Goal: Transaction & Acquisition: Download file/media

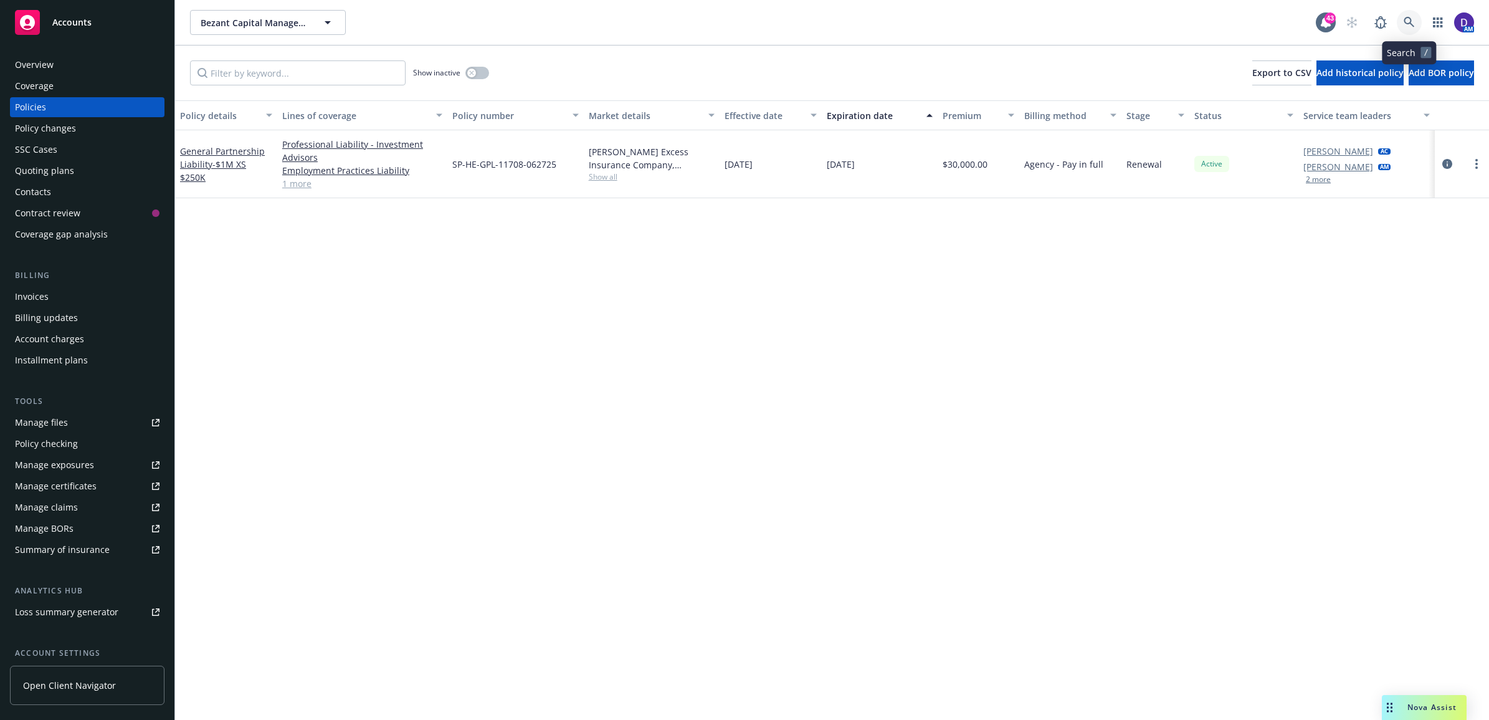
click at [1412, 19] on icon at bounding box center [1409, 22] width 11 height 11
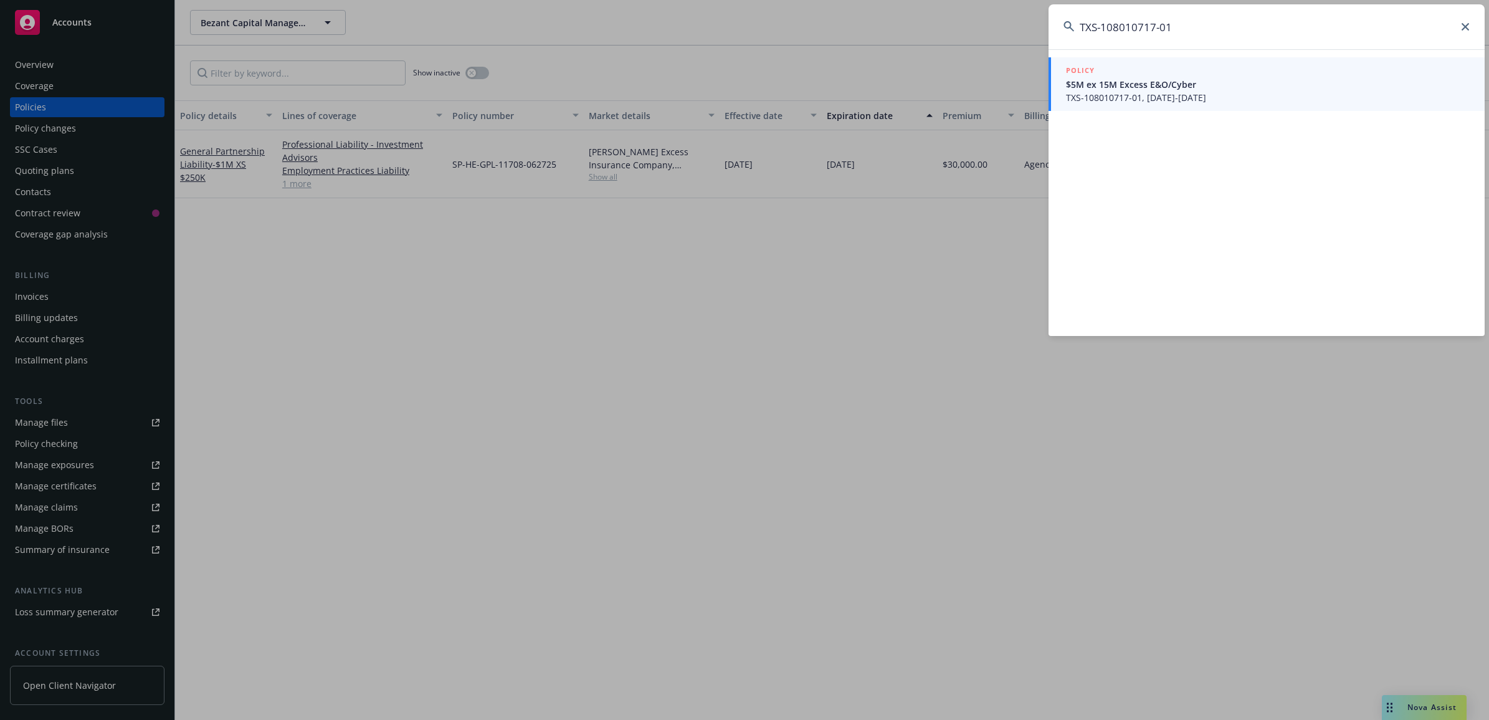
type input "TXS-108010717-01"
click at [1095, 69] on div "POLICY" at bounding box center [1268, 71] width 404 height 14
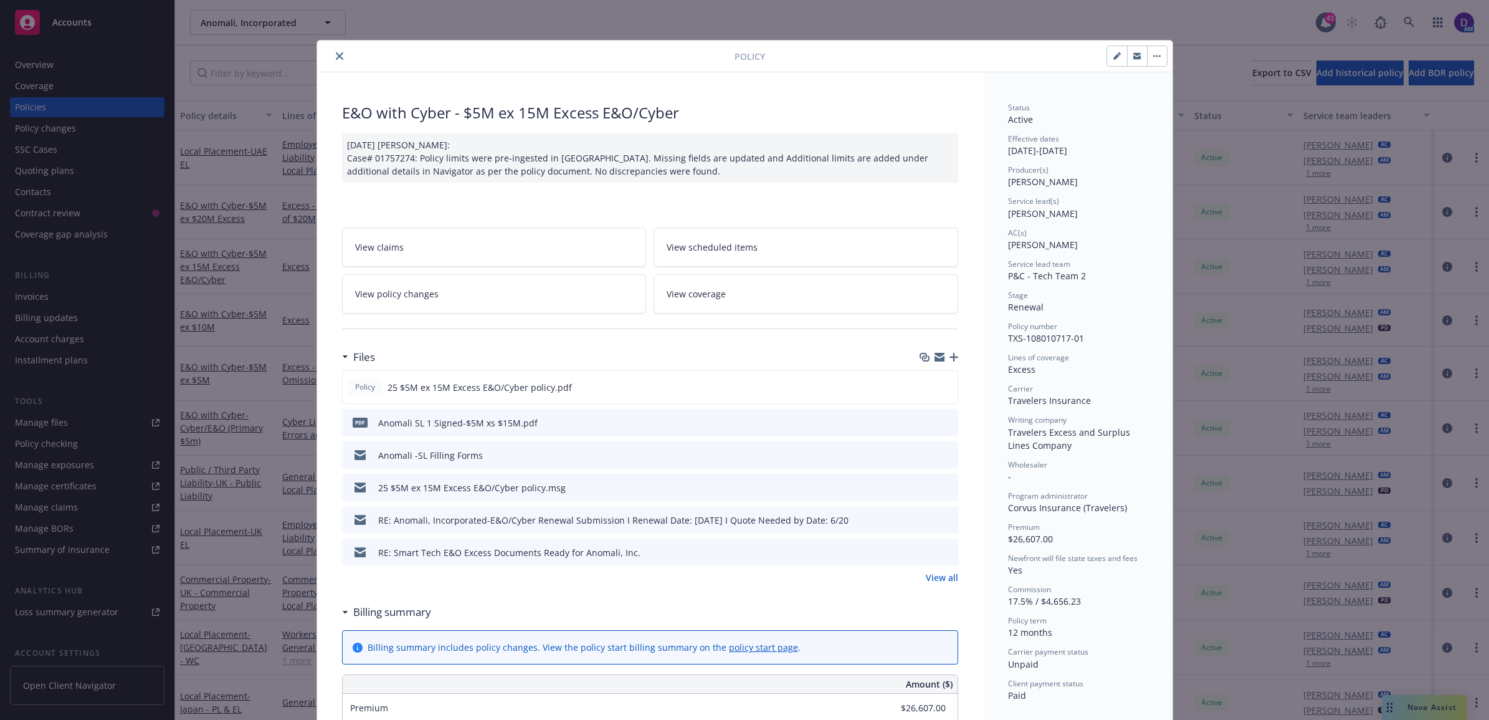
click at [336, 53] on icon "close" at bounding box center [339, 55] width 7 height 7
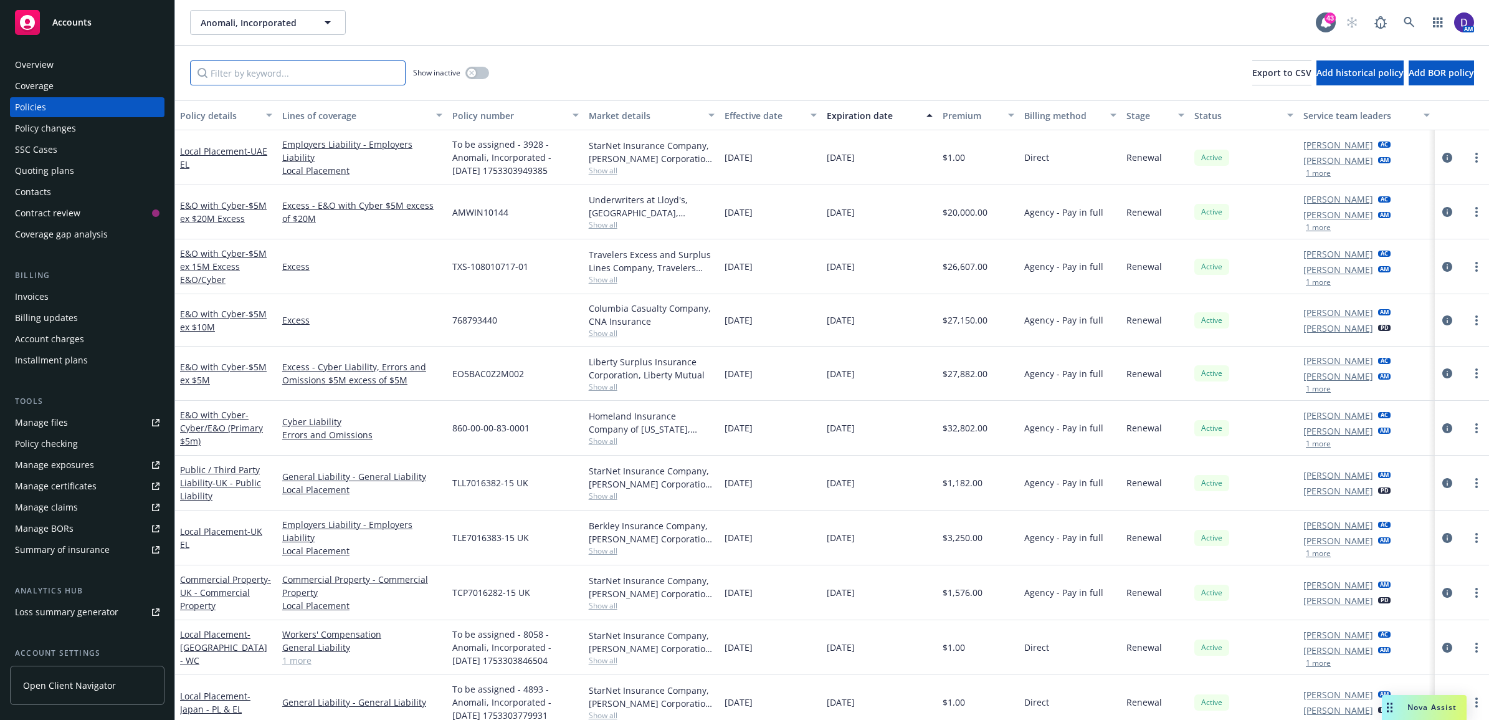
click at [231, 64] on input "Filter by keyword..." at bounding box center [298, 72] width 216 height 25
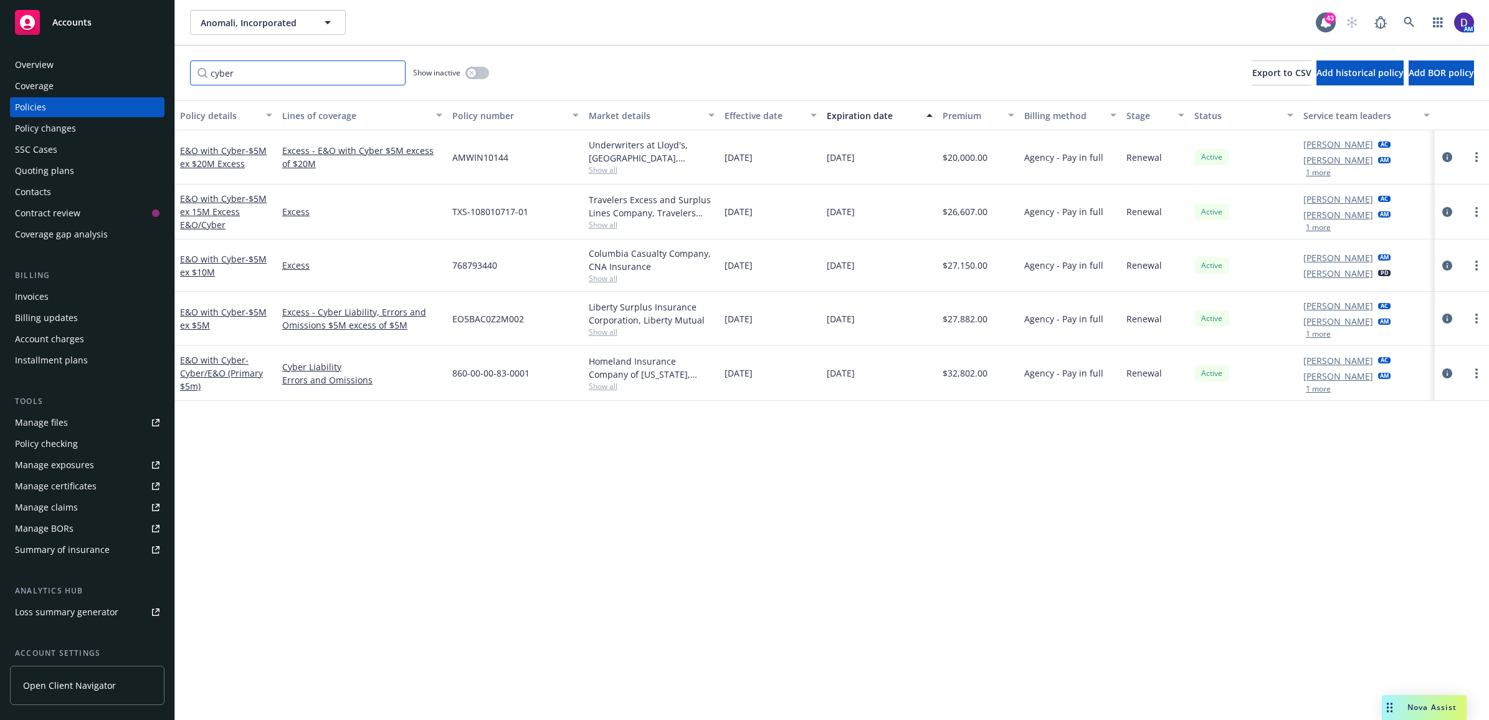
type input "cyber"
click at [1443, 157] on icon "circleInformation" at bounding box center [1447, 157] width 10 height 10
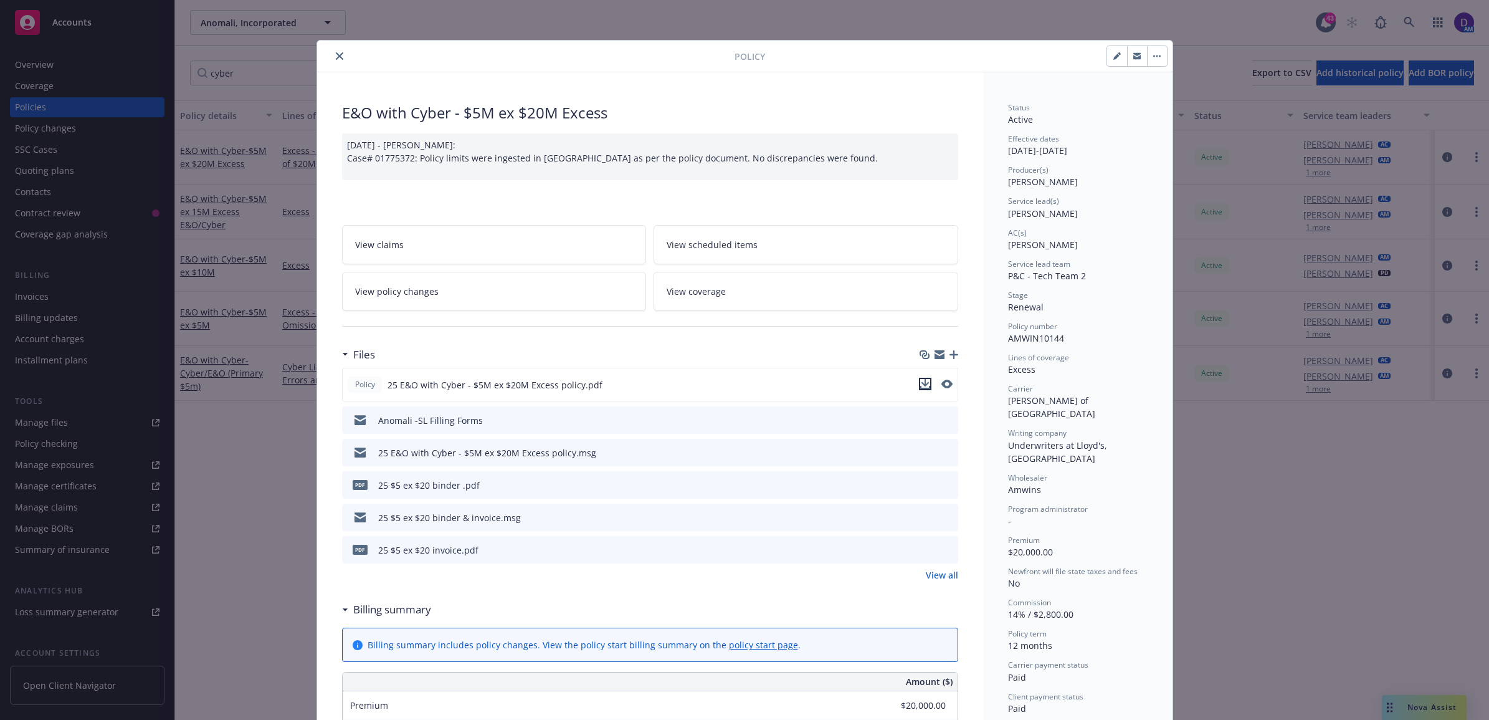
click at [920, 382] on icon "download file" at bounding box center [925, 384] width 10 height 10
drag, startPoint x: 325, startPoint y: 59, endPoint x: 335, endPoint y: 57, distance: 10.1
click at [325, 59] on div at bounding box center [528, 56] width 412 height 15
click at [336, 60] on icon "close" at bounding box center [339, 55] width 7 height 7
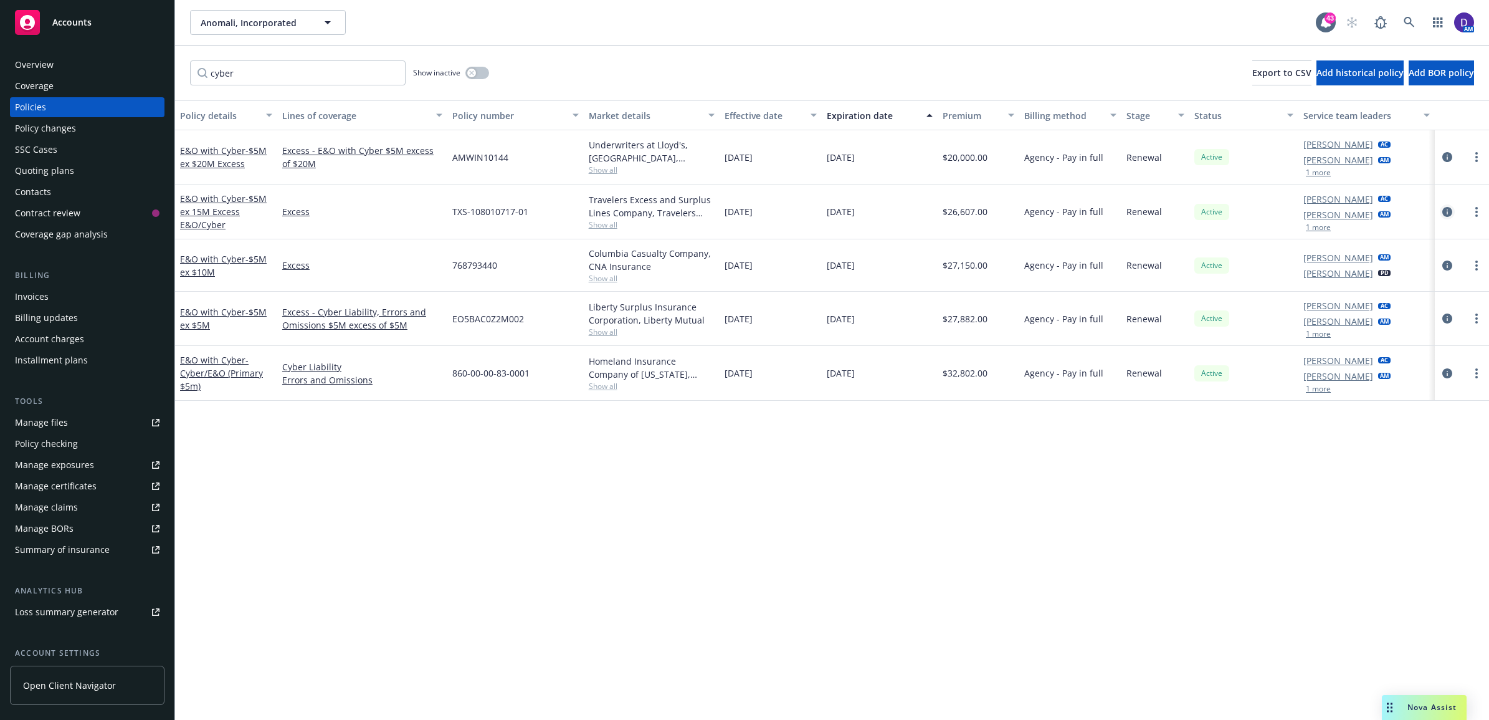
click at [1448, 213] on icon "circleInformation" at bounding box center [1447, 212] width 10 height 10
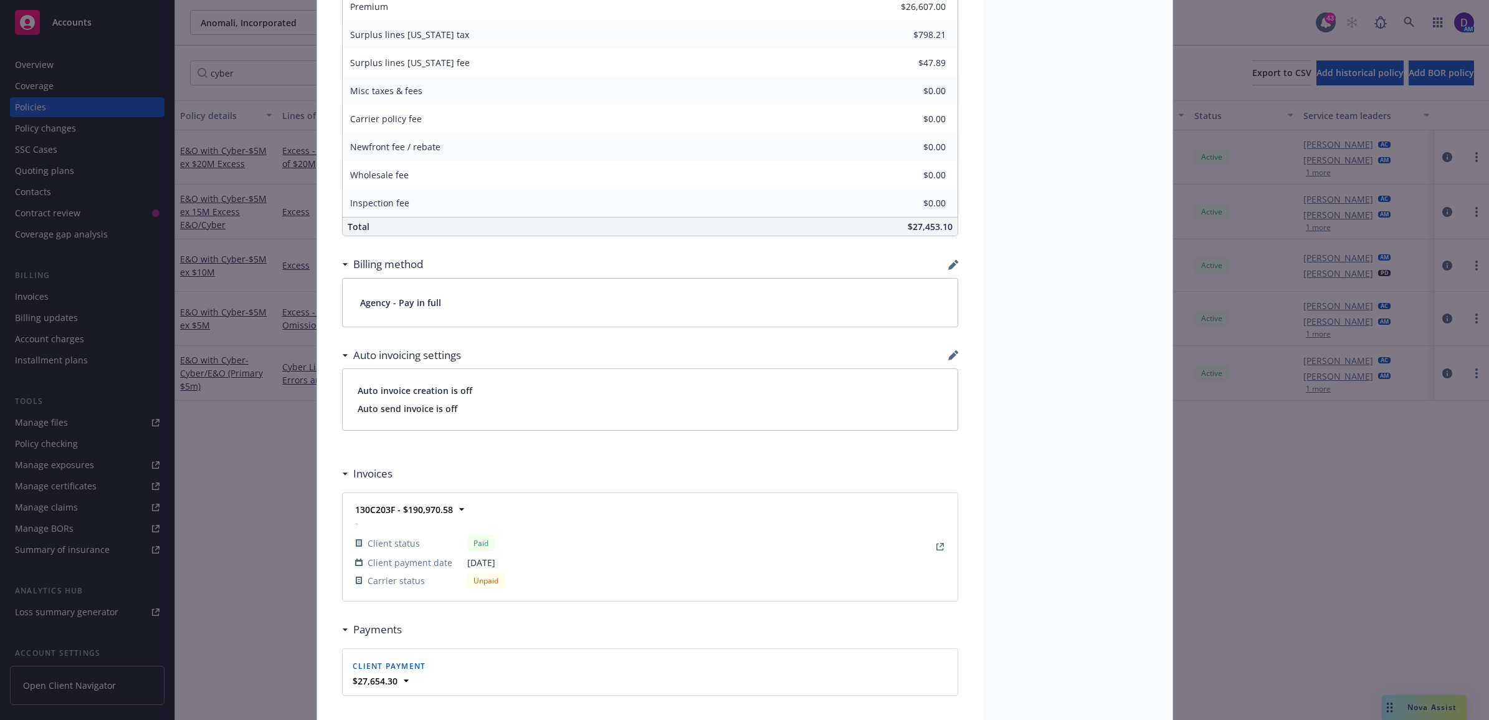
scroll to position [816, 0]
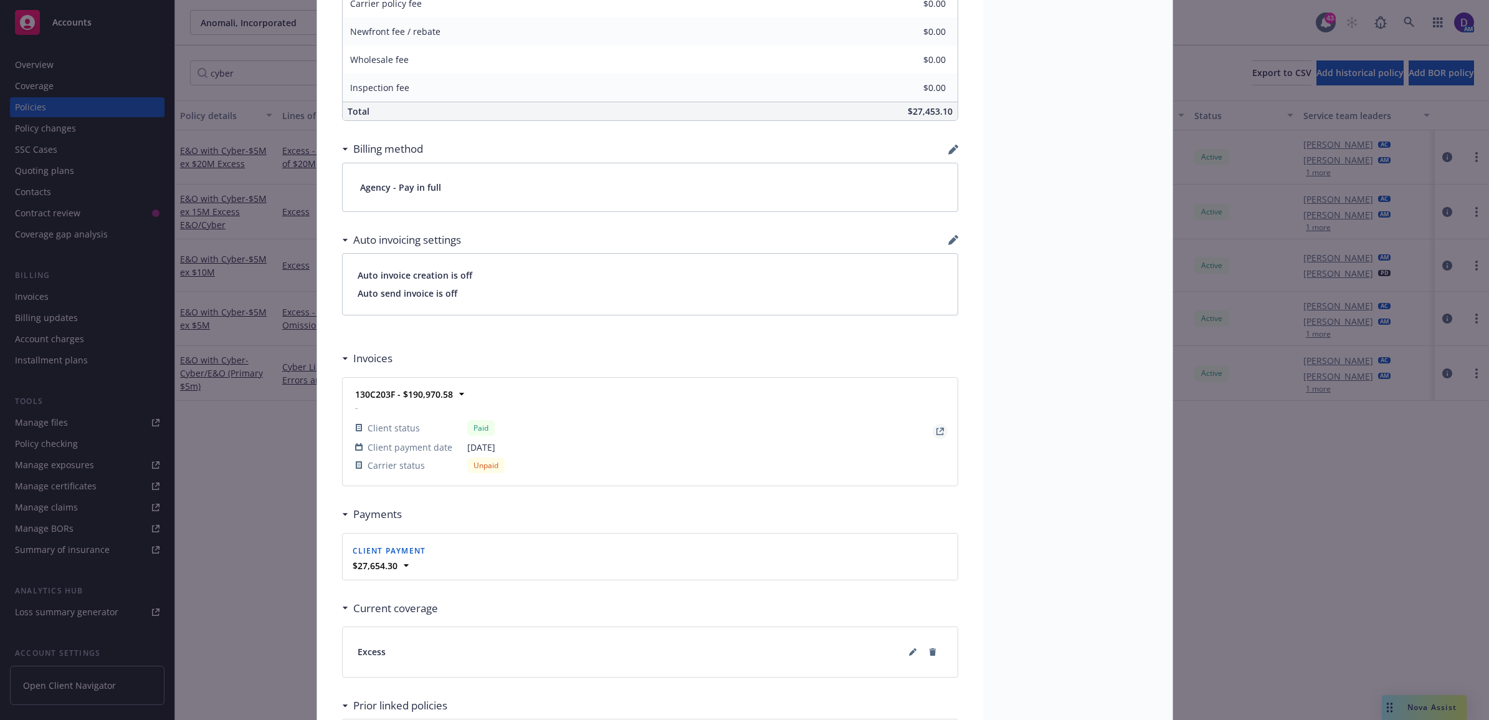
click at [936, 435] on icon "View Invoice" at bounding box center [939, 431] width 7 height 7
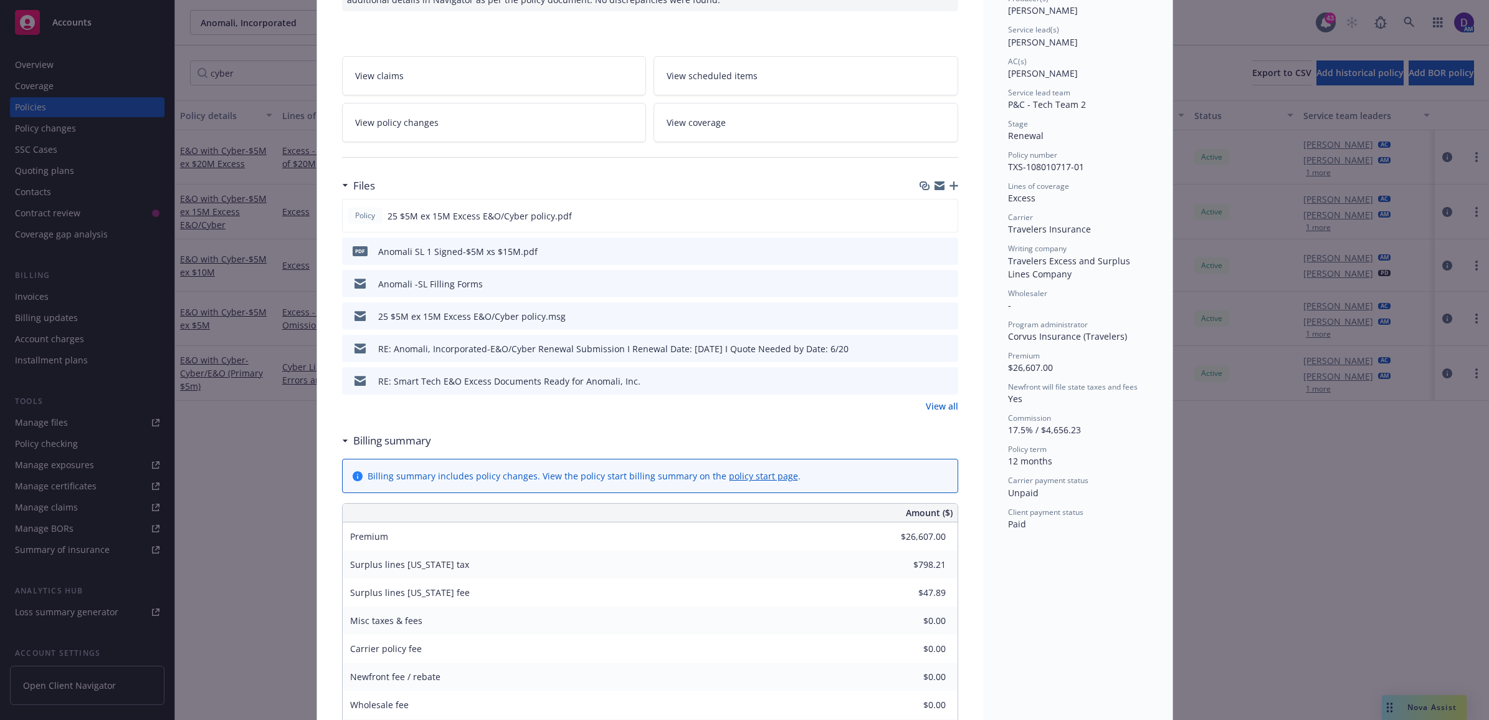
scroll to position [37, 0]
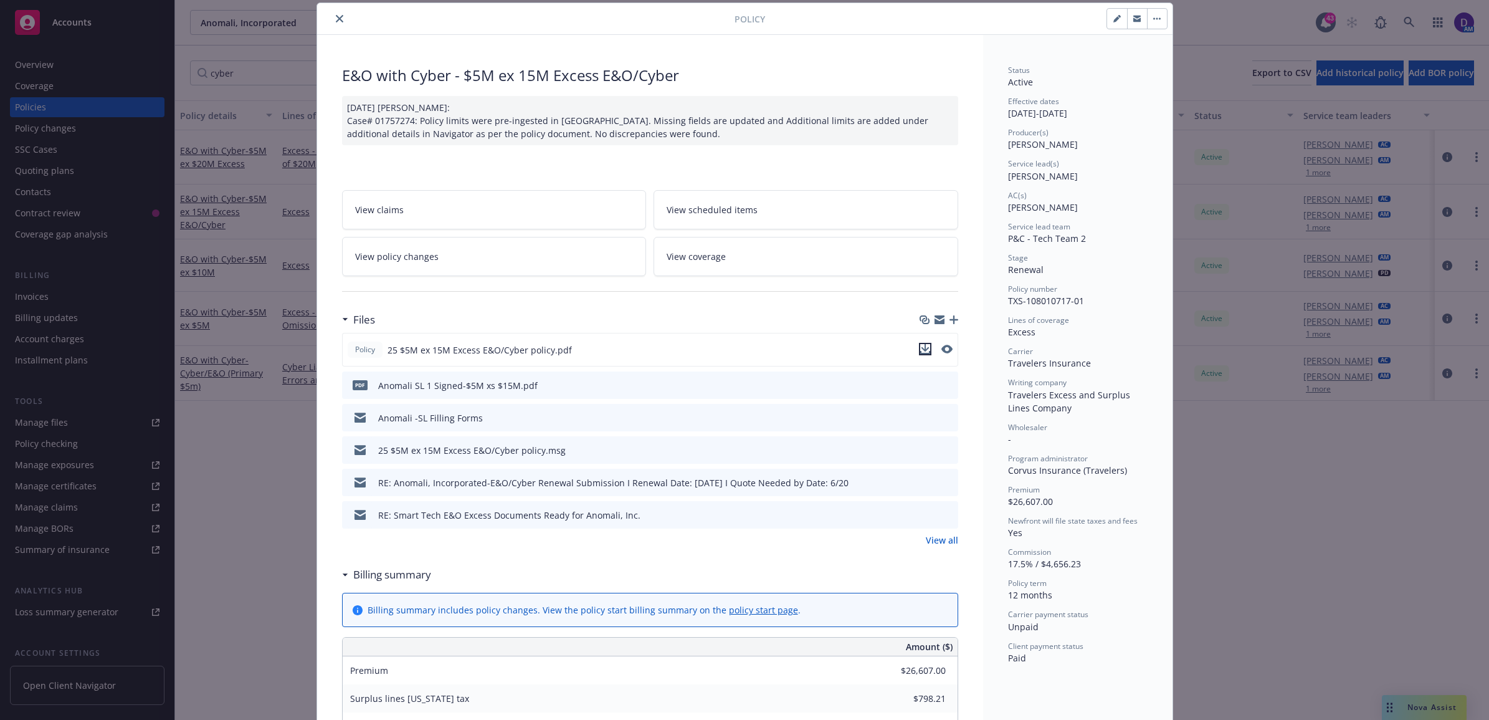
click at [920, 349] on icon "download file" at bounding box center [925, 349] width 10 height 10
click at [338, 21] on button "close" at bounding box center [339, 18] width 15 height 15
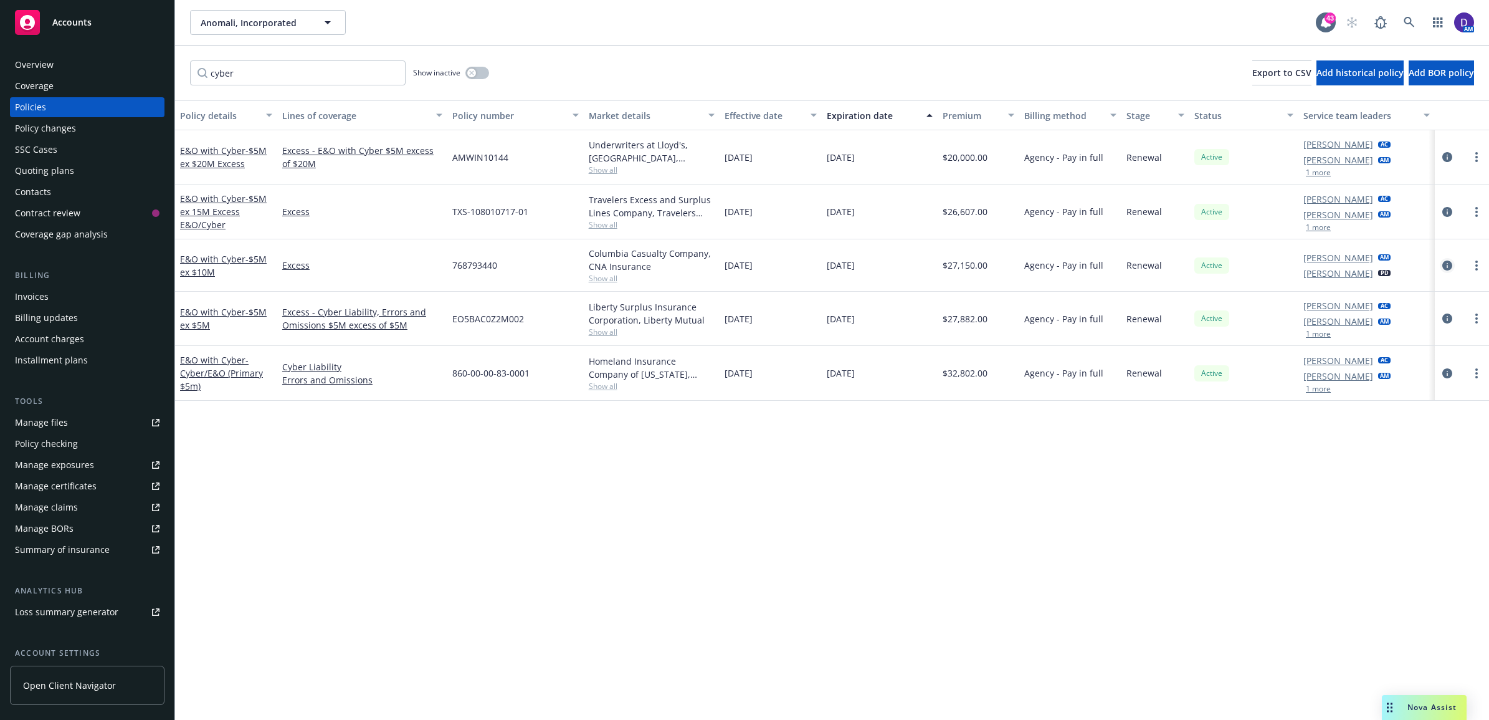
click at [1444, 265] on icon "circleInformation" at bounding box center [1447, 265] width 10 height 10
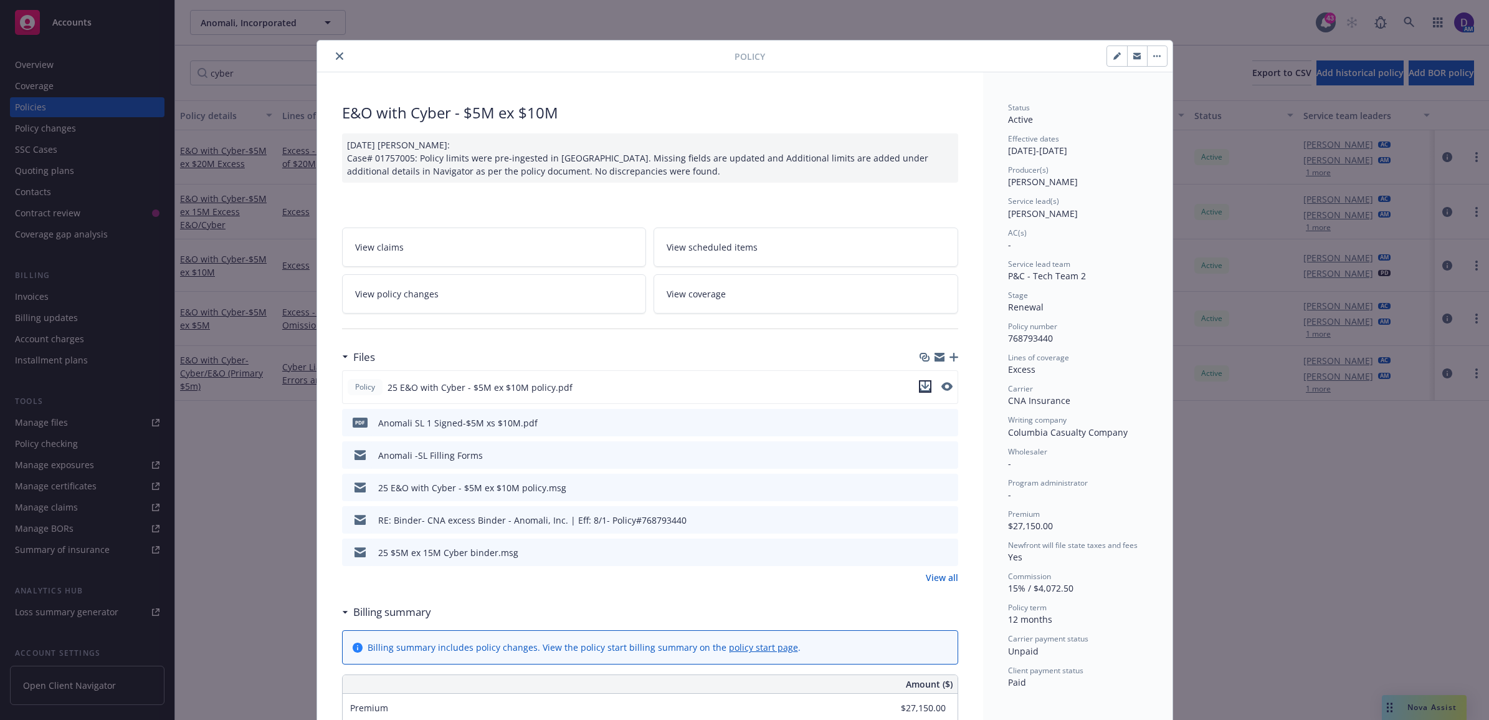
click at [921, 387] on icon "download file" at bounding box center [925, 384] width 8 height 7
click at [336, 52] on icon "close" at bounding box center [339, 55] width 7 height 7
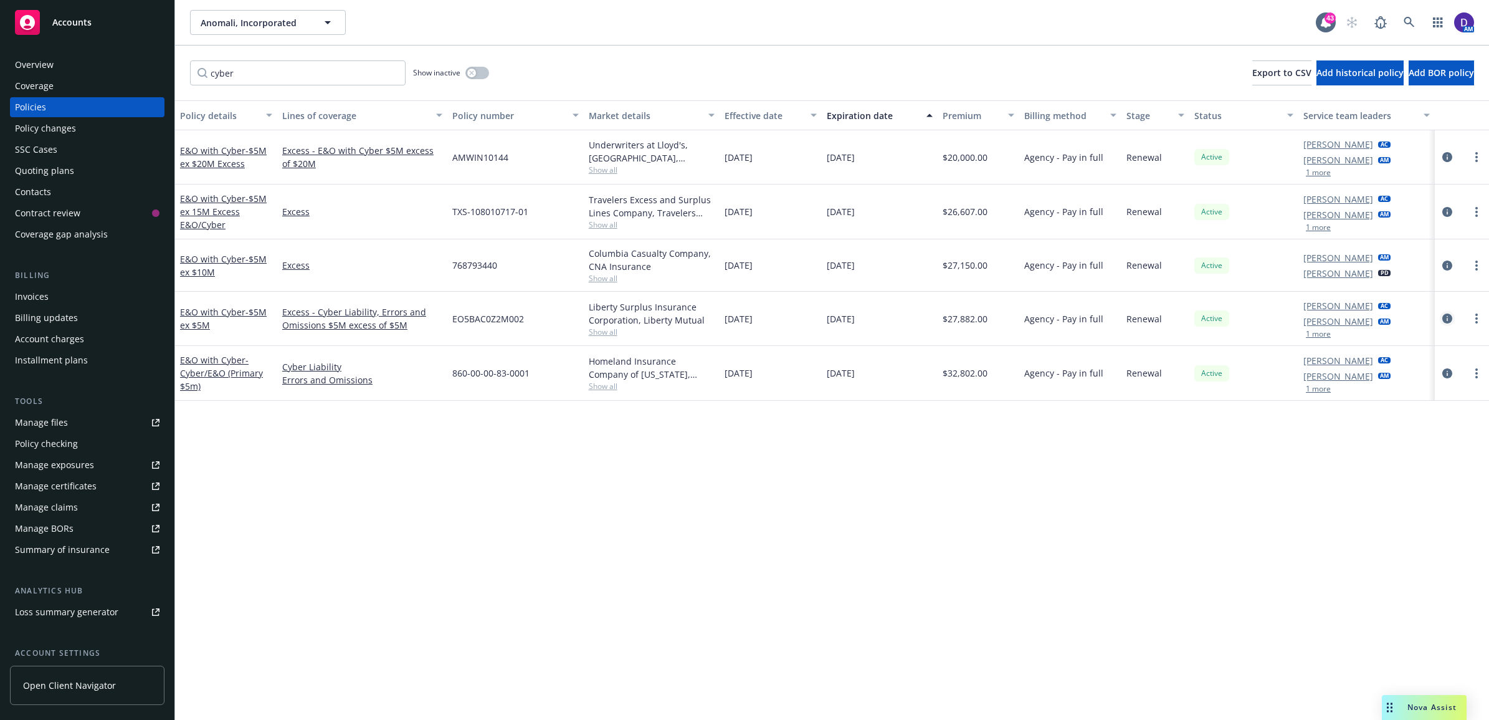
click at [1446, 321] on icon "circleInformation" at bounding box center [1447, 318] width 10 height 10
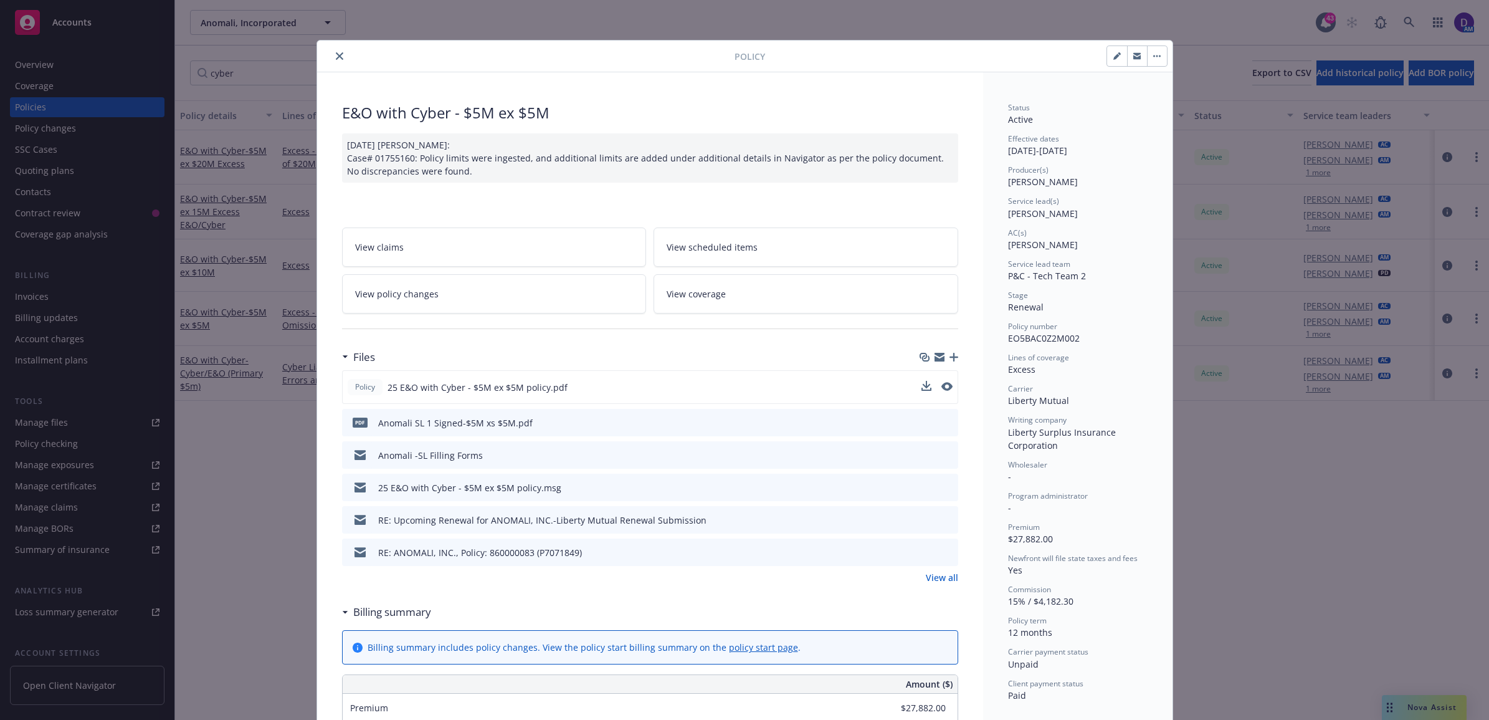
click at [914, 384] on div "Policy 25 E&O with Cyber - $5M ex $5M policy.pdf" at bounding box center [650, 387] width 616 height 34
click at [921, 386] on icon "download file" at bounding box center [925, 384] width 8 height 7
click at [336, 54] on icon "close" at bounding box center [339, 55] width 7 height 7
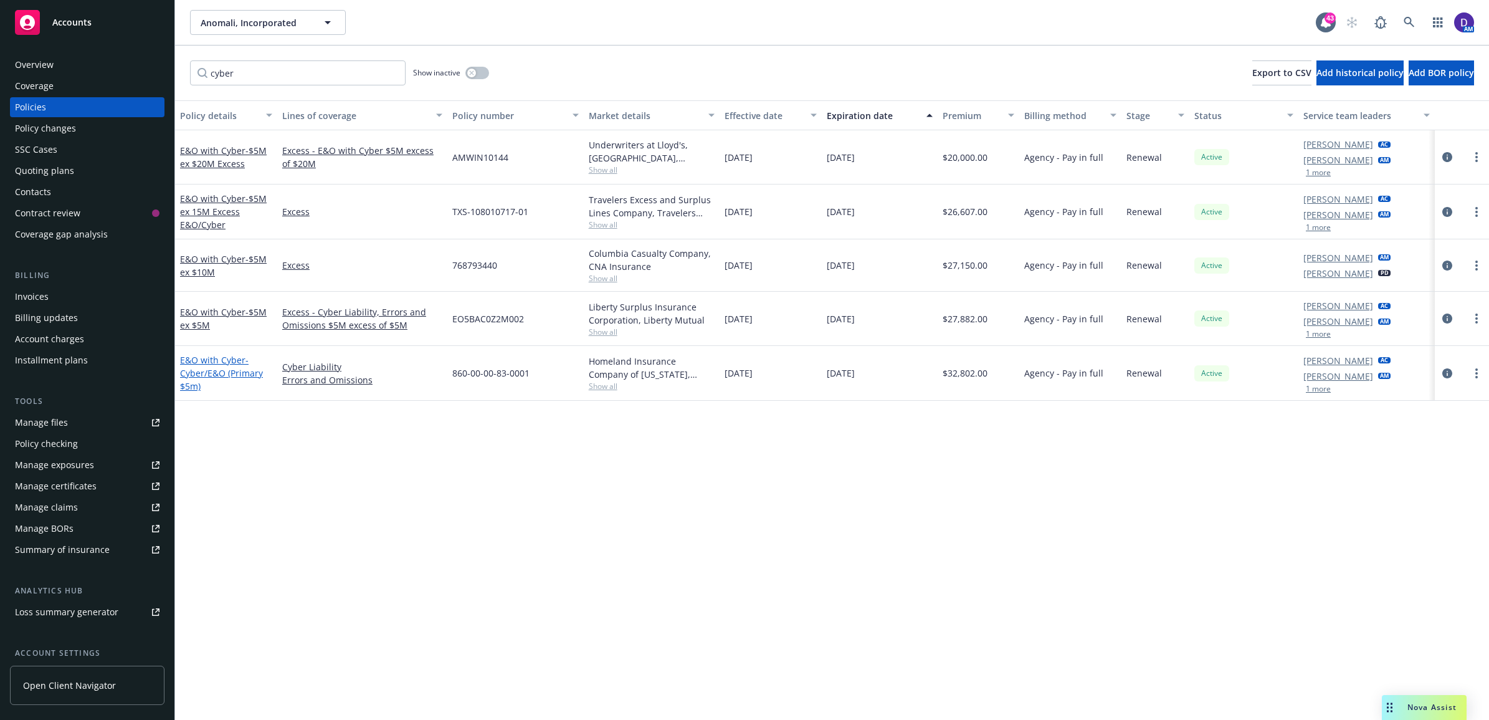
click at [220, 372] on span "- Cyber/E&O (Primary $5m)" at bounding box center [221, 373] width 83 height 38
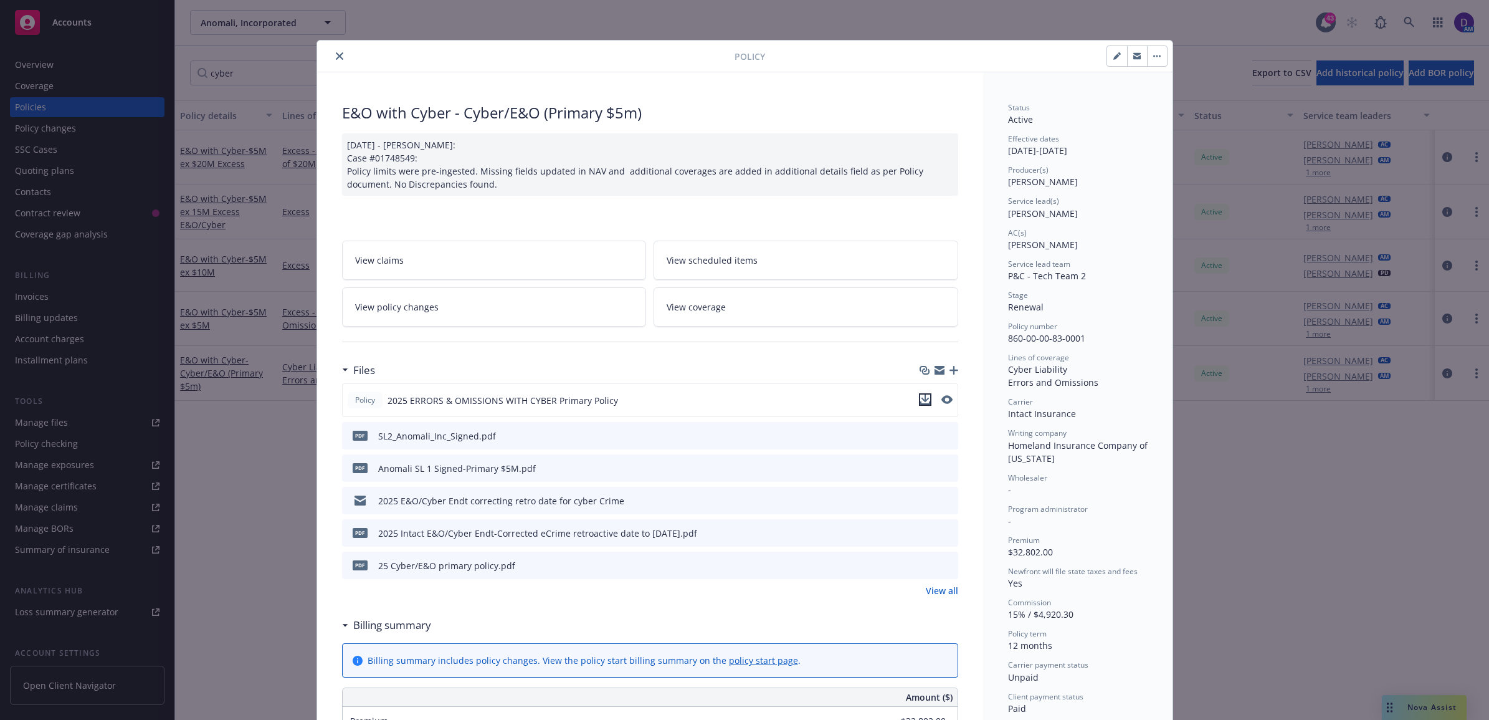
click at [921, 394] on icon "download file" at bounding box center [925, 397] width 8 height 7
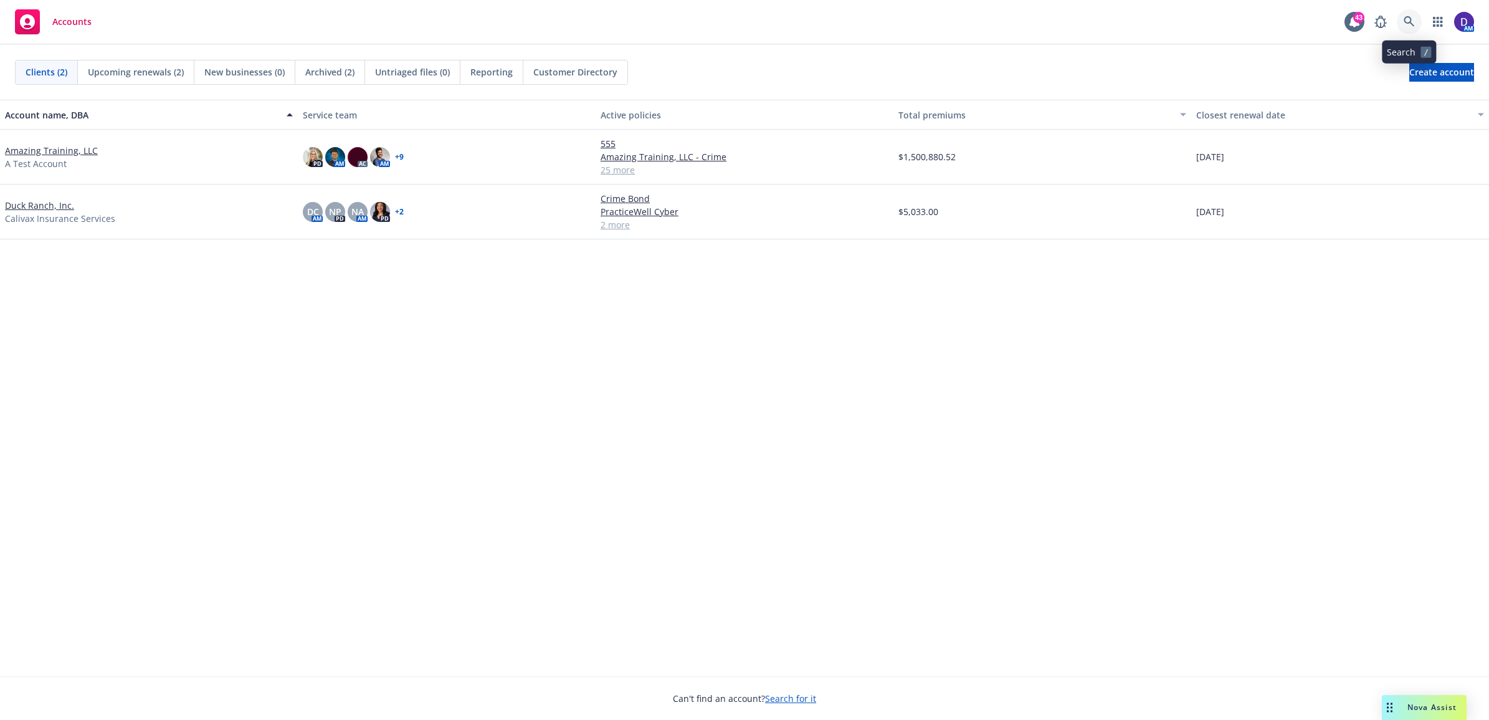
click at [1406, 19] on icon at bounding box center [1409, 21] width 11 height 11
click at [1408, 32] on link at bounding box center [1409, 21] width 25 height 25
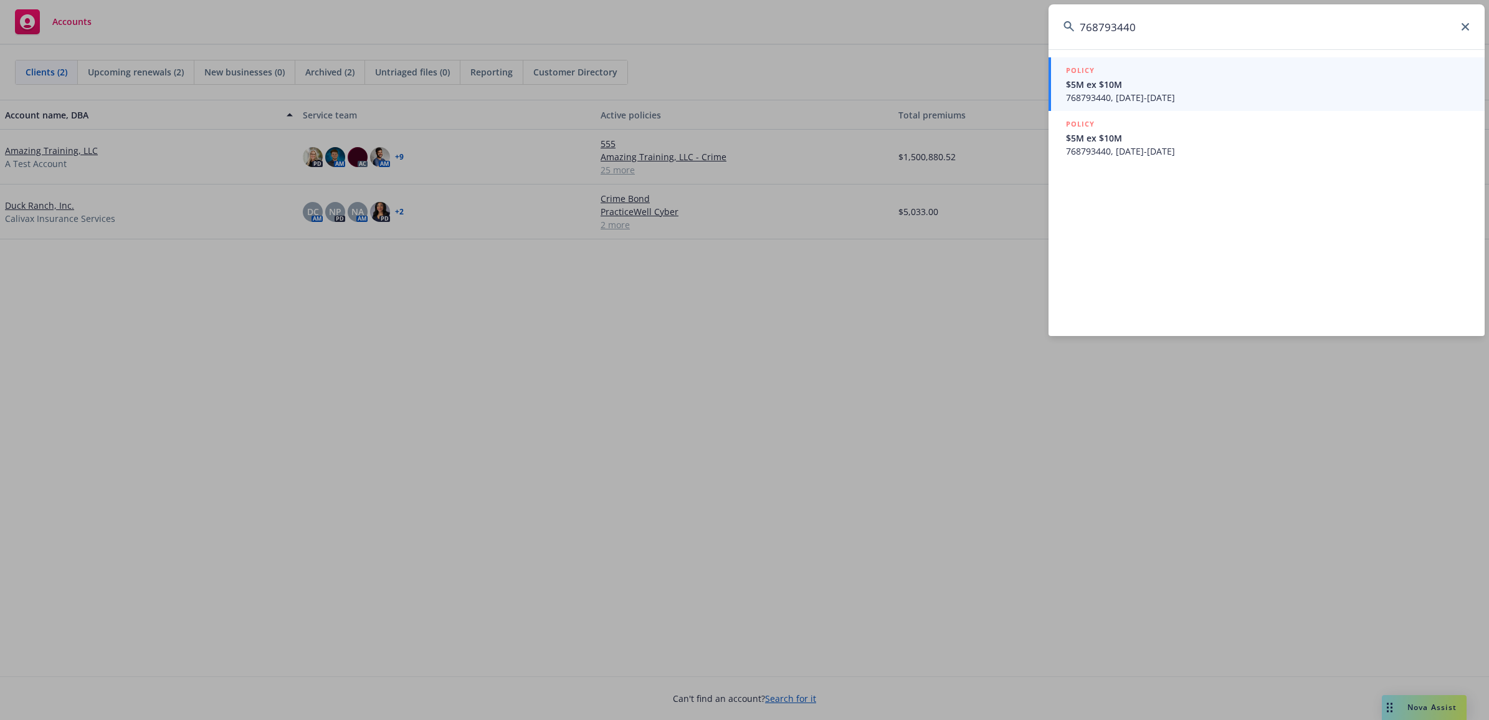
type input "768793440"
click at [1157, 83] on span "$5M ex $10M" at bounding box center [1268, 84] width 404 height 13
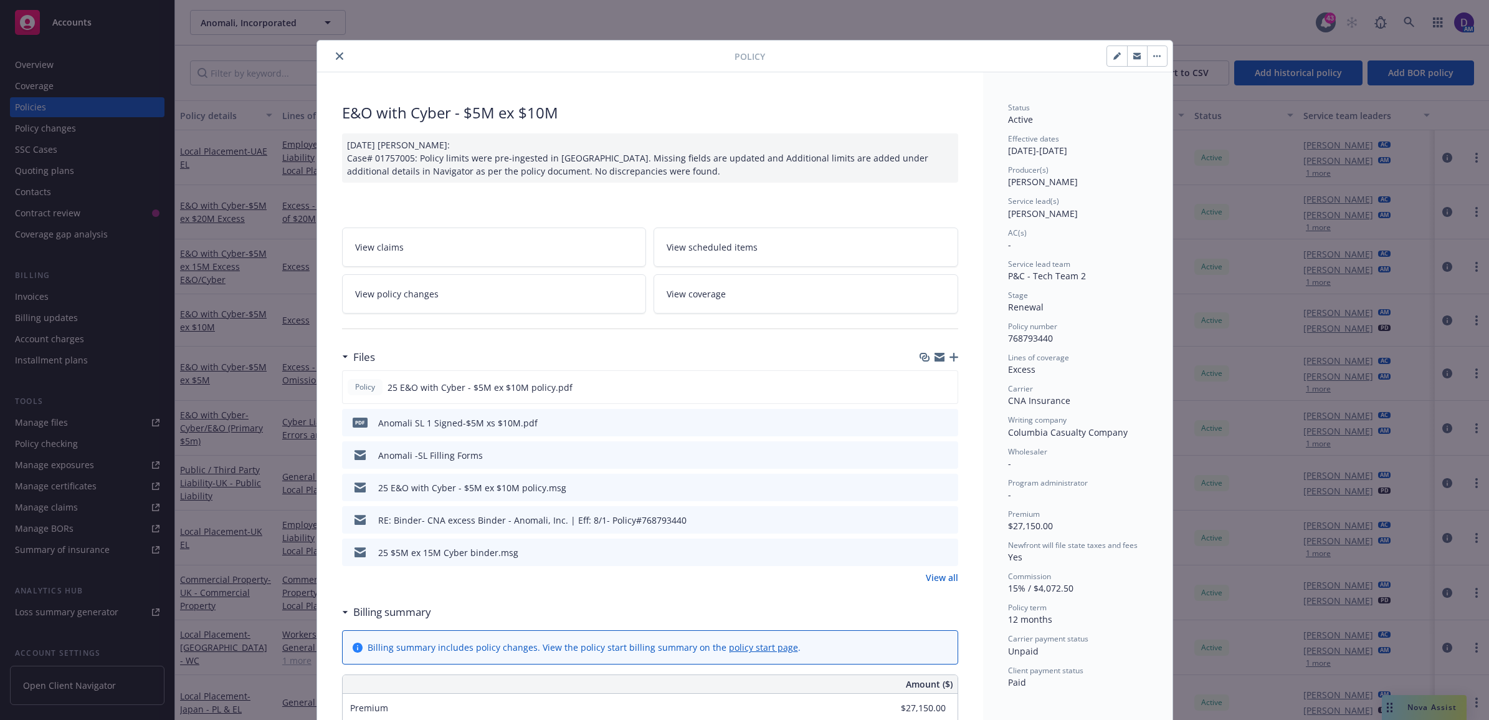
click at [336, 59] on icon "close" at bounding box center [339, 55] width 7 height 7
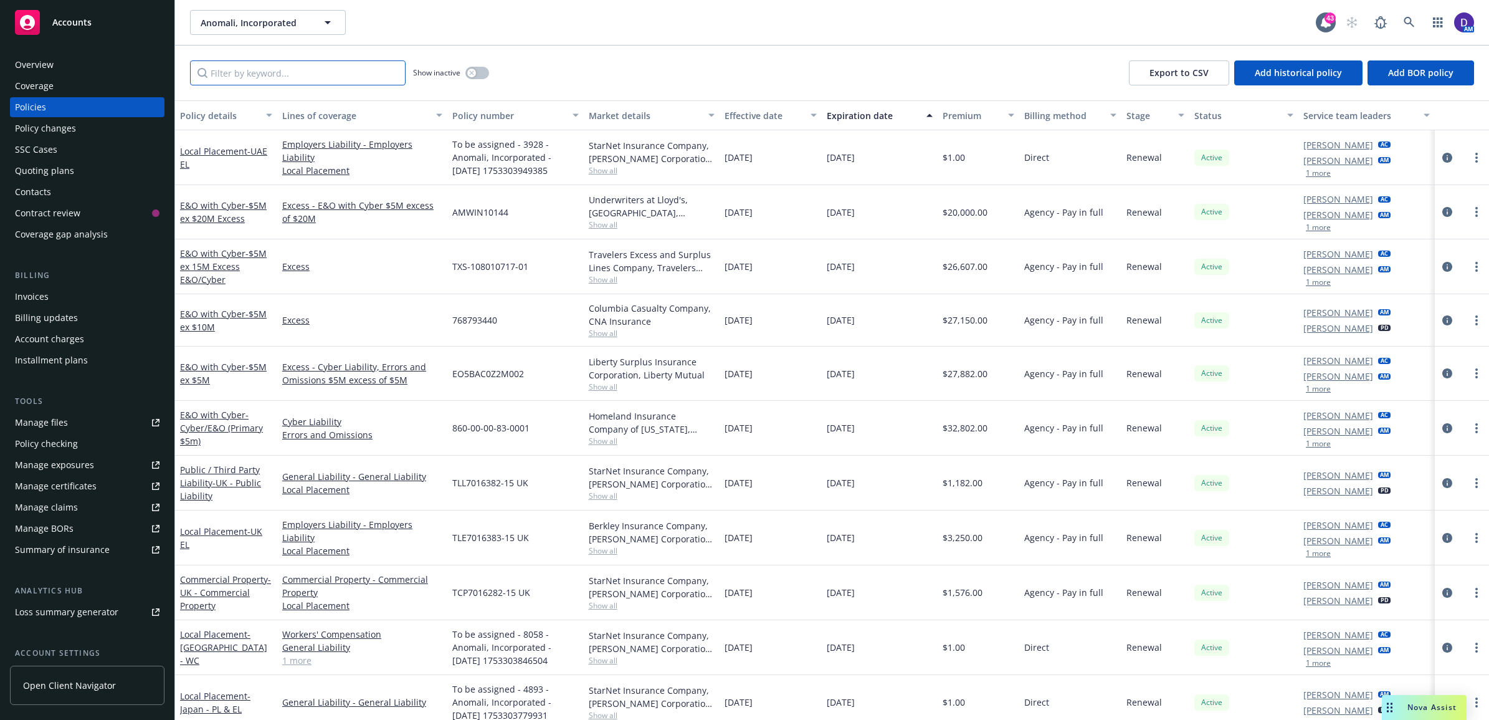
click at [322, 73] on input "Filter by keyword..." at bounding box center [298, 72] width 216 height 25
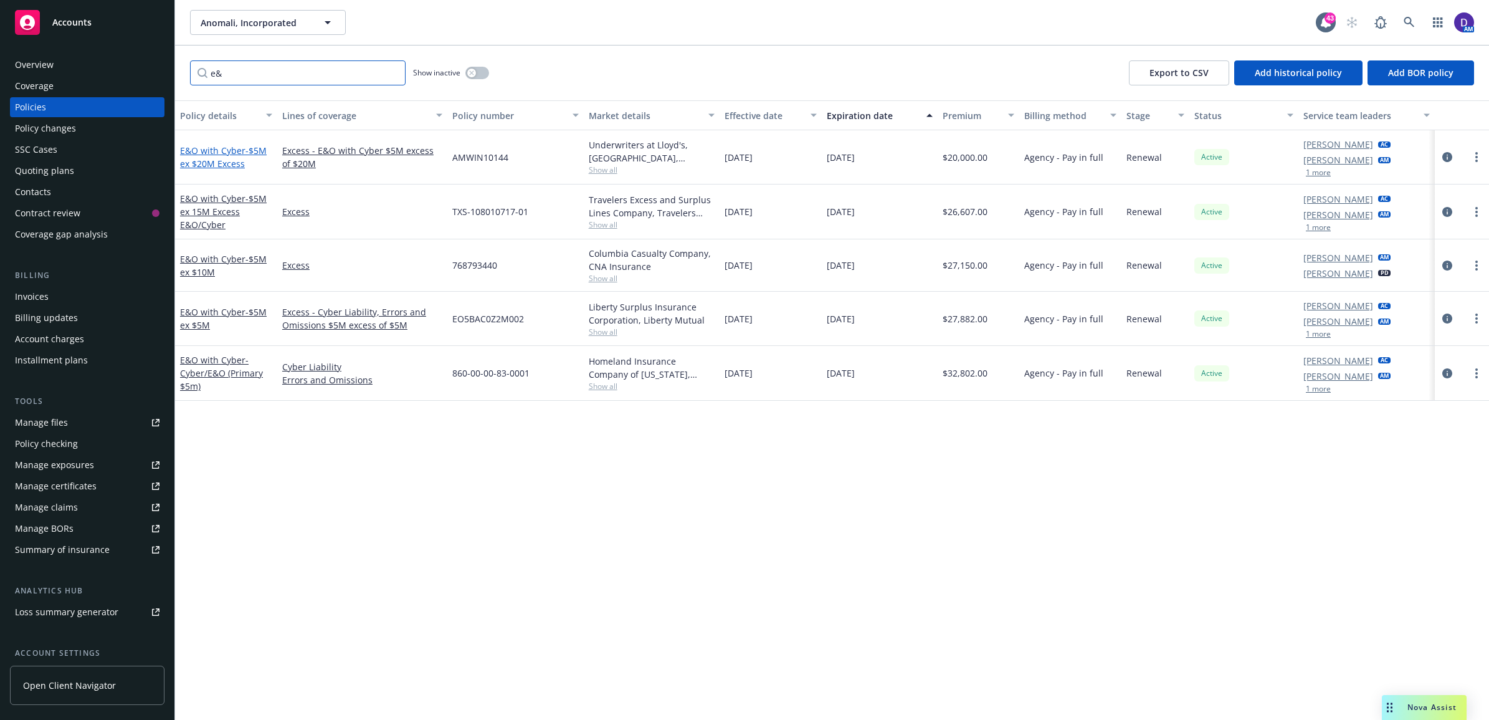
type input "e&"
click at [244, 150] on span "- $5M ex $20M Excess" at bounding box center [223, 157] width 87 height 25
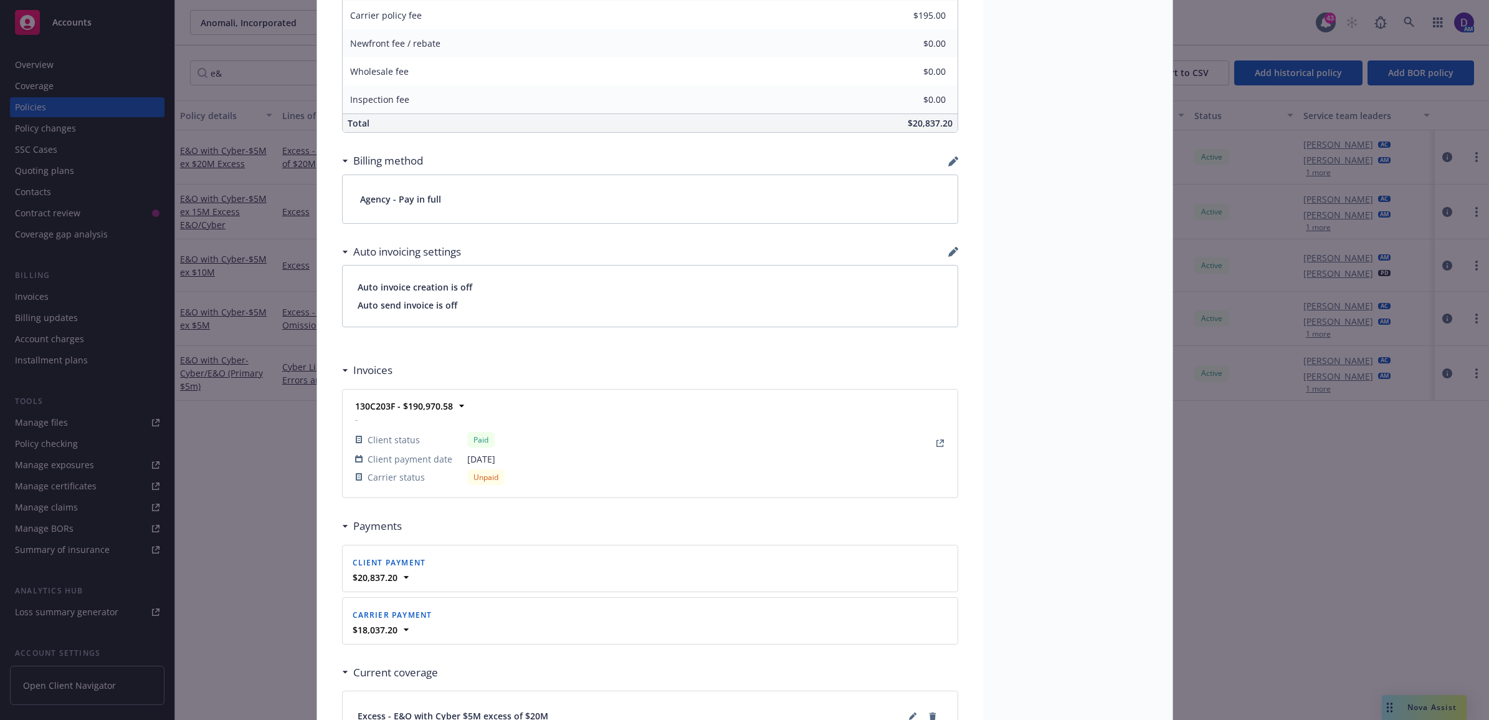
scroll to position [857, 0]
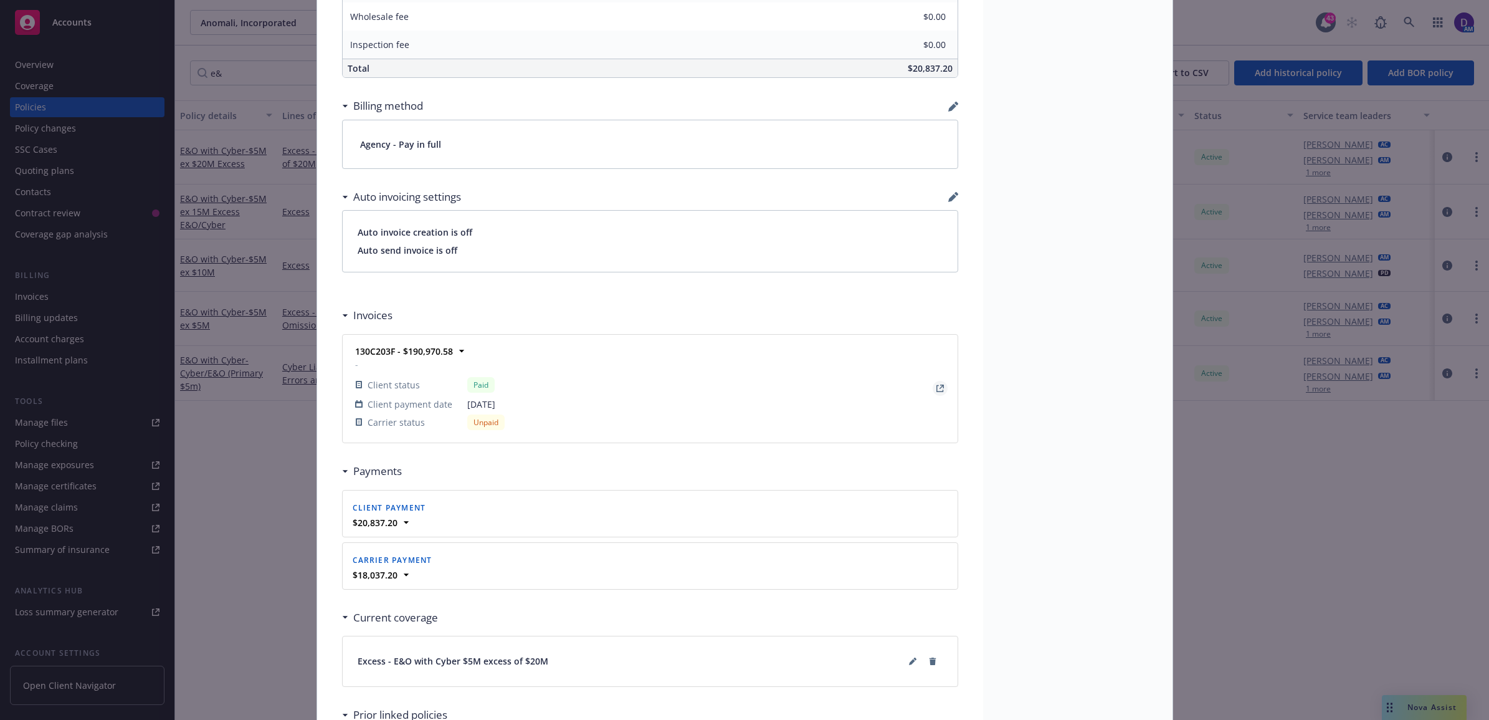
click at [936, 390] on icon "View Invoice" at bounding box center [939, 387] width 7 height 7
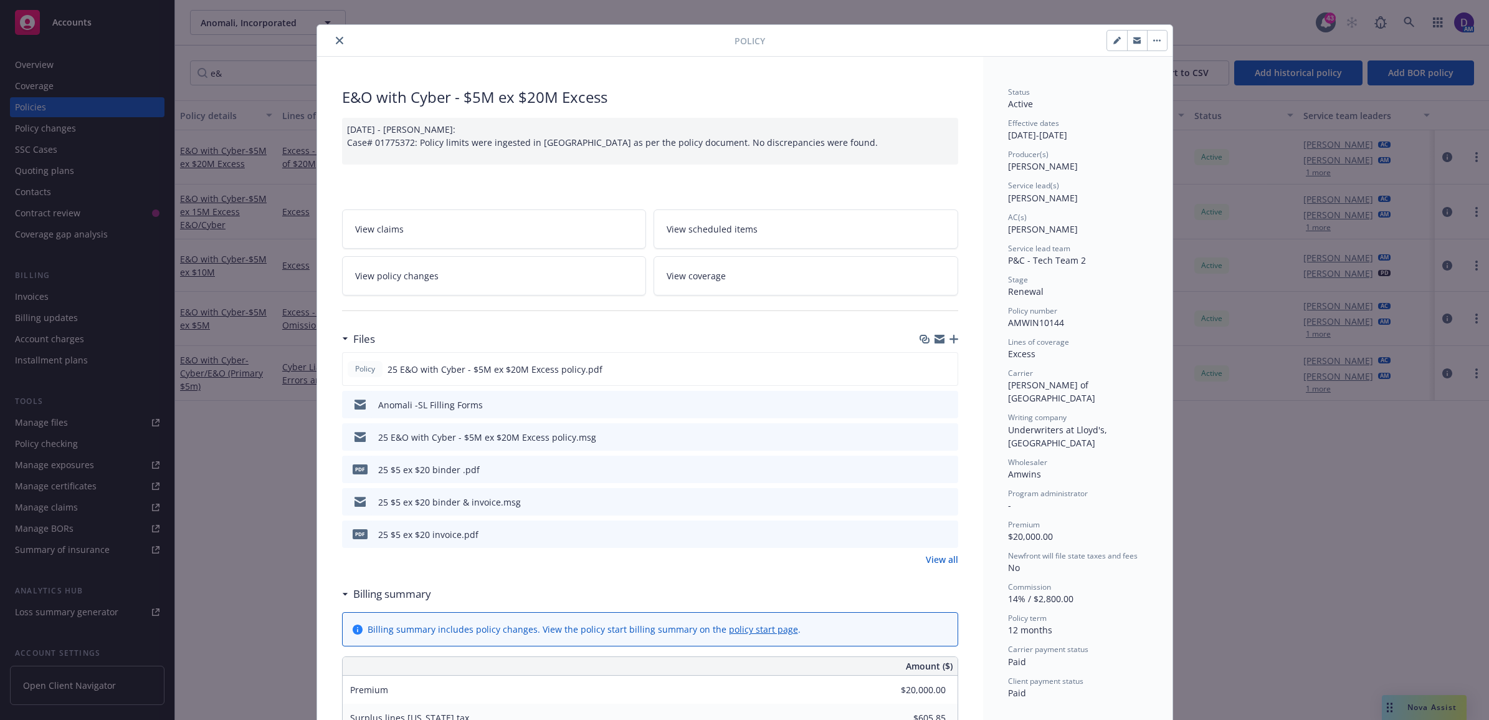
scroll to position [0, 0]
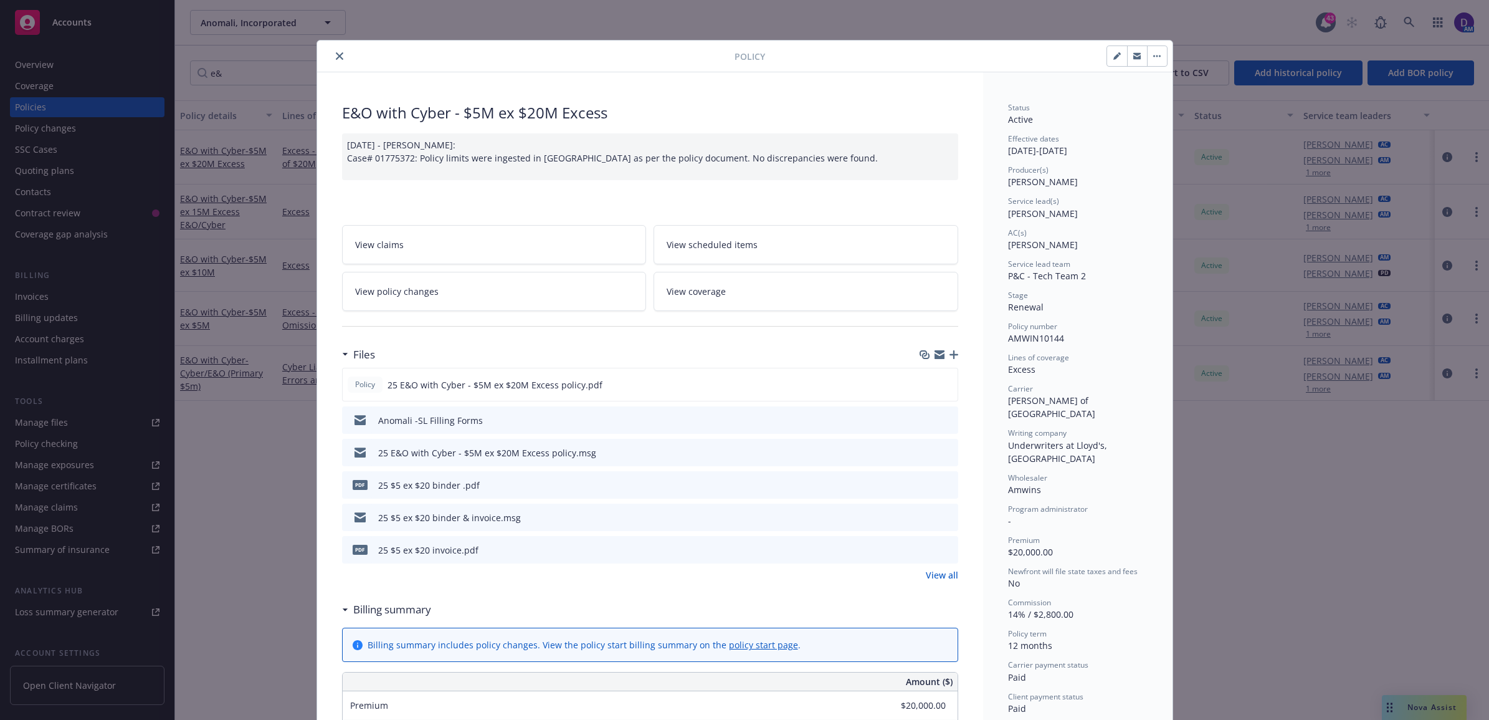
click at [332, 57] on button "close" at bounding box center [339, 56] width 15 height 15
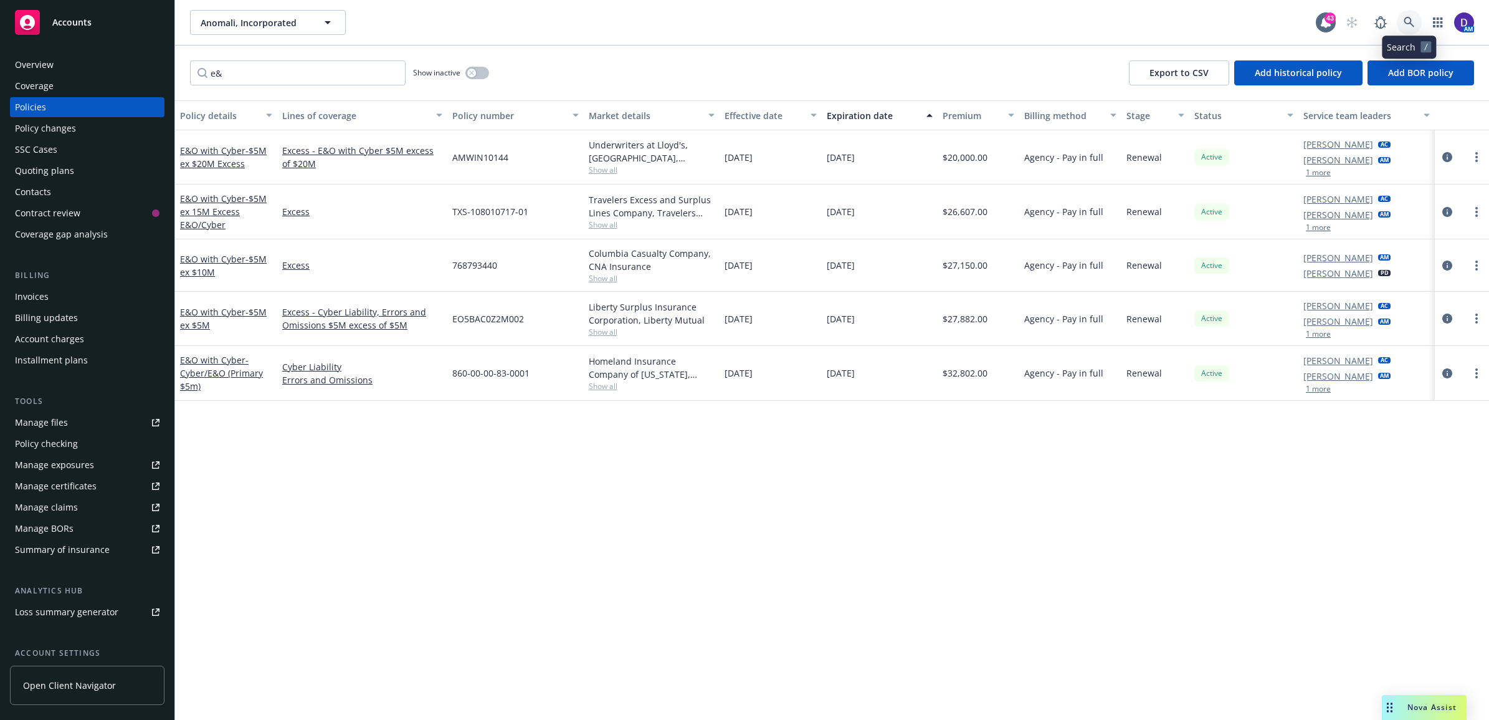
click at [1399, 22] on link at bounding box center [1409, 22] width 25 height 25
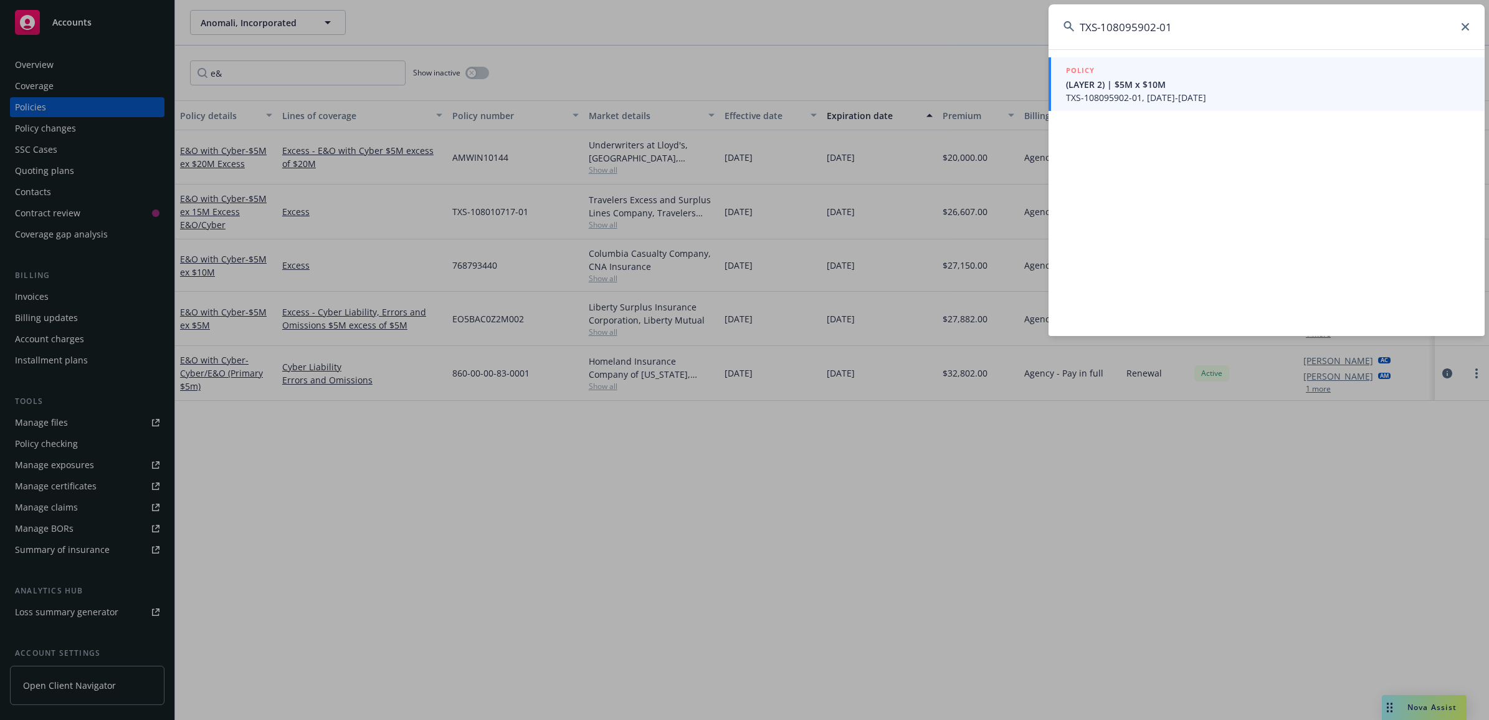
type input "TXS-108095902-01"
click at [1200, 97] on span "TXS-108095902-01, 09/01/2025-09/01/2026" at bounding box center [1268, 97] width 404 height 13
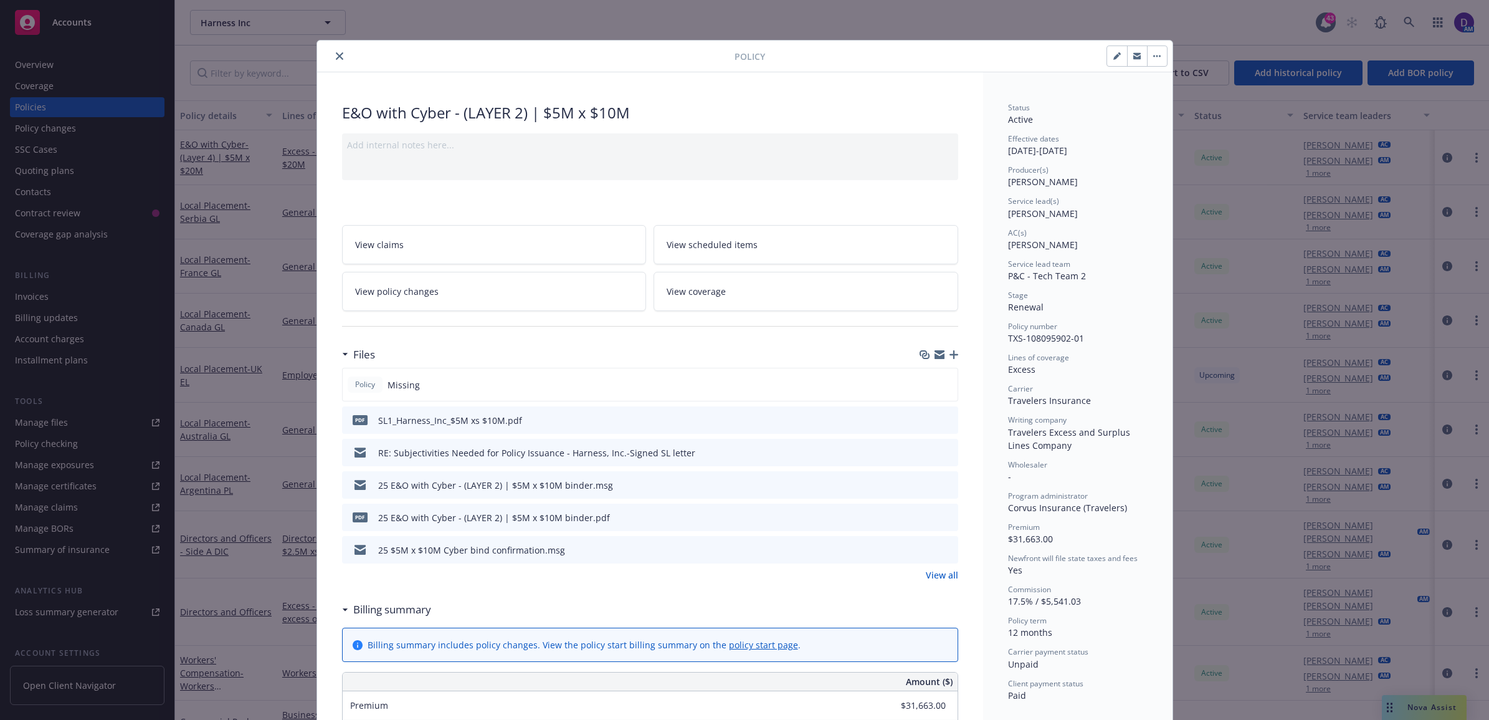
click at [336, 60] on icon "close" at bounding box center [339, 55] width 7 height 7
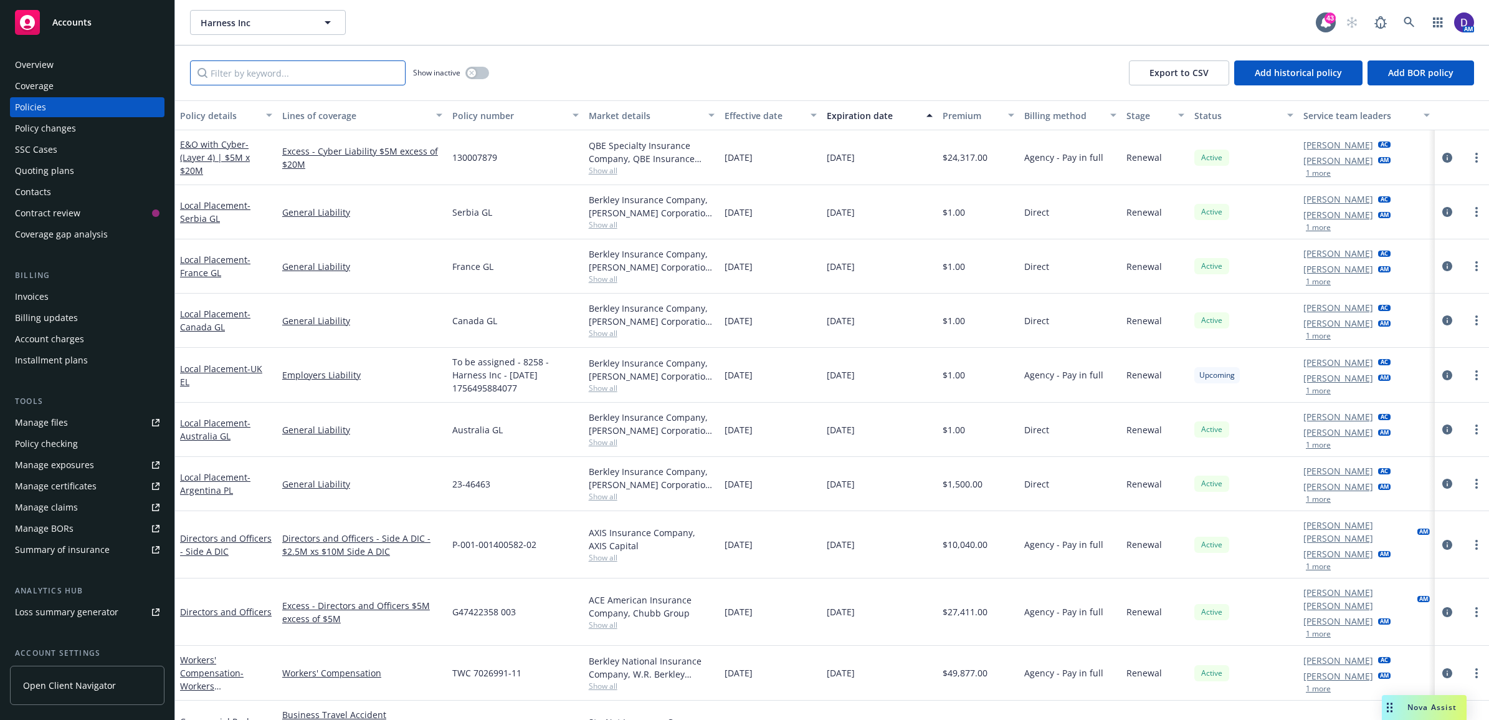
click at [309, 65] on input "Filter by keyword..." at bounding box center [298, 72] width 216 height 25
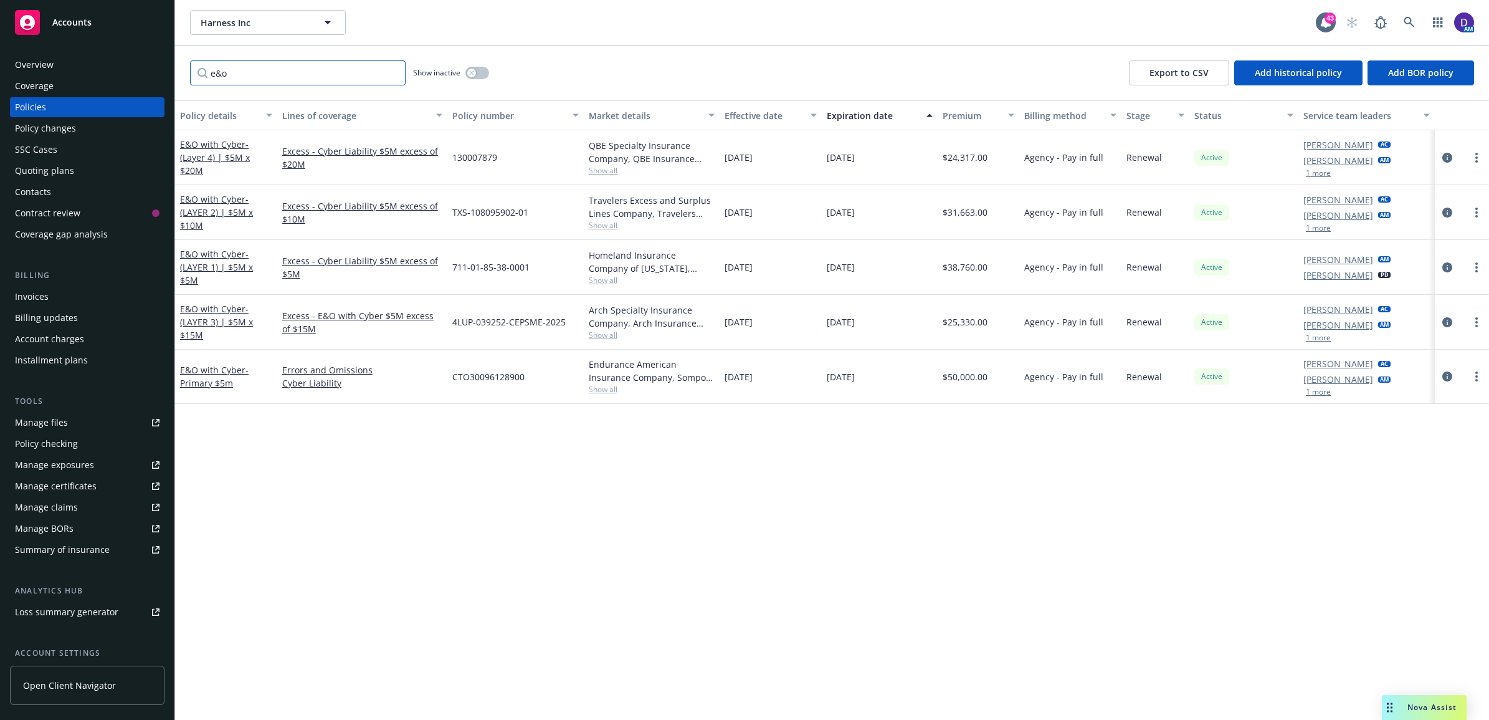
type input "e&o"
click at [506, 234] on div "TXS-108095902-01" at bounding box center [515, 212] width 136 height 55
click at [1450, 156] on icon "circleInformation" at bounding box center [1447, 158] width 10 height 10
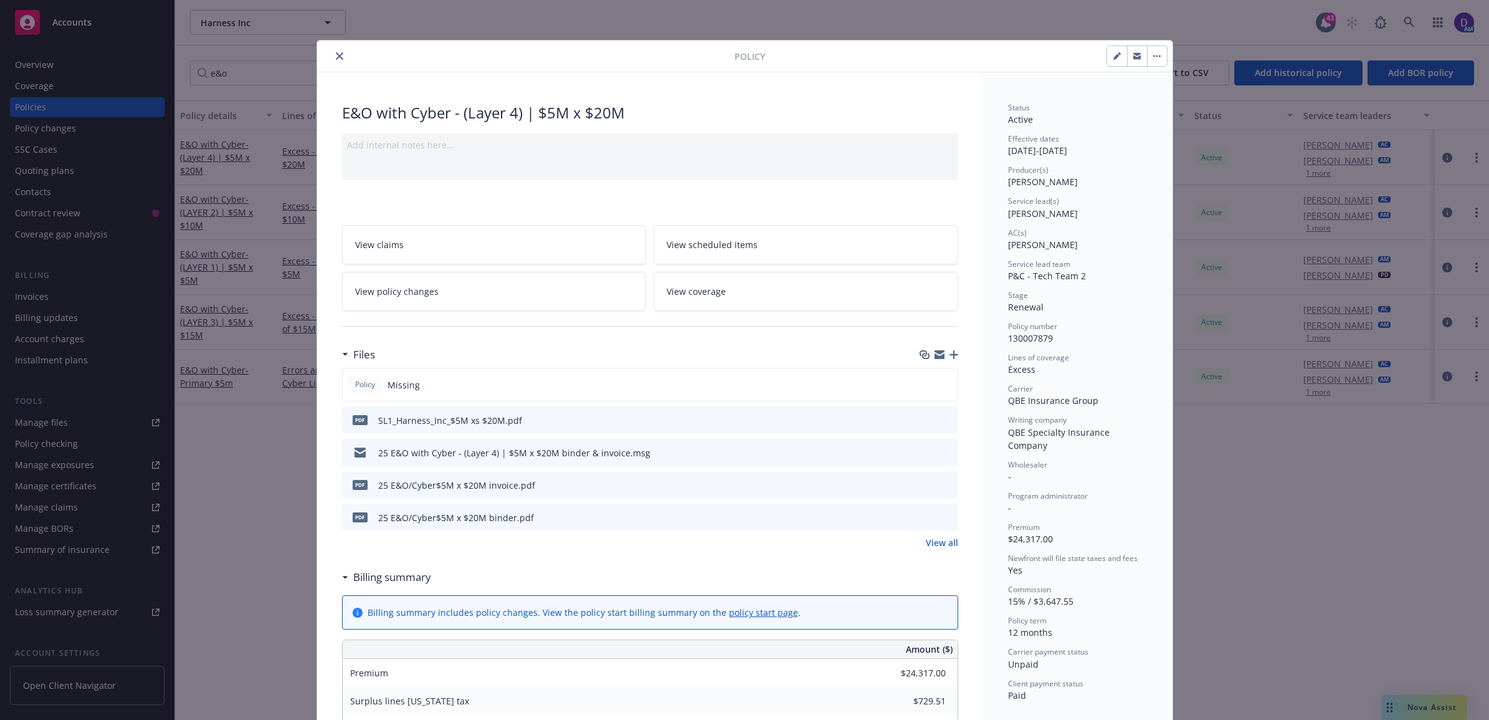
click at [921, 515] on icon "download file" at bounding box center [926, 516] width 10 height 10
click at [338, 57] on button "close" at bounding box center [339, 56] width 15 height 15
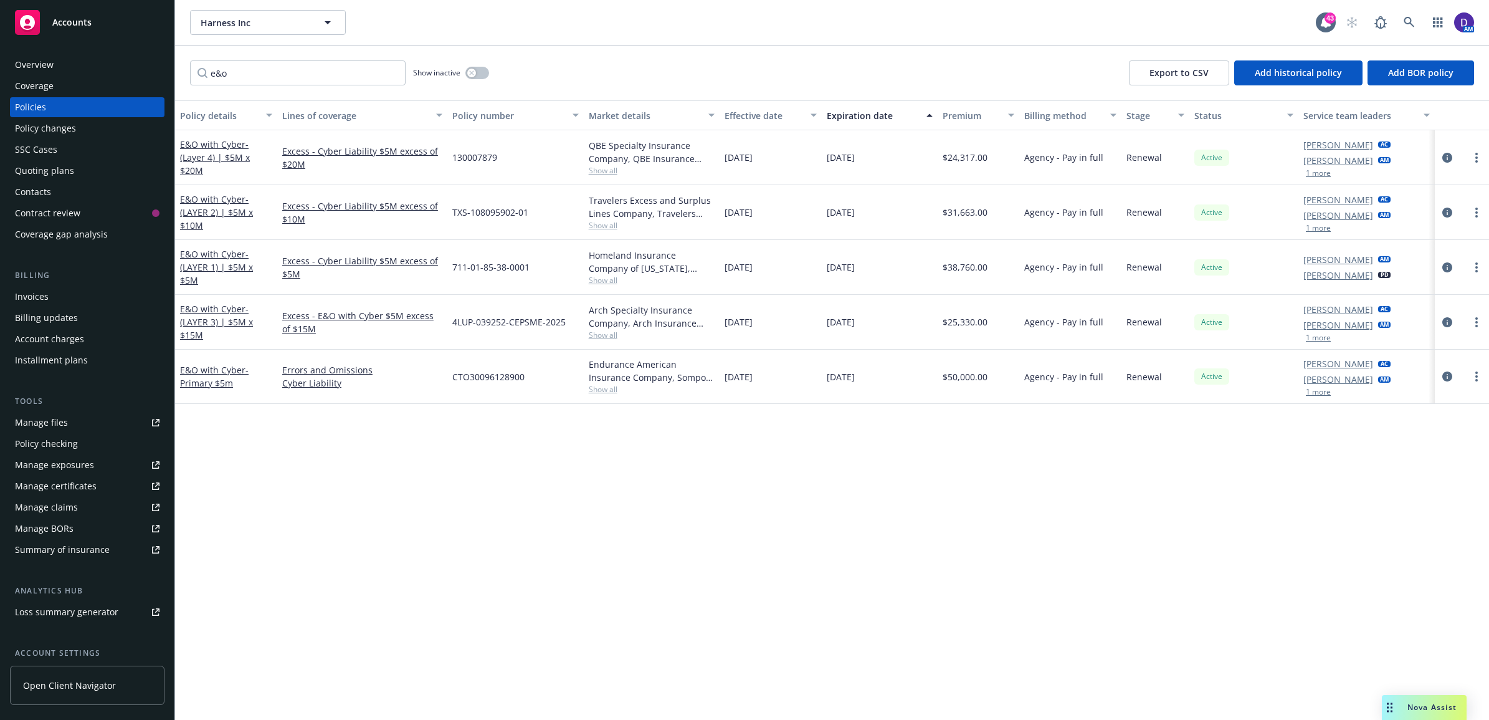
click at [1447, 204] on div at bounding box center [1462, 212] width 54 height 55
click at [1446, 209] on icon "circleInformation" at bounding box center [1447, 212] width 10 height 10
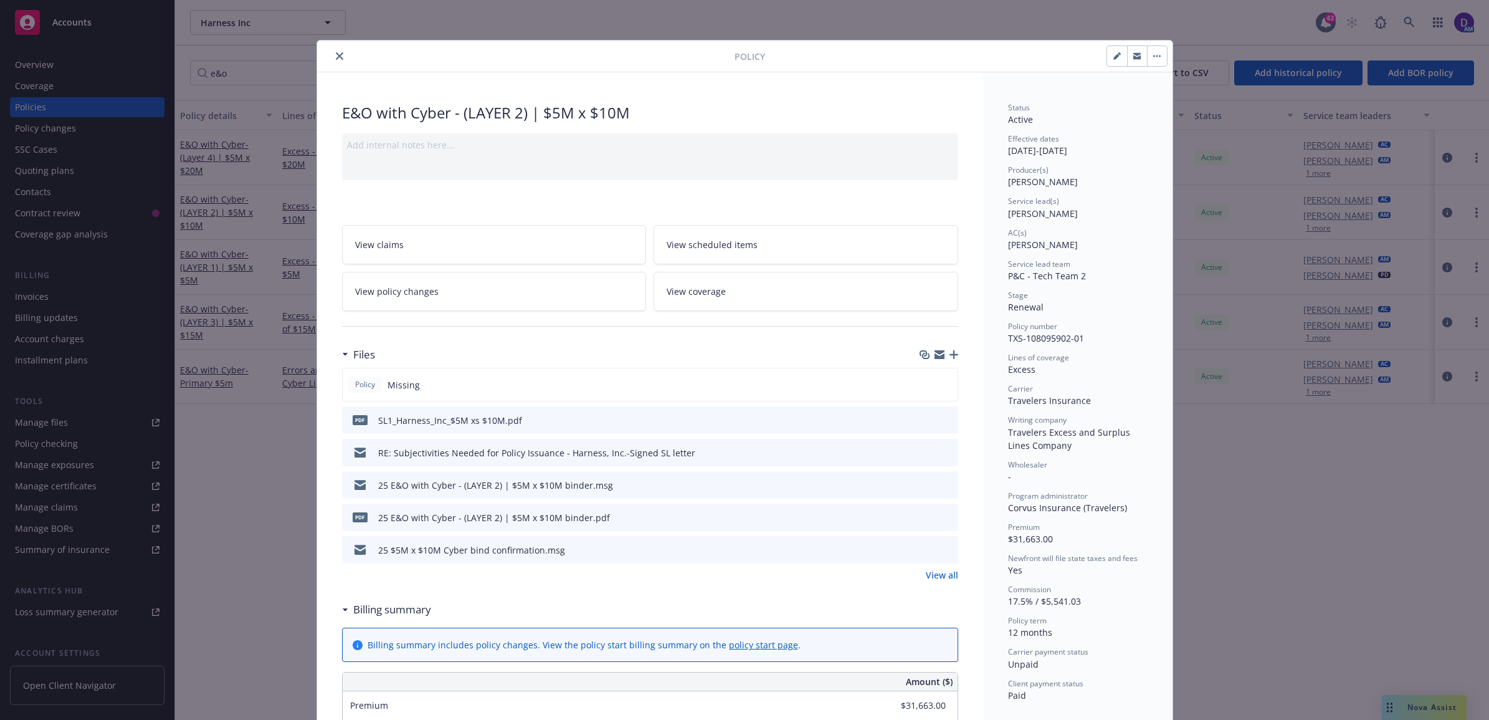
scroll to position [37, 0]
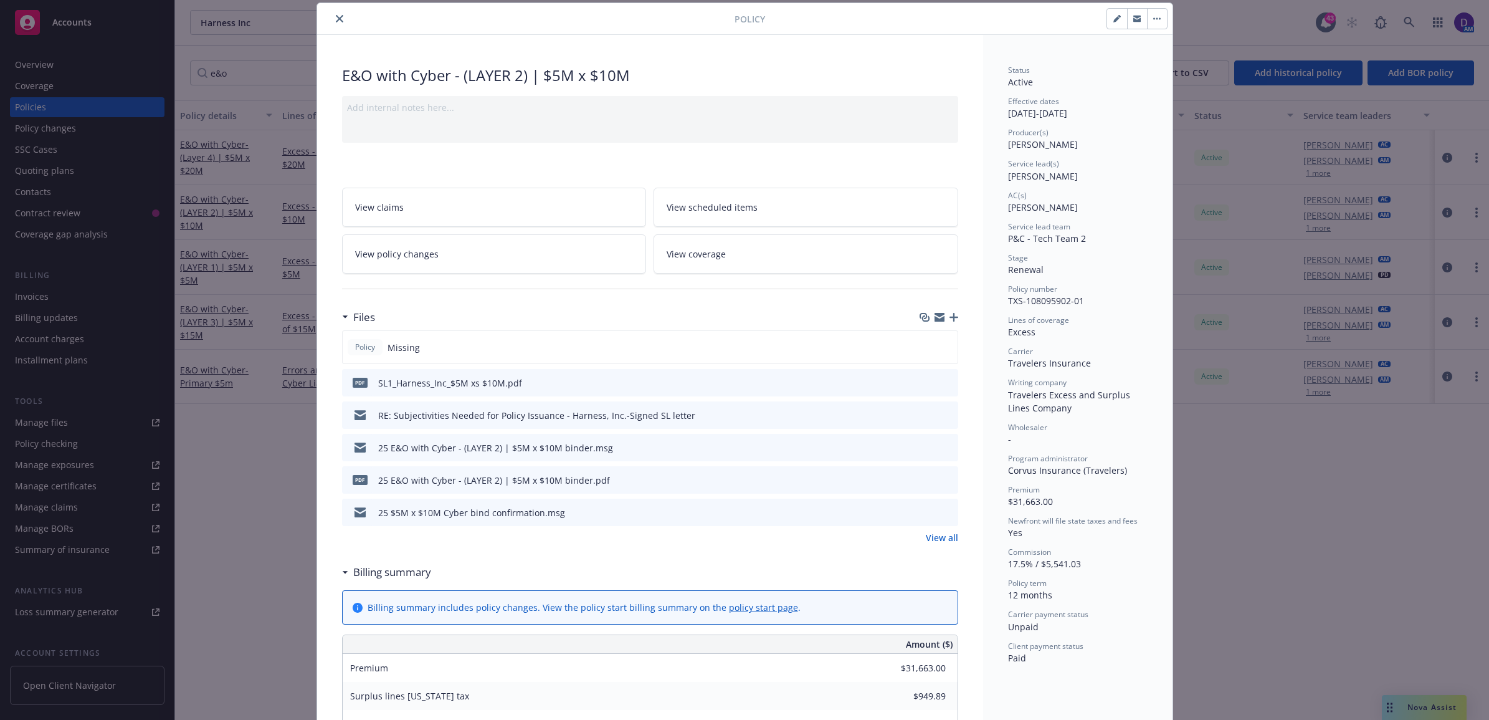
click at [921, 478] on icon "download file" at bounding box center [926, 479] width 10 height 10
click at [332, 16] on button "close" at bounding box center [339, 18] width 15 height 15
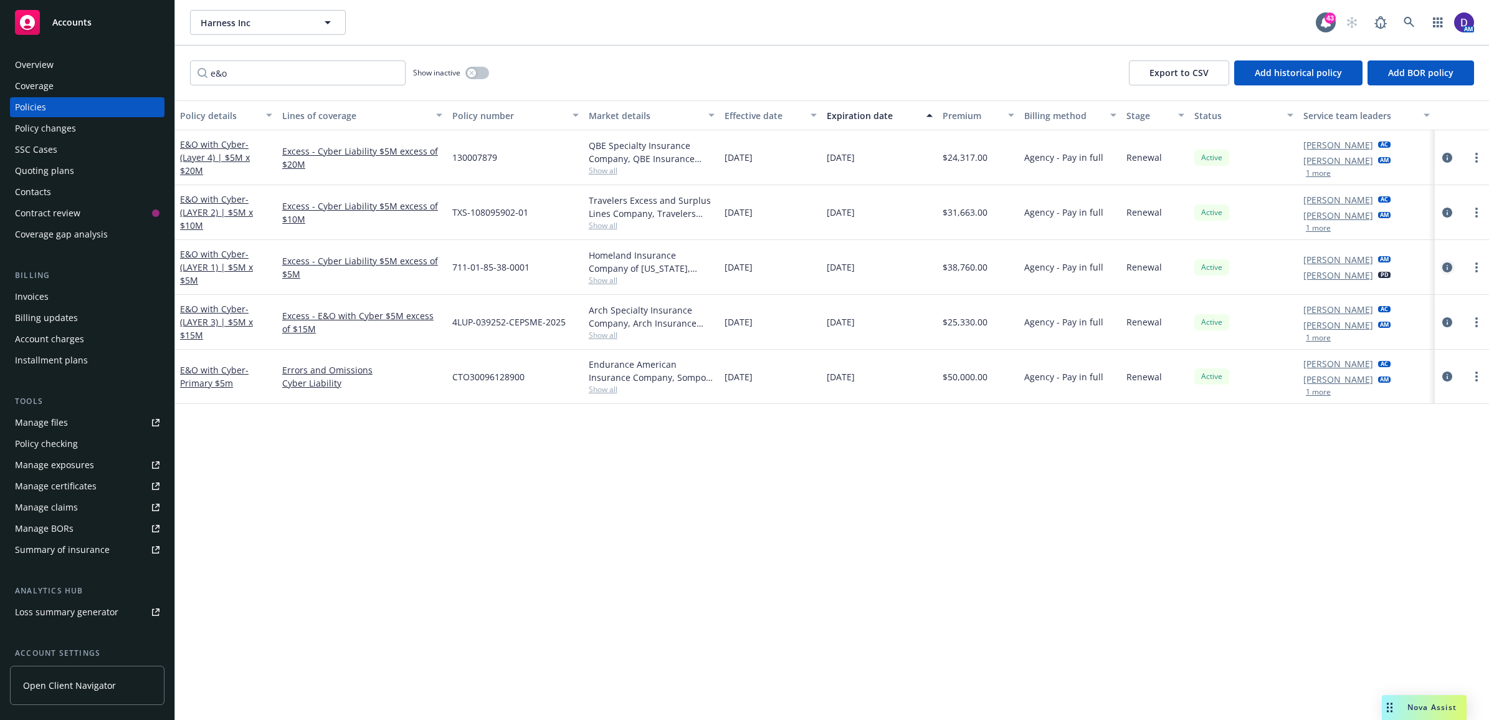
click at [1450, 266] on icon "circleInformation" at bounding box center [1447, 267] width 10 height 10
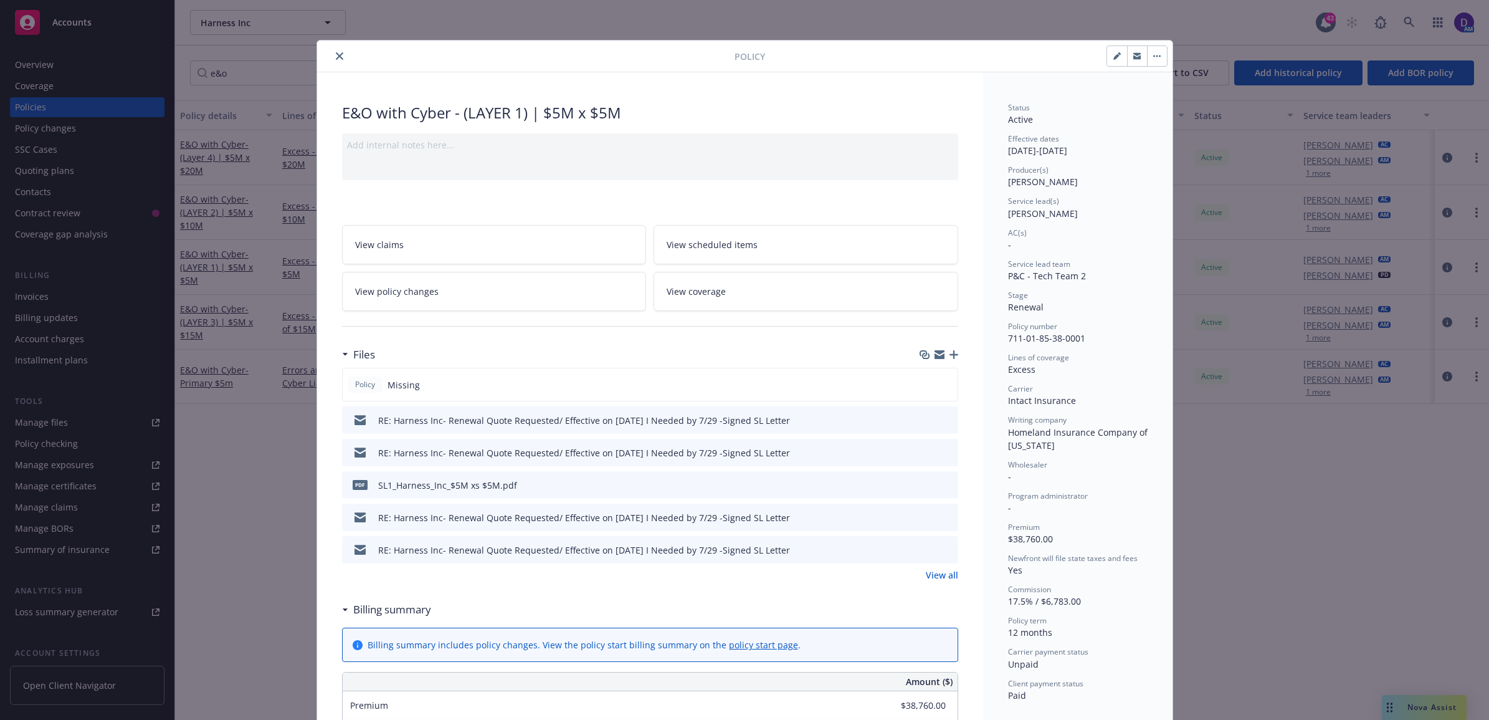
click at [929, 576] on link "View all" at bounding box center [942, 574] width 32 height 13
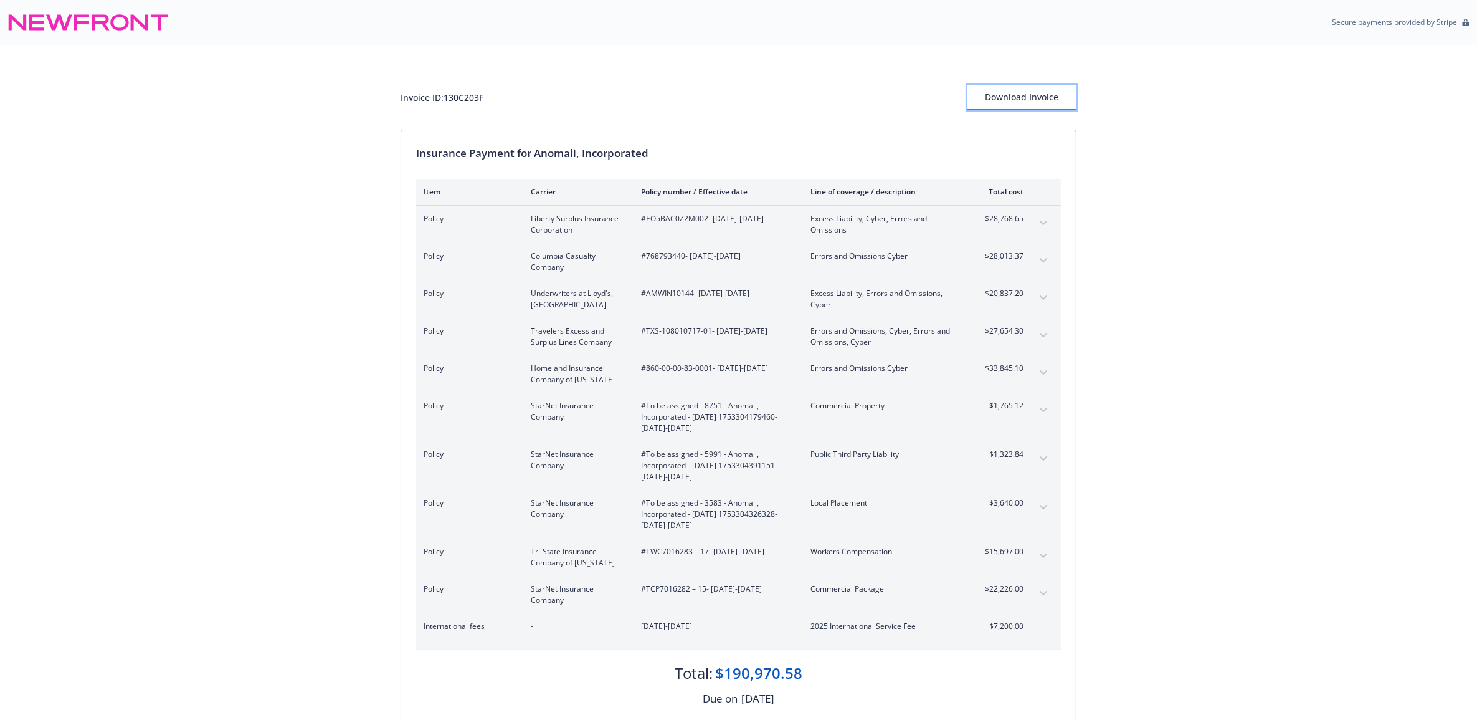
drag, startPoint x: 991, startPoint y: 9, endPoint x: 1047, endPoint y: 104, distance: 109.7
click at [1047, 104] on div "Download Invoice" at bounding box center [1021, 97] width 109 height 24
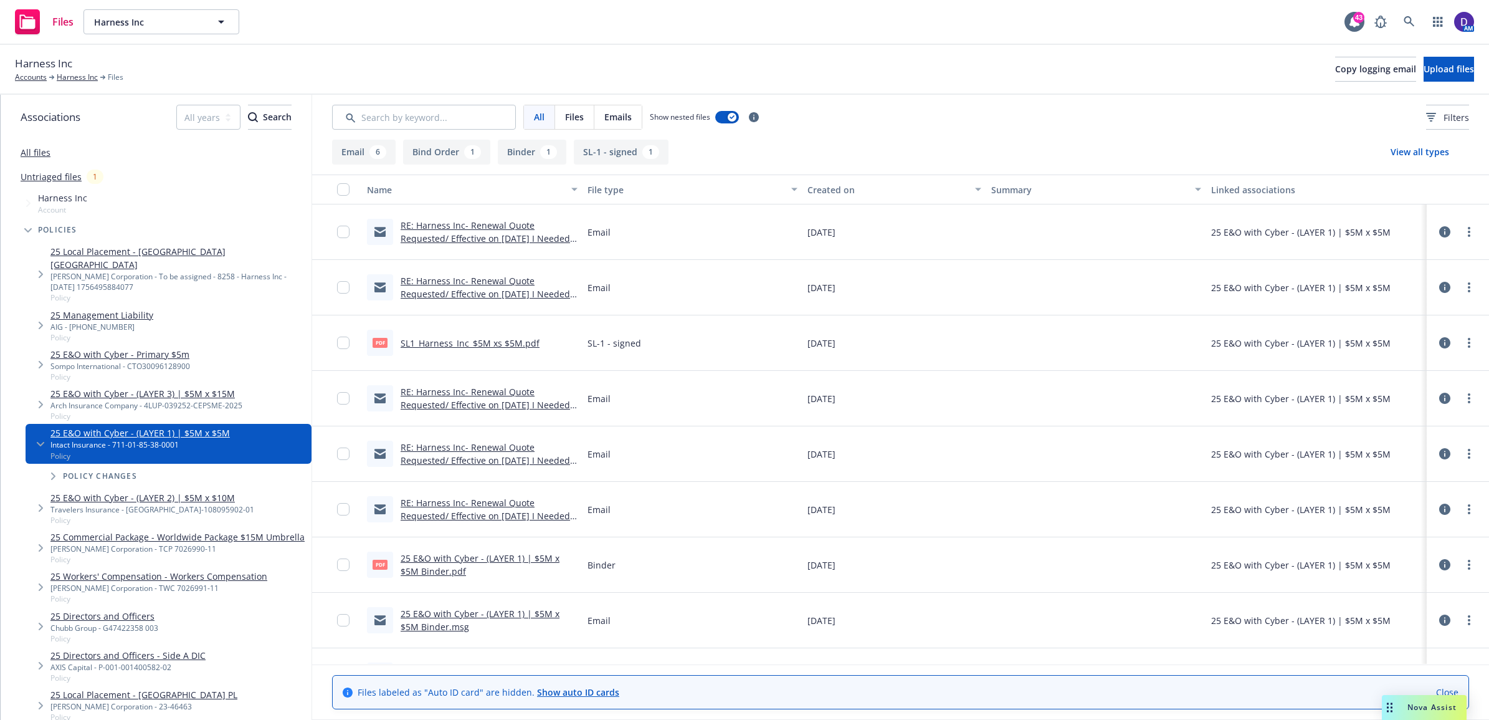
click at [497, 234] on link "RE: Harness Inc- Renewal Quote Requested/ Effective on 9/01/25 I Needed by 7/29…" at bounding box center [485, 238] width 169 height 38
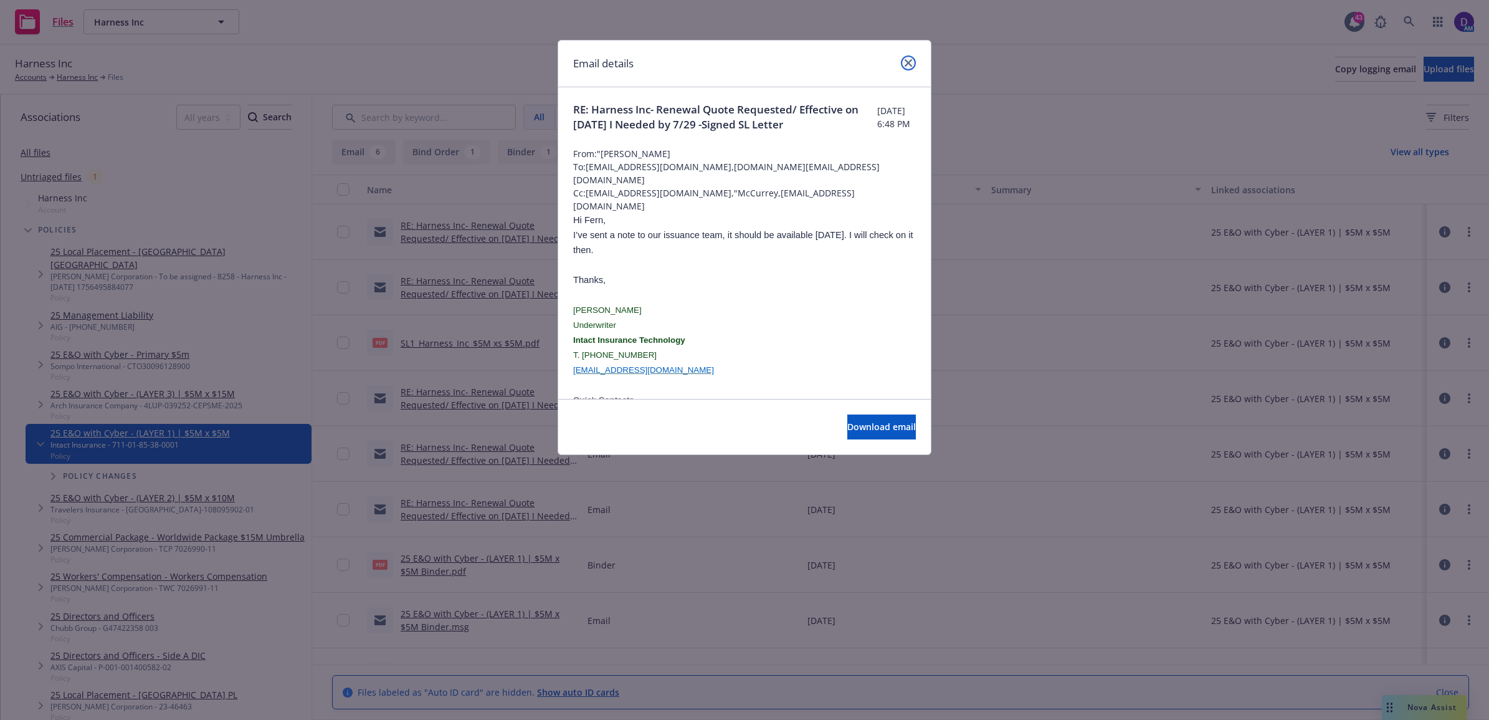
click at [906, 62] on icon "close" at bounding box center [908, 62] width 7 height 7
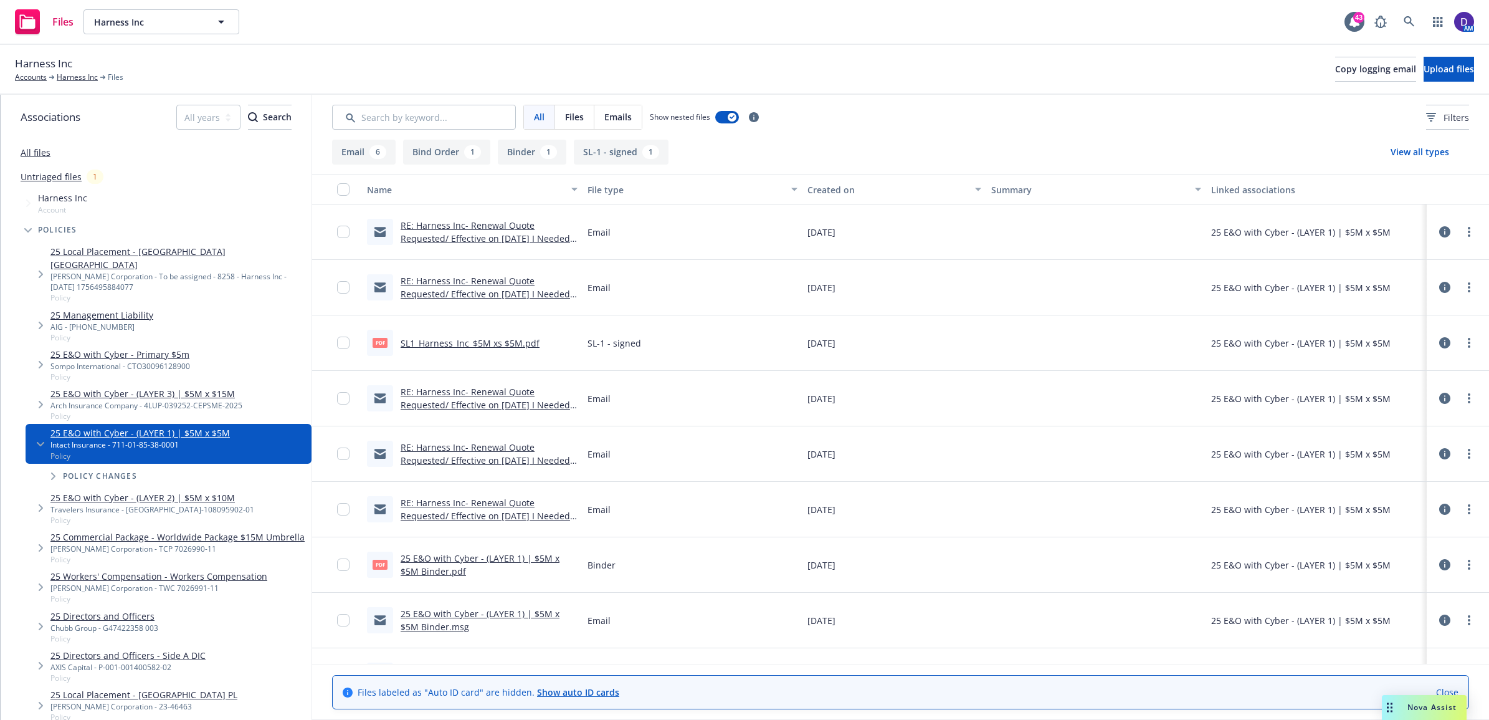
click at [505, 291] on link "RE: Harness Inc- Renewal Quote Requested/ Effective on [DATE] I Needed by 7/29 …" at bounding box center [485, 294] width 169 height 38
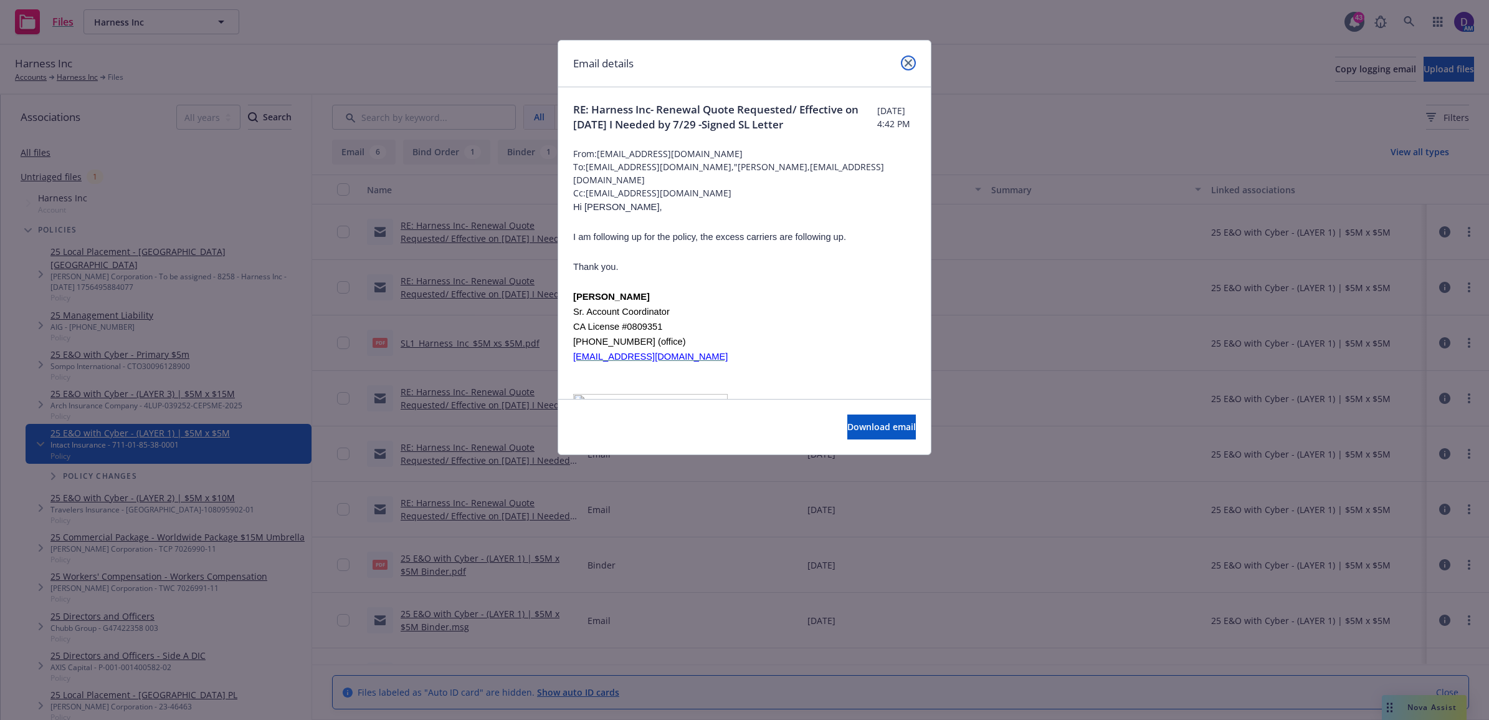
click at [910, 67] on link "close" at bounding box center [908, 62] width 15 height 15
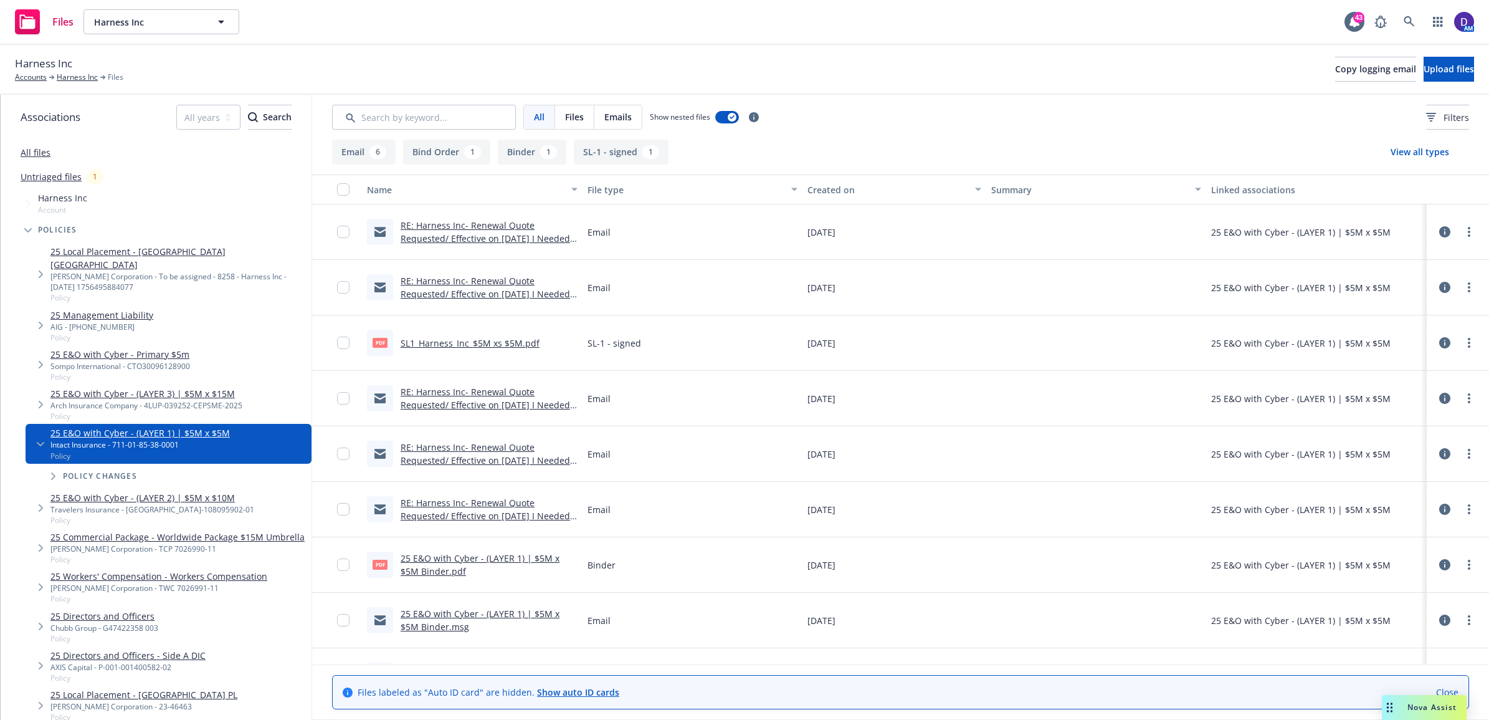
click at [486, 407] on link "RE: Harness Inc- Renewal Quote Requested/ Effective on [DATE] I Needed by 7/29 …" at bounding box center [485, 405] width 169 height 38
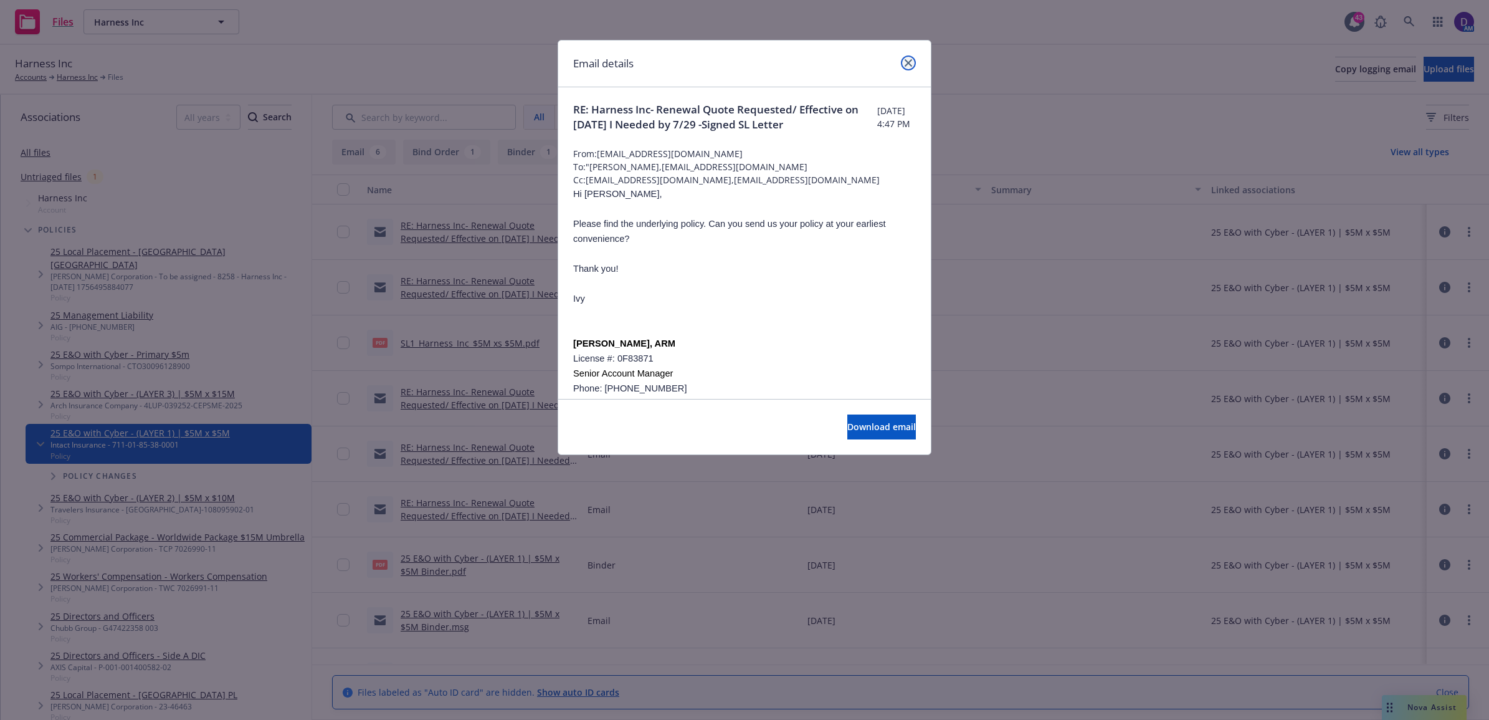
click at [908, 62] on icon "close" at bounding box center [908, 62] width 7 height 7
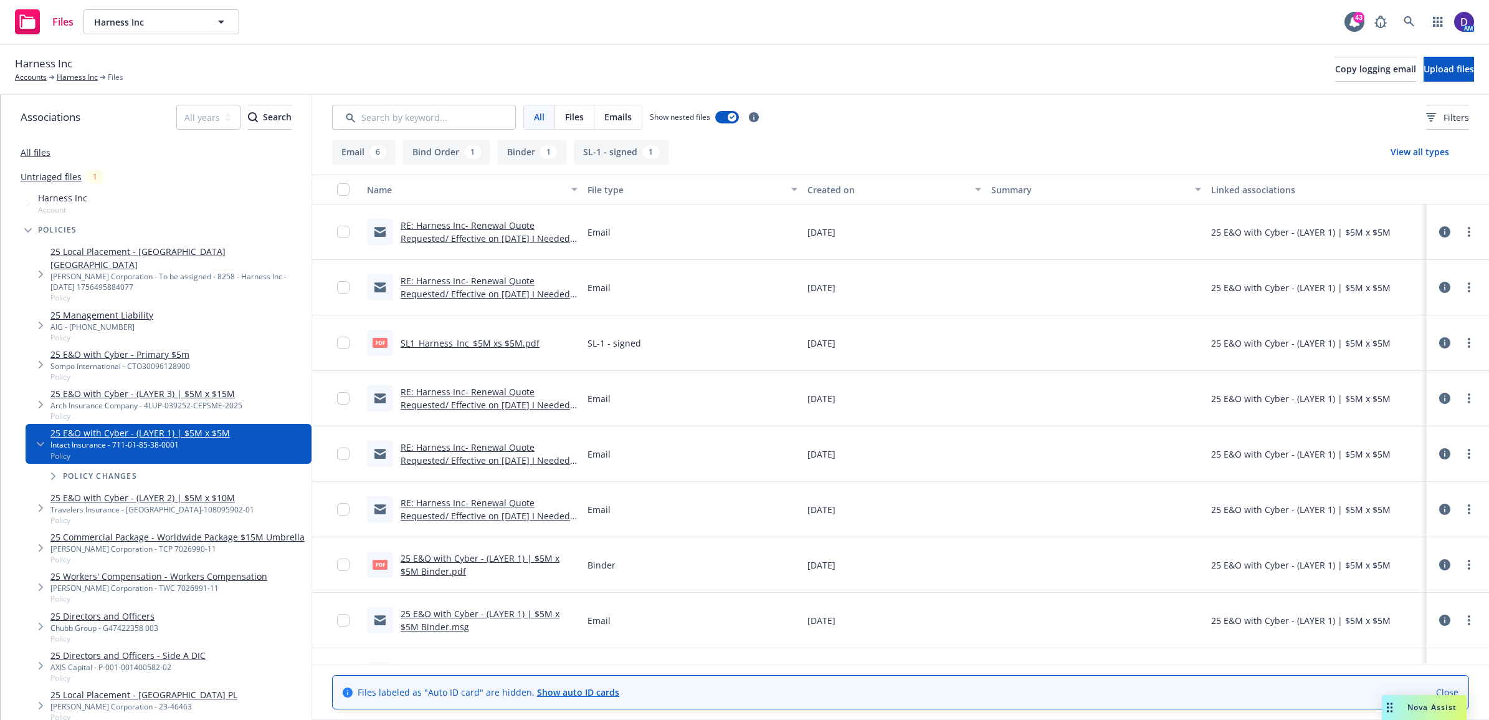
click at [490, 516] on link "RE: Harness Inc- Renewal Quote Requested/ Effective on [DATE] I Needed by 7/29 …" at bounding box center [485, 515] width 169 height 38
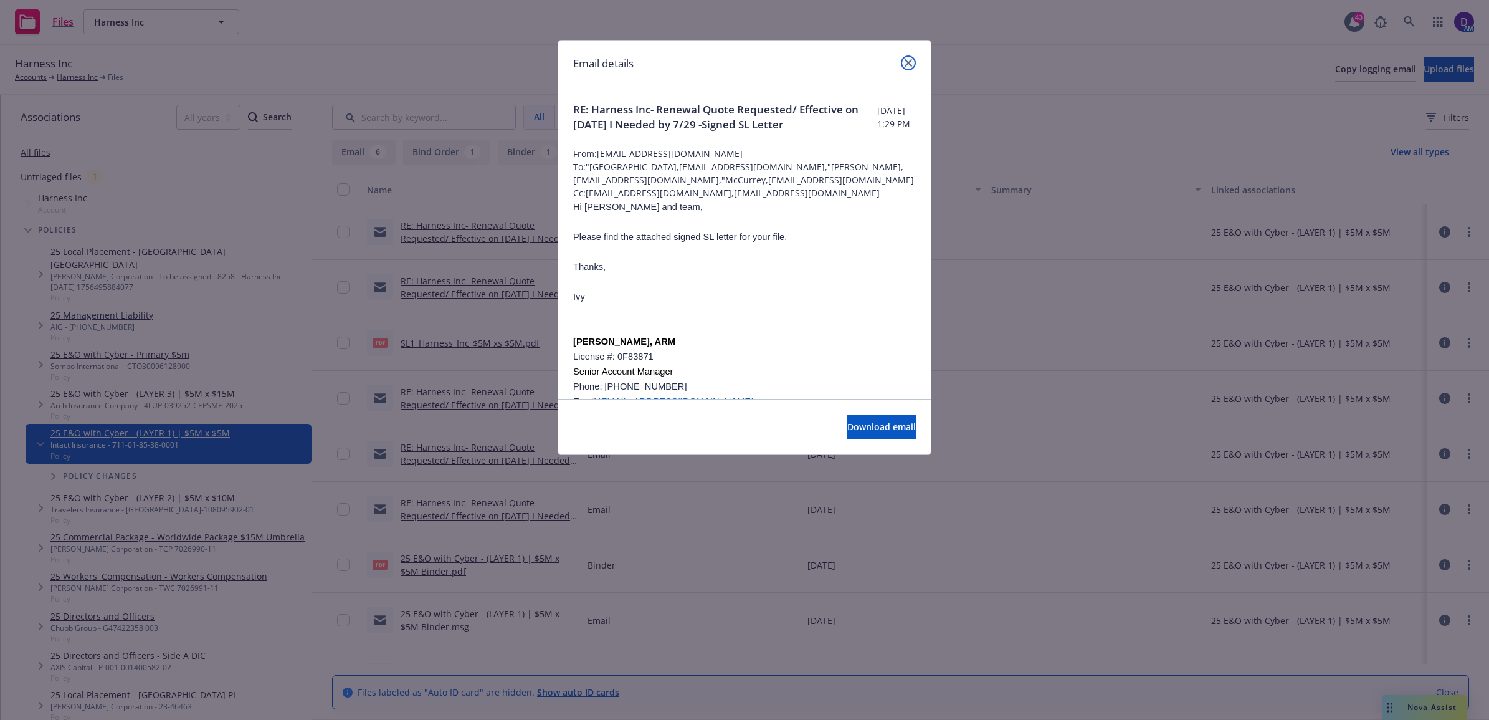
click at [908, 60] on icon "close" at bounding box center [908, 62] width 7 height 7
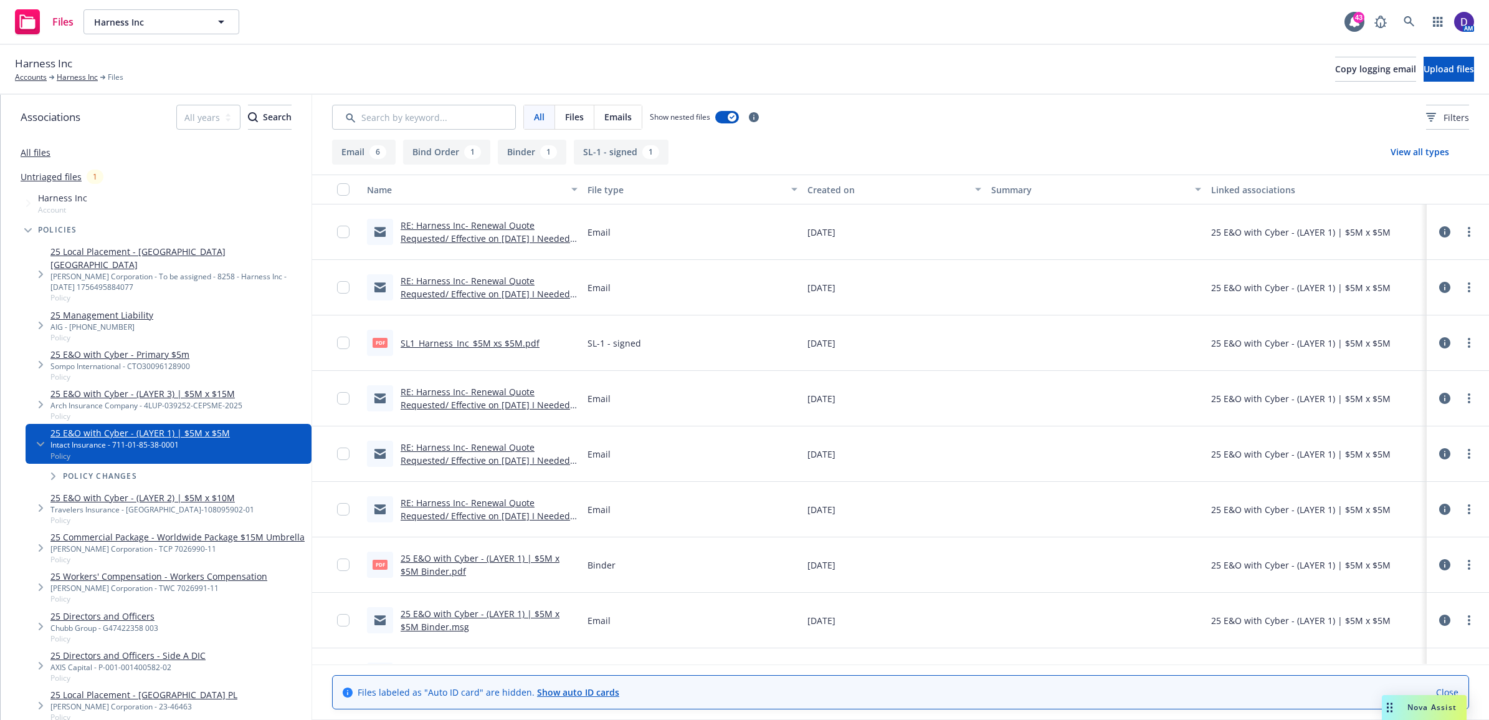
click at [1439, 562] on icon at bounding box center [1444, 564] width 11 height 11
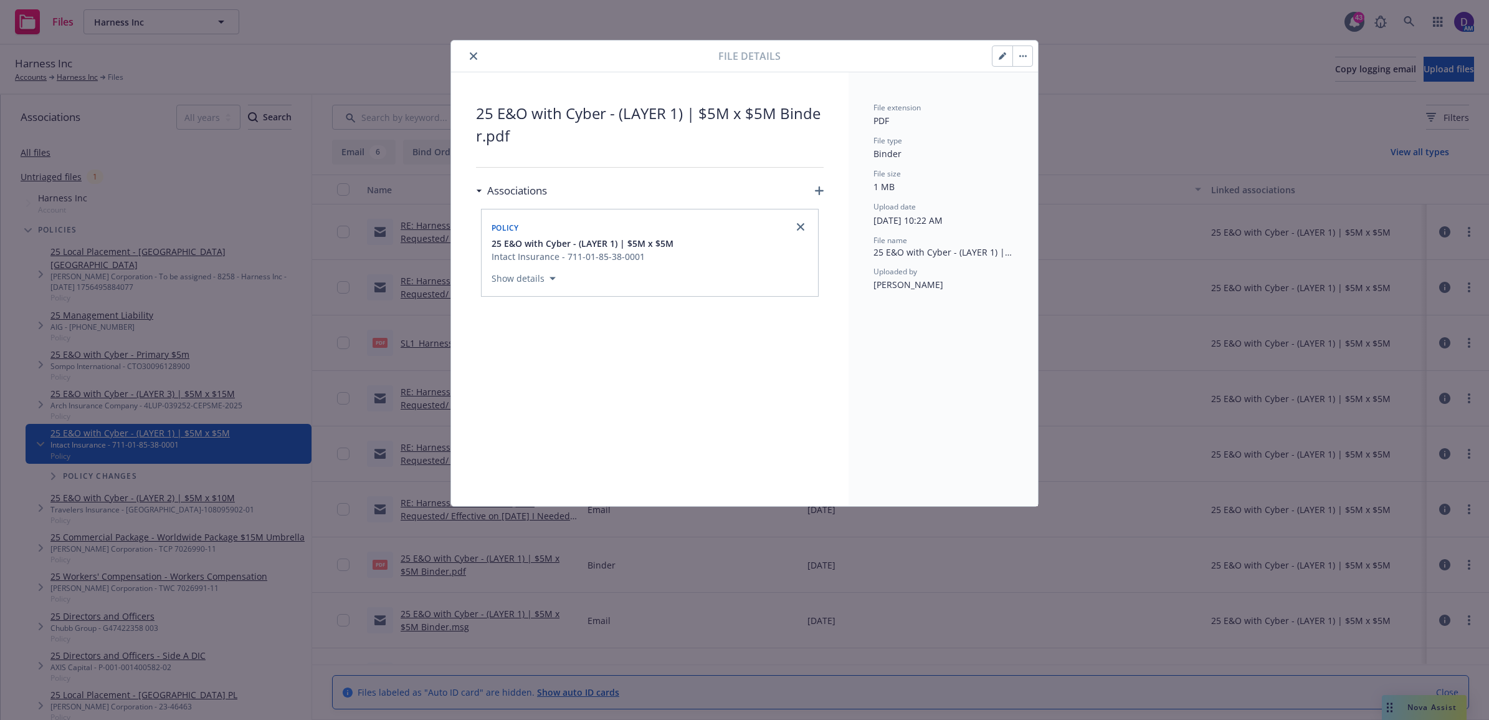
click at [474, 54] on icon "close" at bounding box center [473, 55] width 7 height 7
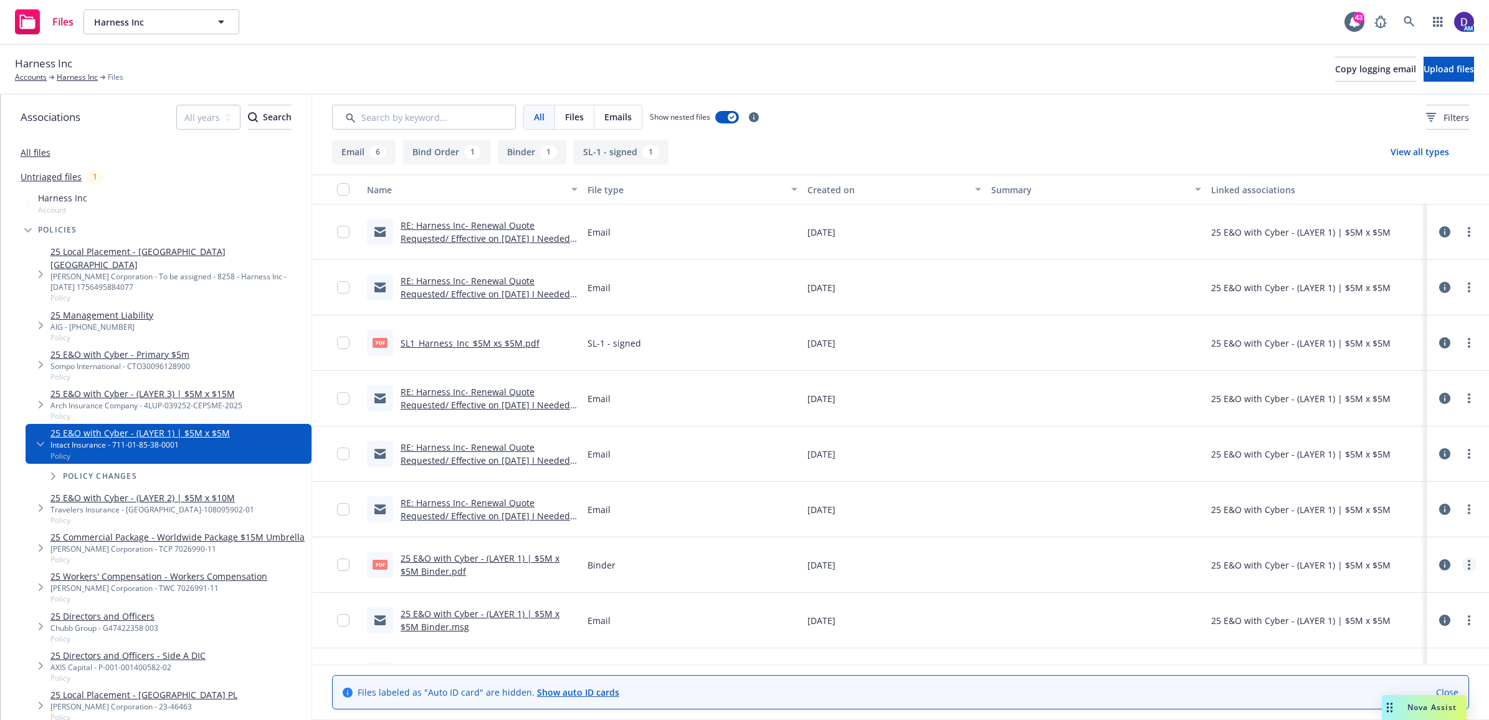
click at [1461, 570] on link "more" at bounding box center [1468, 564] width 15 height 15
click at [1407, 612] on link "Download" at bounding box center [1402, 616] width 124 height 25
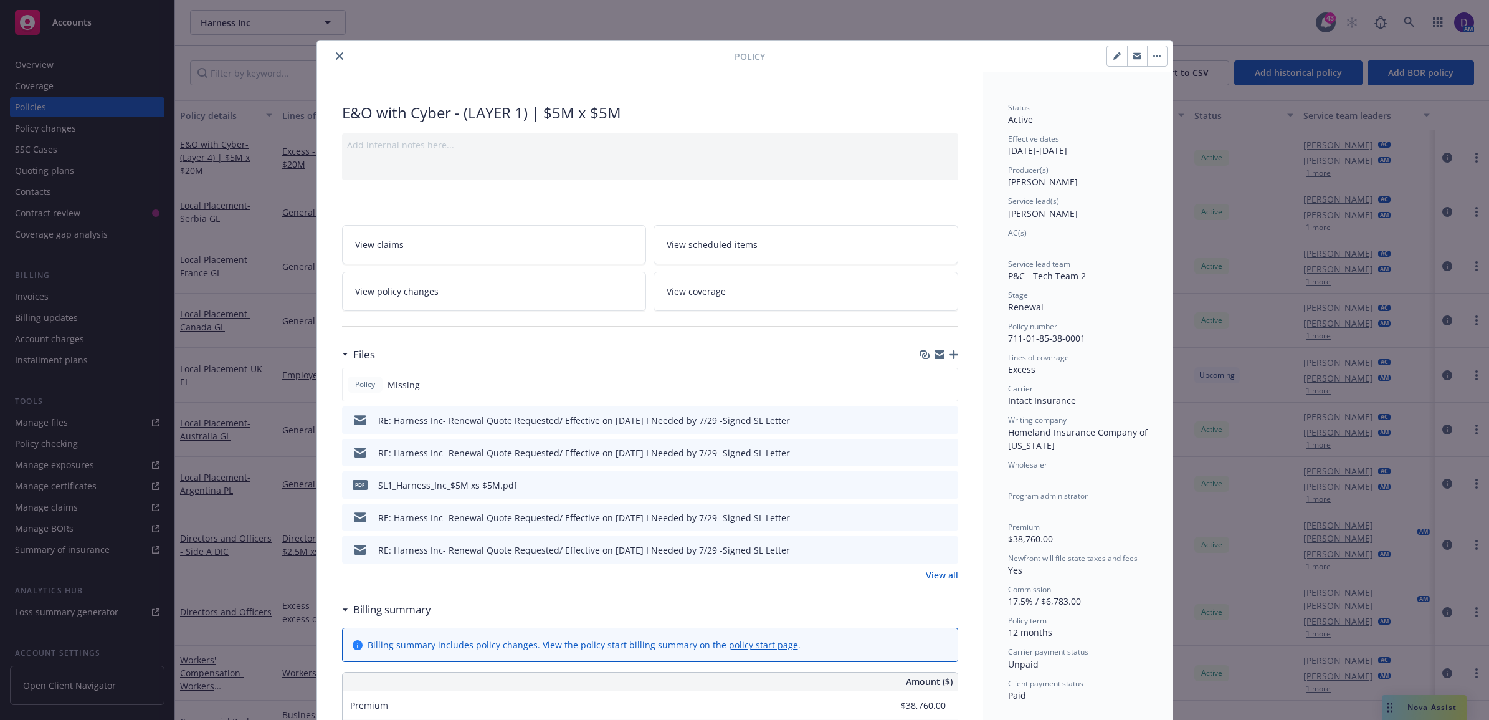
click at [334, 60] on button "close" at bounding box center [339, 56] width 15 height 15
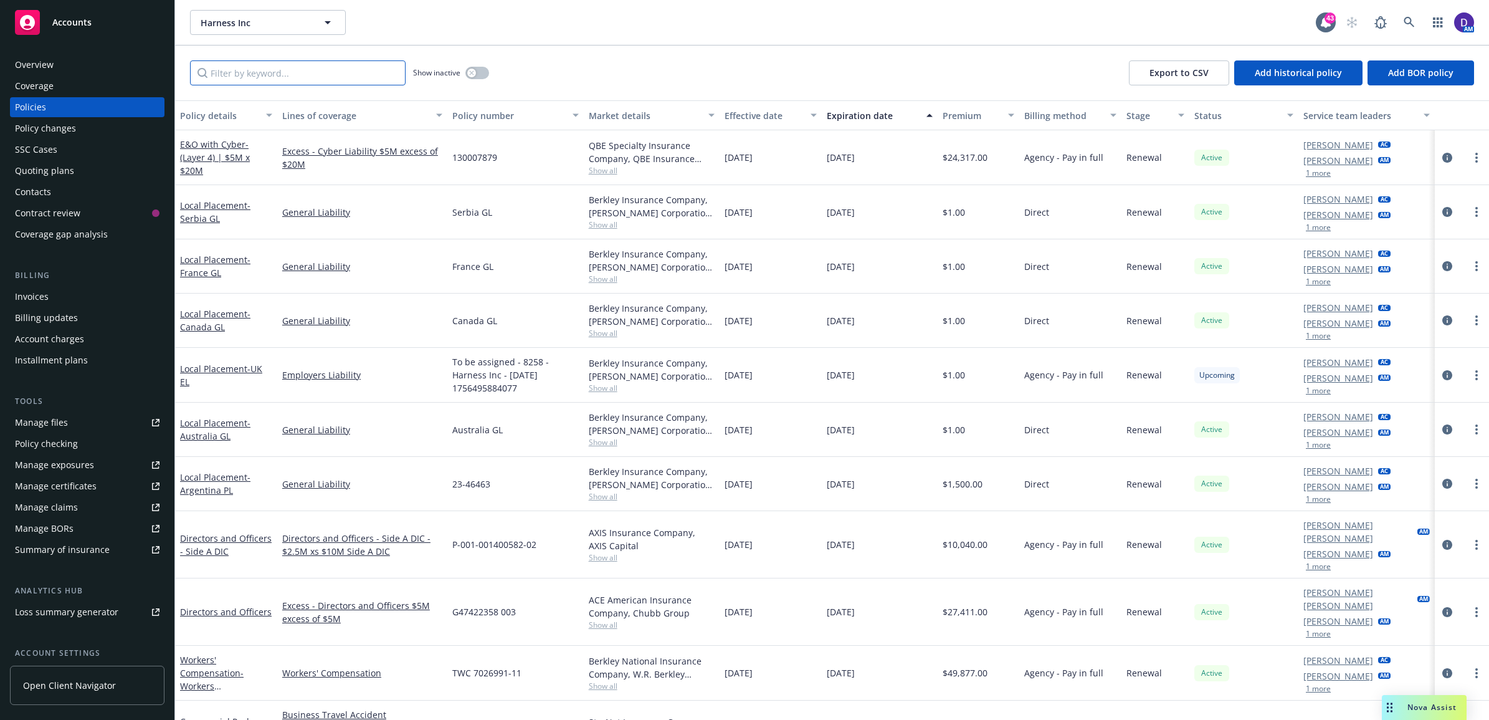
click at [288, 78] on input "Filter by keyword..." at bounding box center [298, 72] width 216 height 25
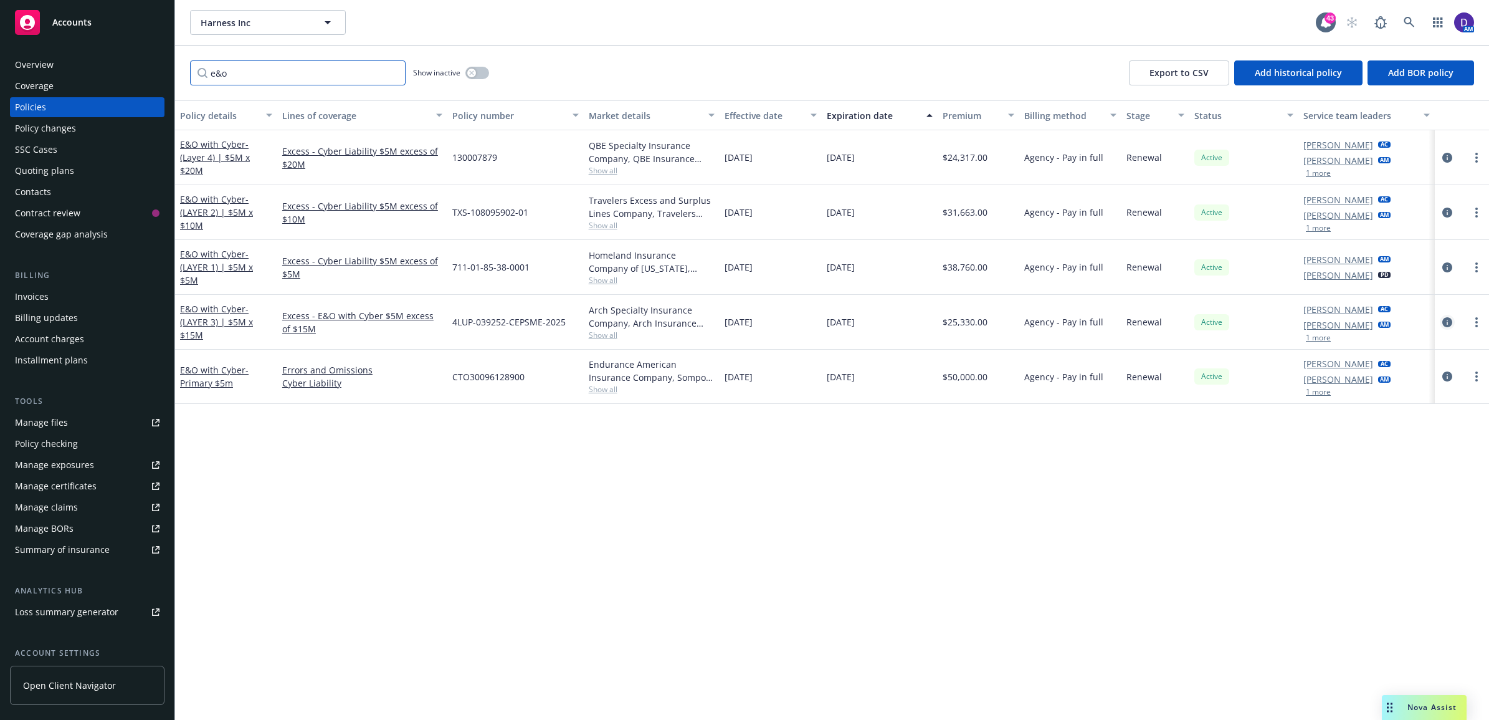
type input "e&o"
click at [1445, 319] on icon "circleInformation" at bounding box center [1447, 322] width 10 height 10
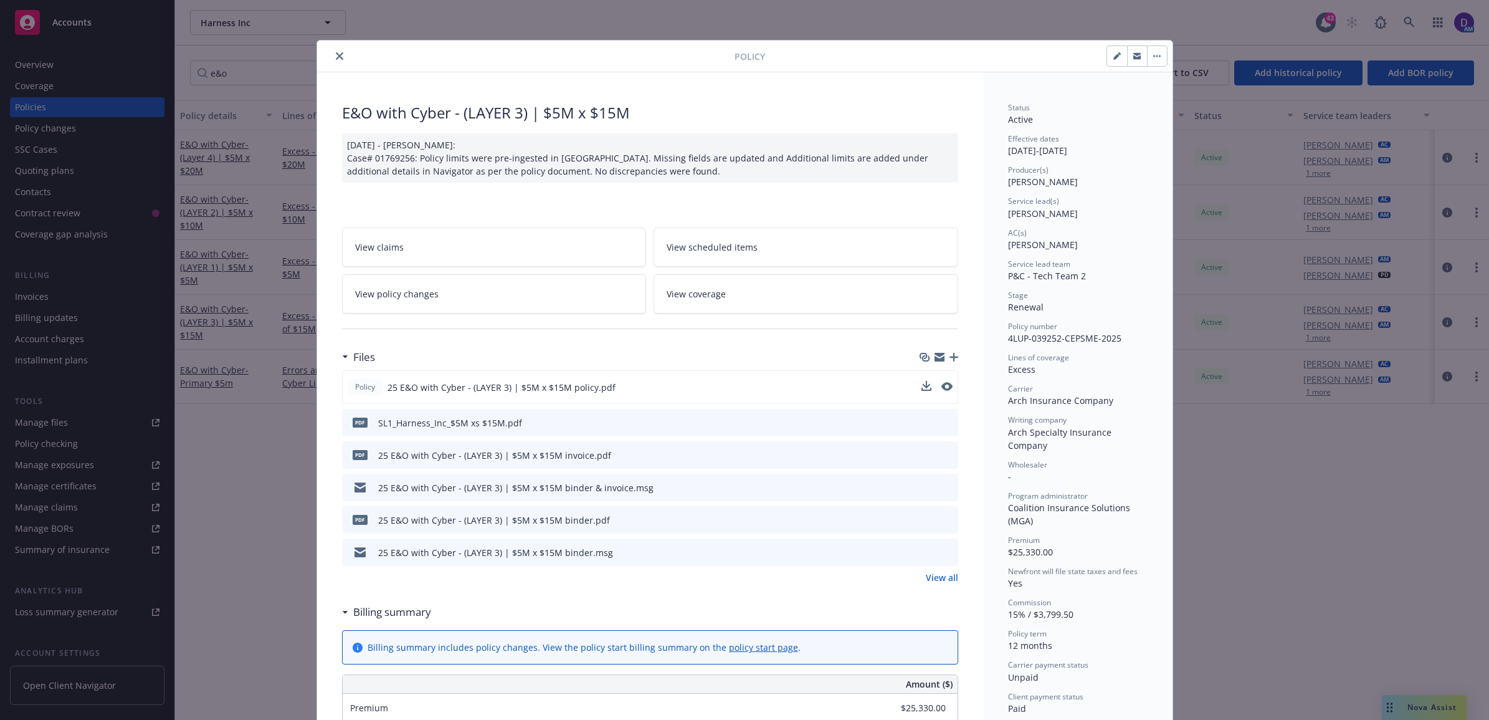
click at [921, 391] on button at bounding box center [926, 387] width 10 height 13
click at [921, 387] on icon "download file" at bounding box center [925, 384] width 8 height 7
click at [336, 57] on icon "close" at bounding box center [339, 55] width 7 height 7
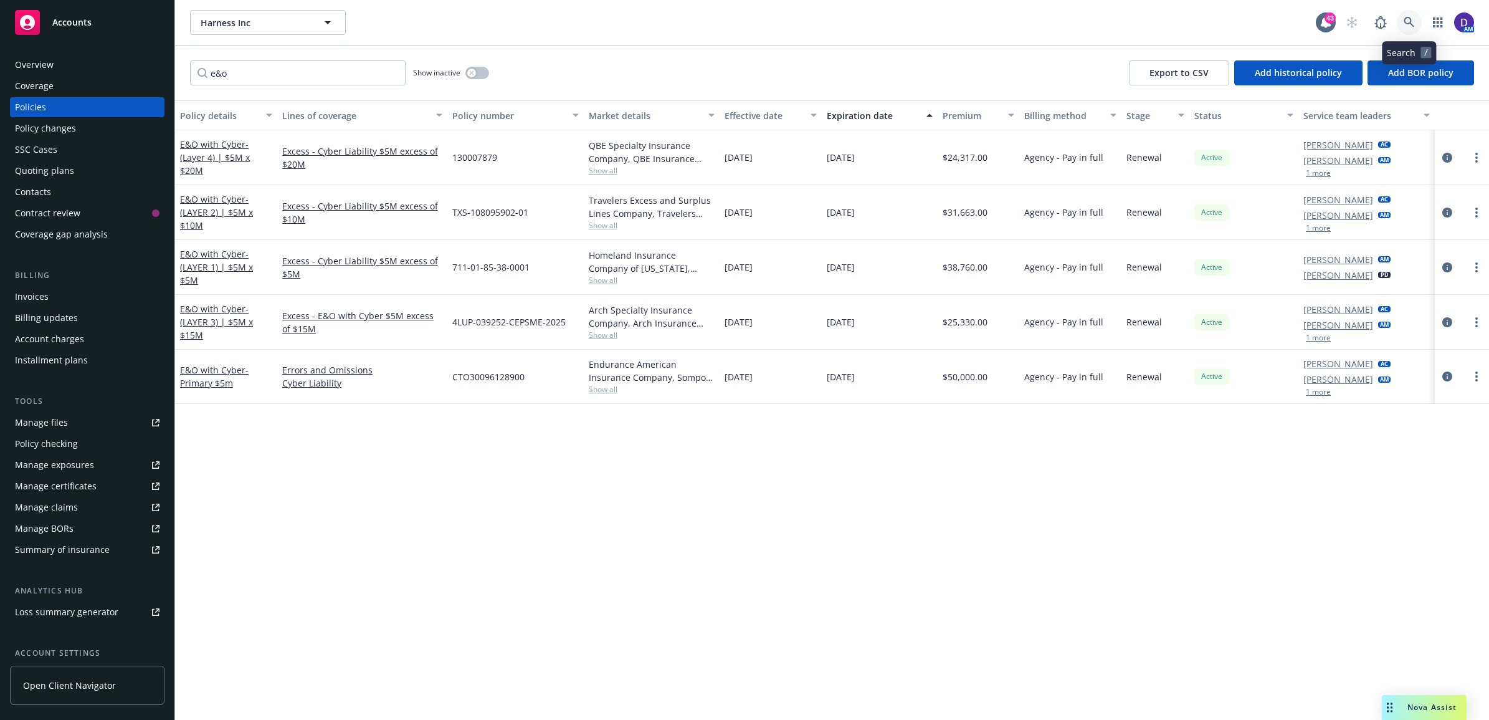
click at [1405, 26] on icon at bounding box center [1409, 22] width 11 height 11
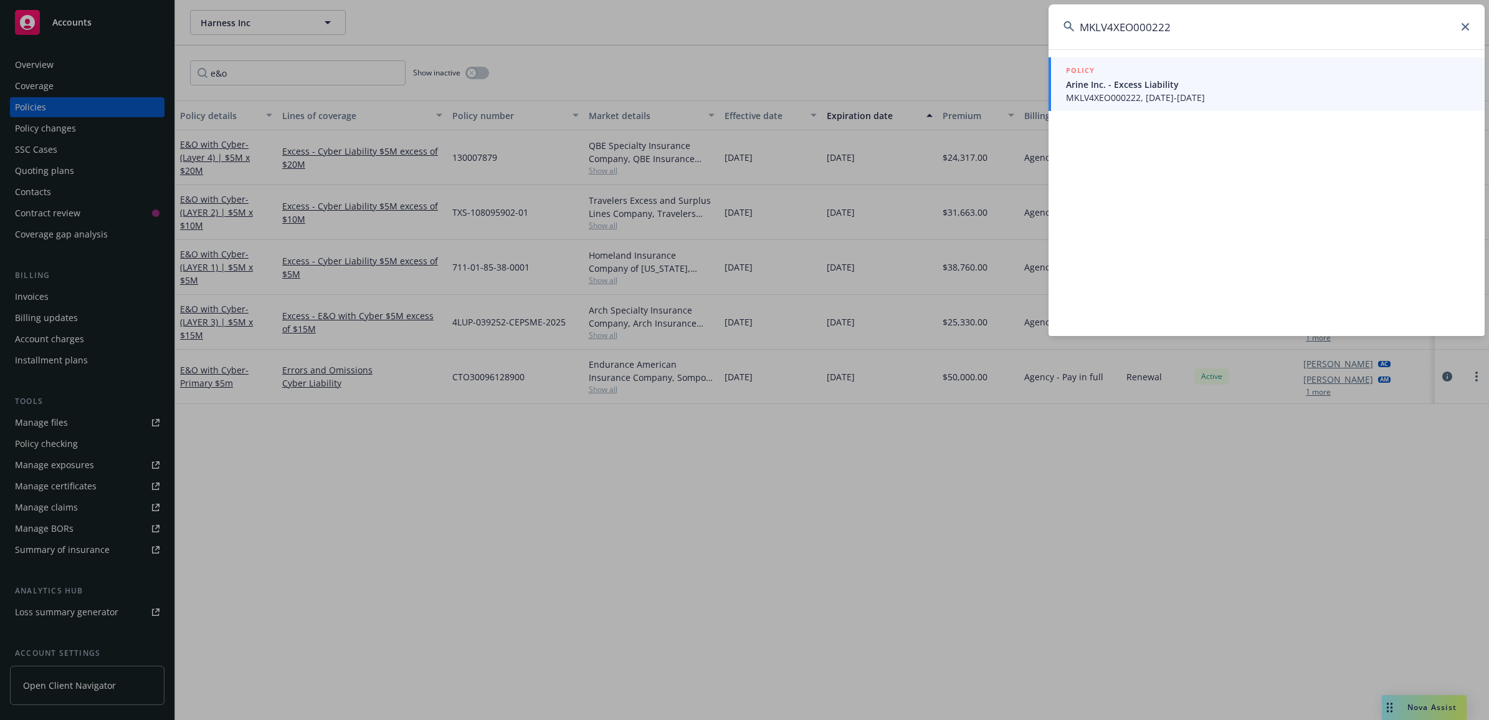
type input "MKLV4XEO000222"
click at [1243, 93] on span "MKLV4XEO000222, [DATE]-[DATE]" at bounding box center [1268, 97] width 404 height 13
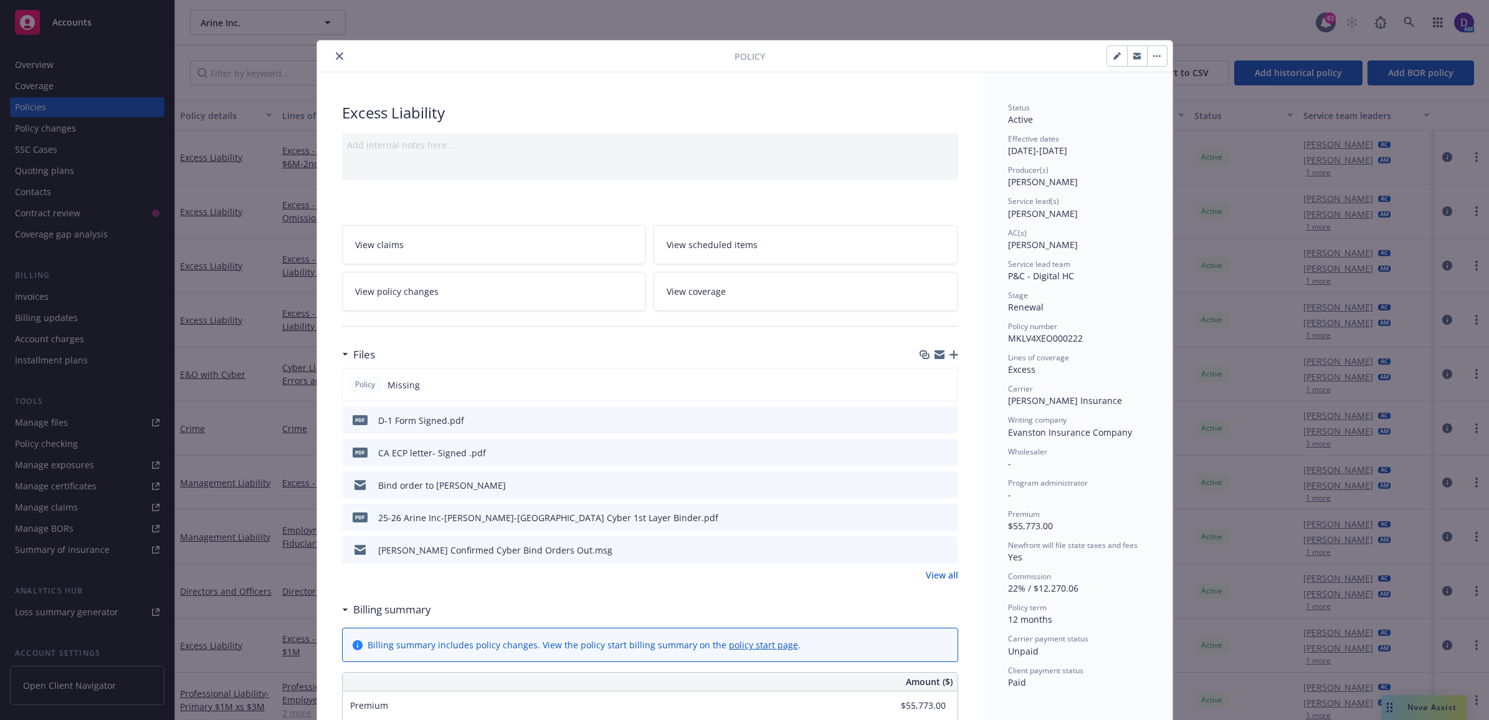
click at [337, 45] on div "Policy" at bounding box center [744, 56] width 855 height 32
click at [337, 53] on icon "close" at bounding box center [339, 55] width 7 height 7
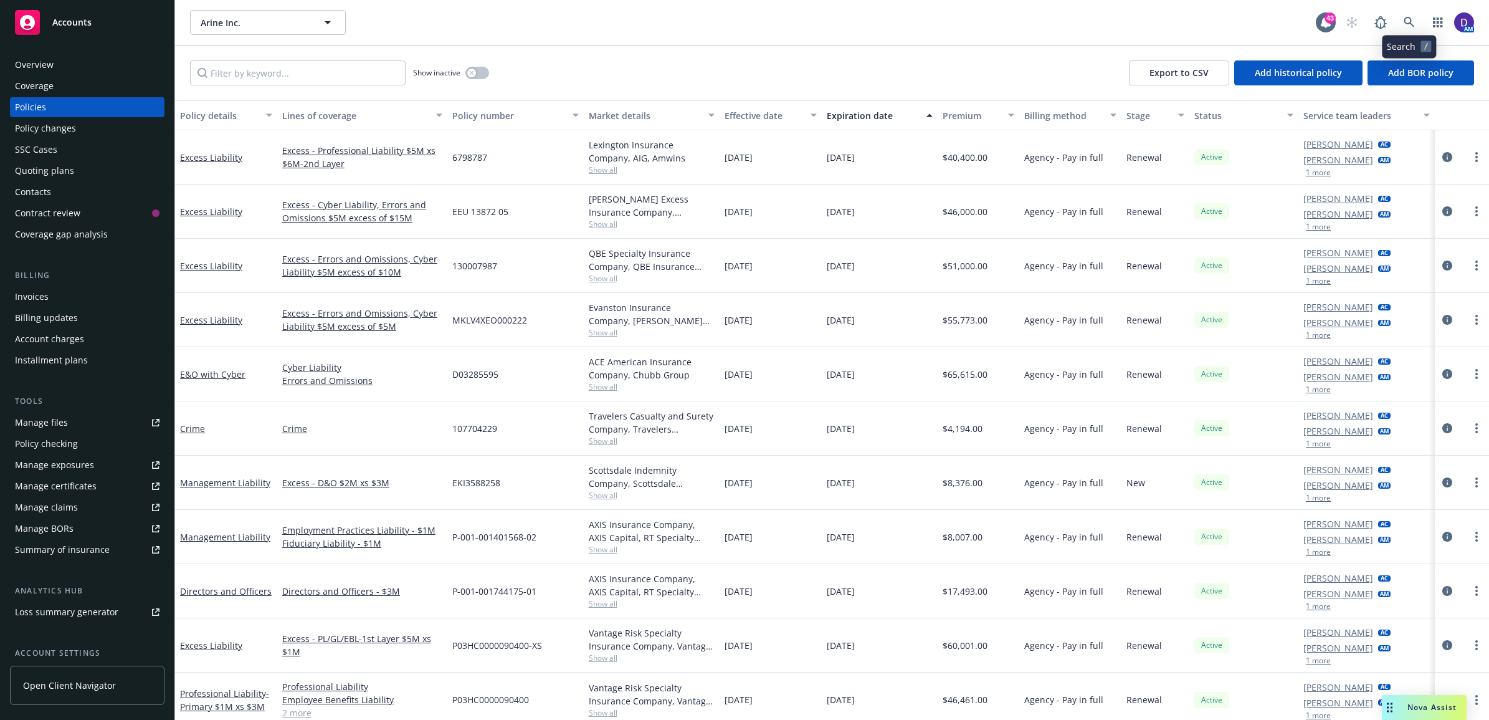
click at [1406, 9] on div "Arine Inc. Arine Inc. 43 AM" at bounding box center [832, 22] width 1314 height 45
click at [1409, 22] on icon at bounding box center [1409, 22] width 11 height 11
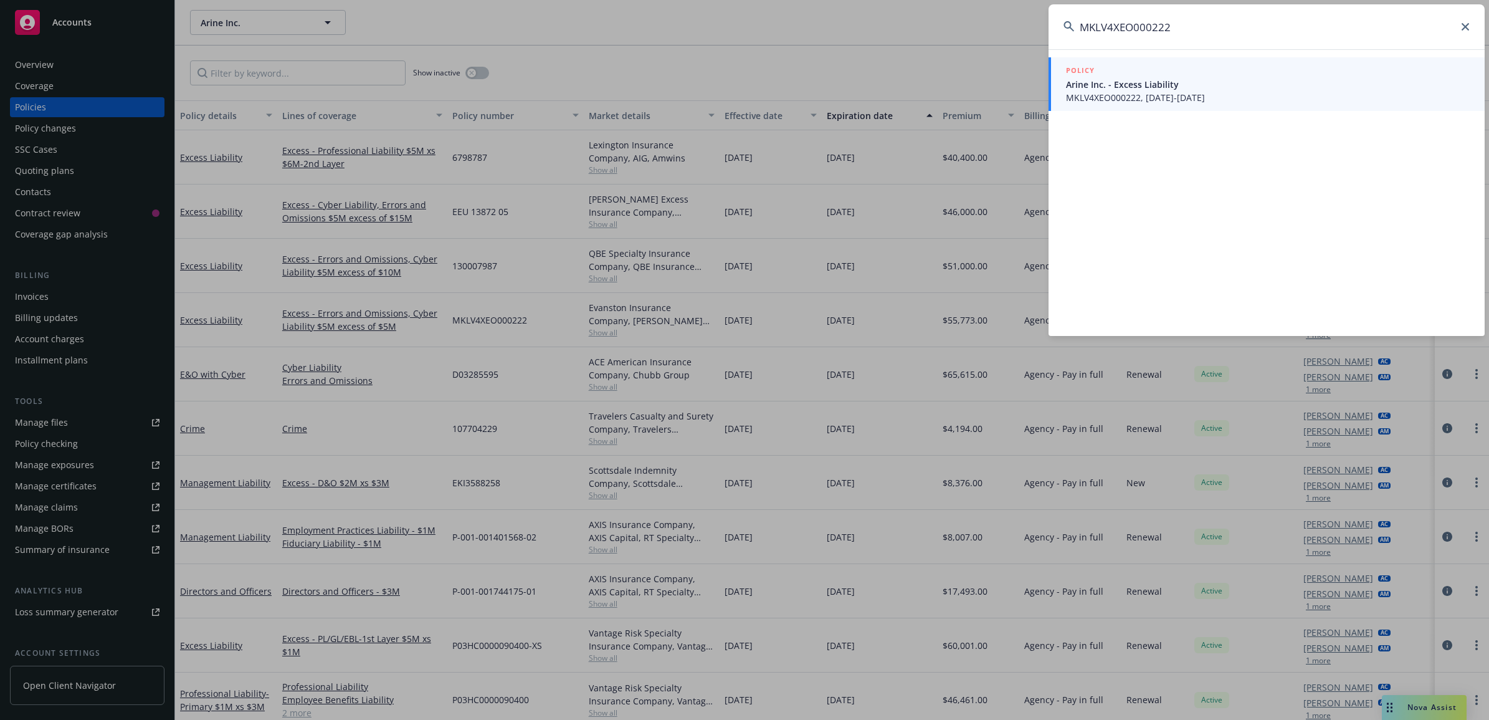
type input "MKLV4XEO000222"
click at [1138, 92] on span "MKLV4XEO000222, [DATE]-[DATE]" at bounding box center [1268, 97] width 404 height 13
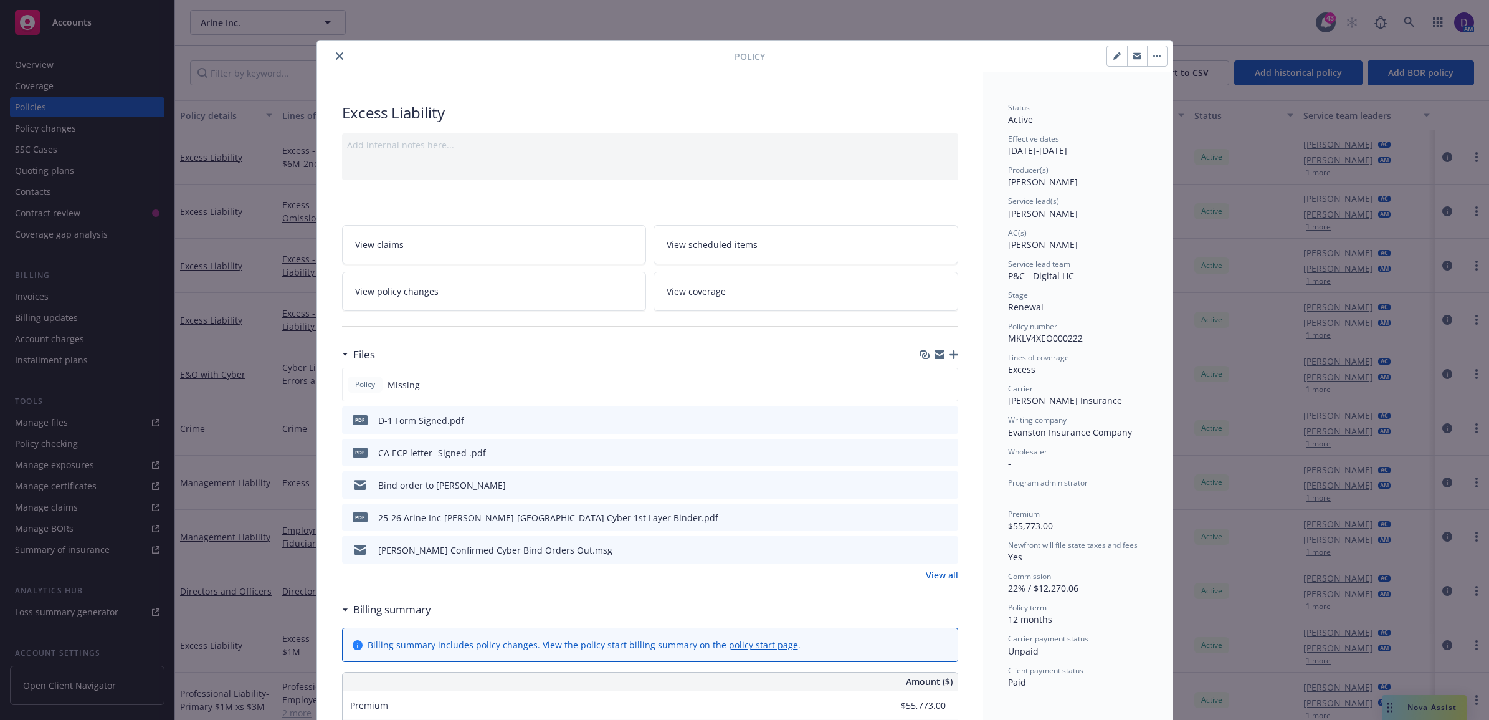
click at [336, 57] on icon "close" at bounding box center [339, 55] width 7 height 7
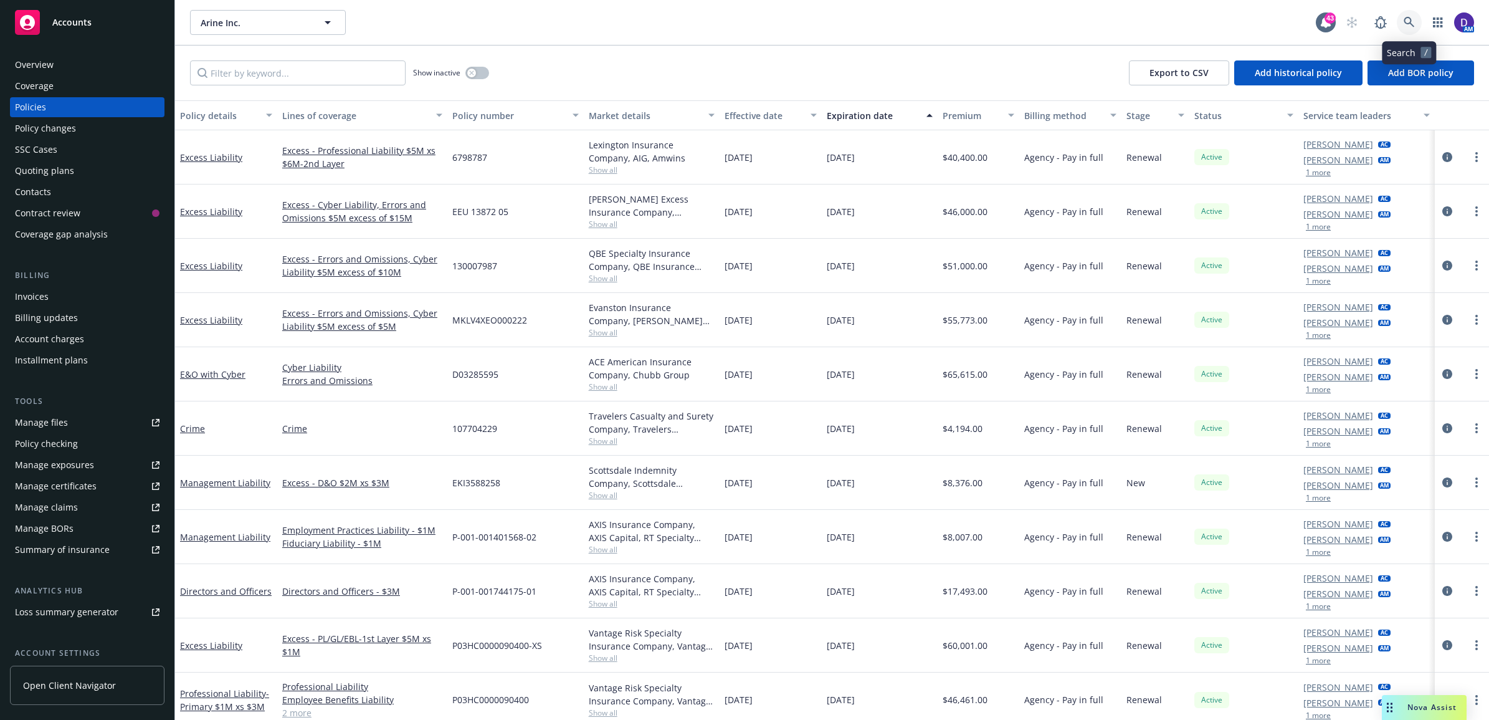
click at [1407, 23] on icon at bounding box center [1409, 22] width 11 height 11
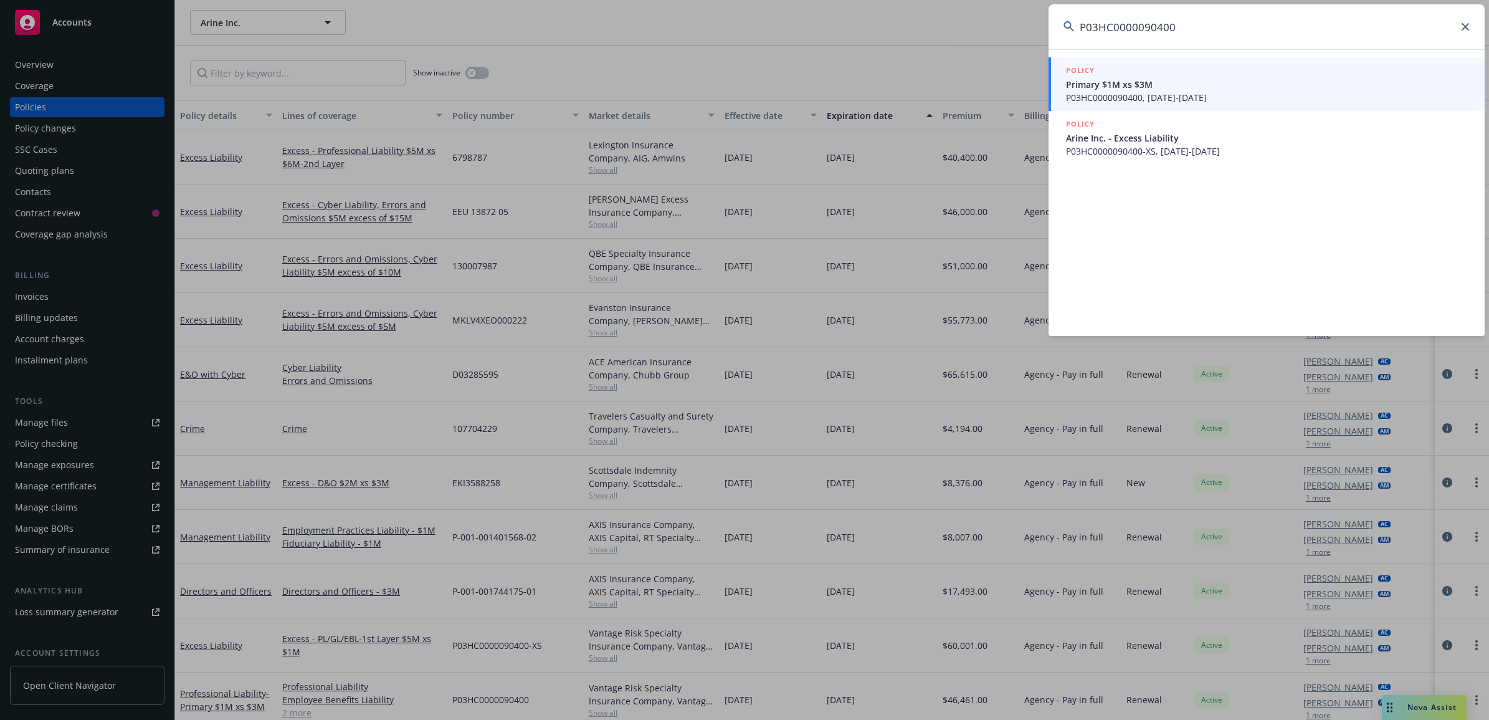
type input "P03HC0000090400"
click at [1174, 100] on span "P03HC0000090400, 09/06/2025-09/06/2026" at bounding box center [1268, 97] width 404 height 13
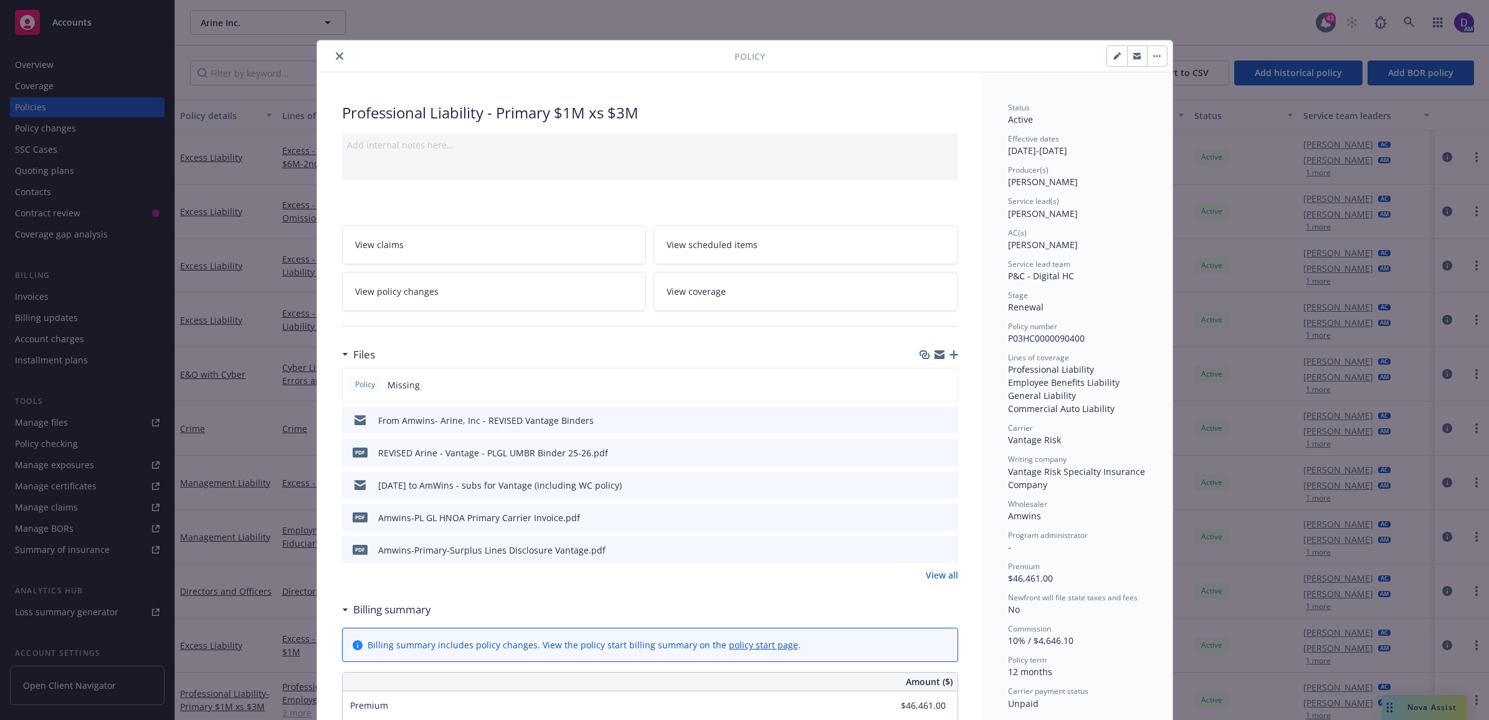
click at [330, 45] on div "Policy" at bounding box center [744, 56] width 855 height 32
click at [337, 54] on icon "close" at bounding box center [339, 55] width 7 height 7
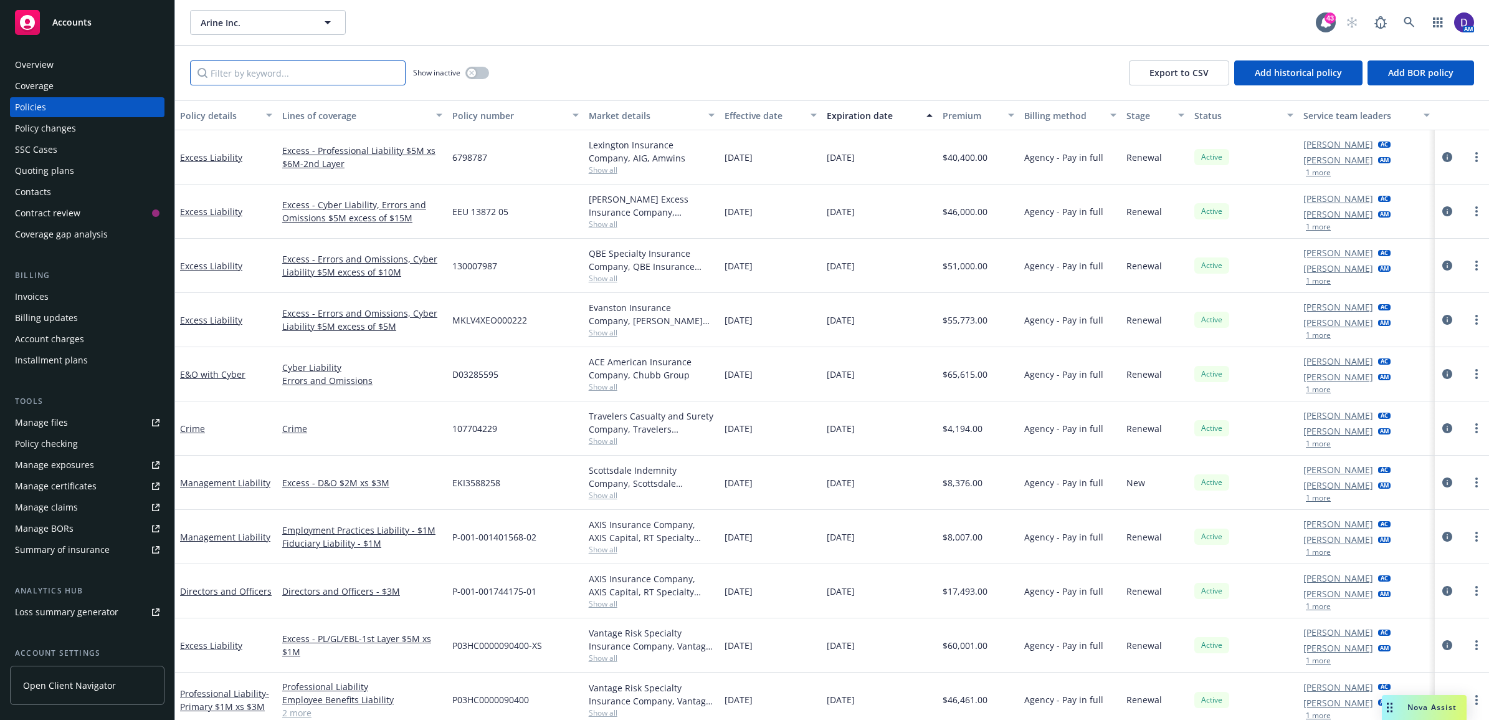
click at [297, 82] on input "Filter by keyword..." at bounding box center [298, 72] width 216 height 25
type input "E&O"
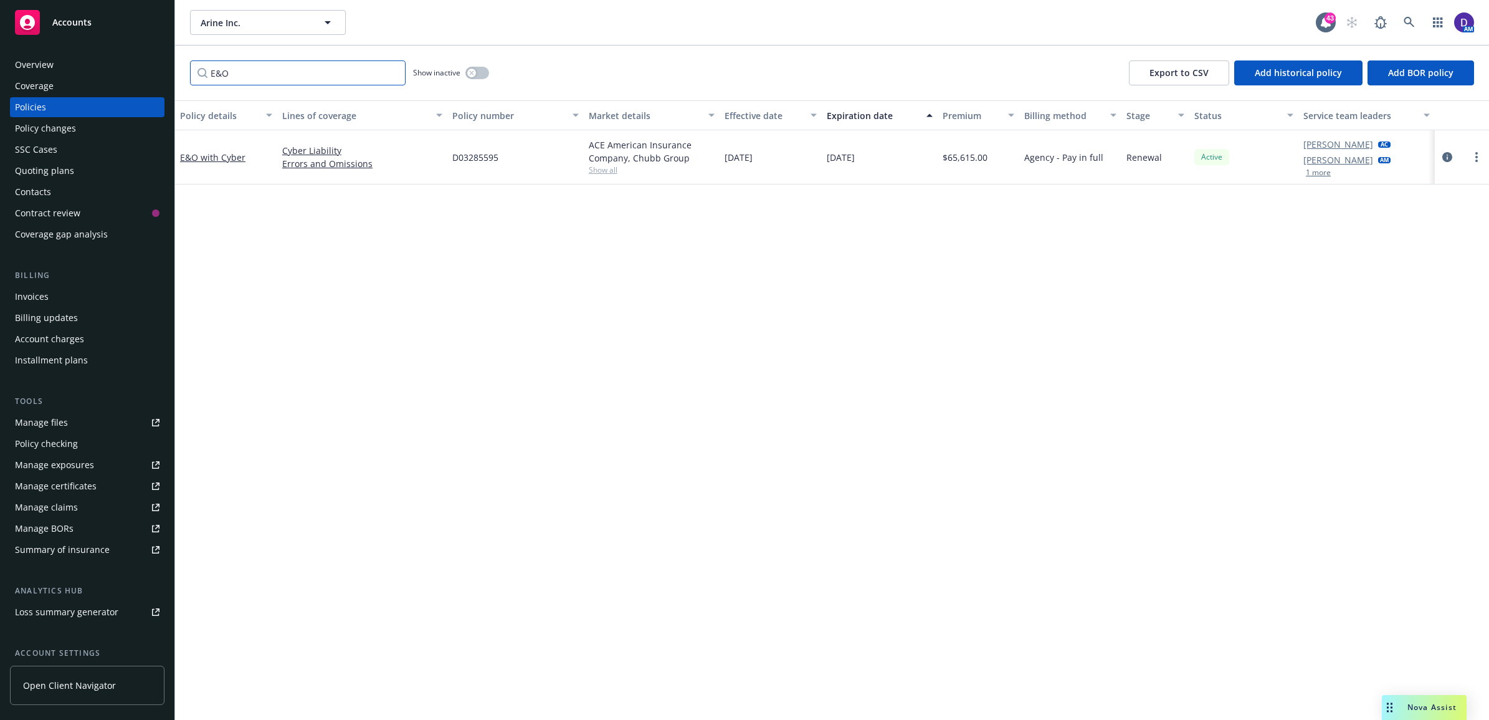
click at [391, 69] on input "E&O" at bounding box center [298, 72] width 216 height 25
click at [391, 72] on input "E&O" at bounding box center [298, 72] width 216 height 25
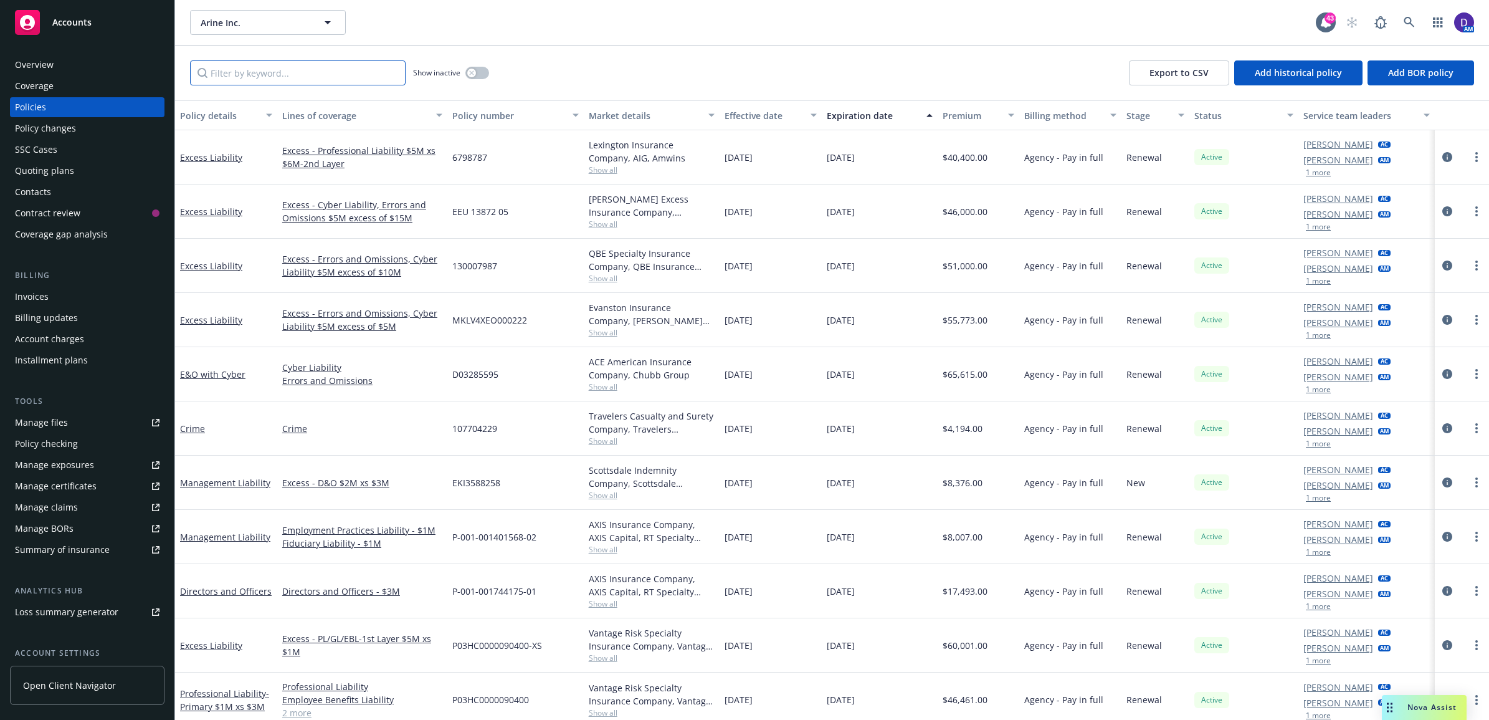
click at [352, 75] on input "Filter by keyword..." at bounding box center [298, 72] width 216 height 25
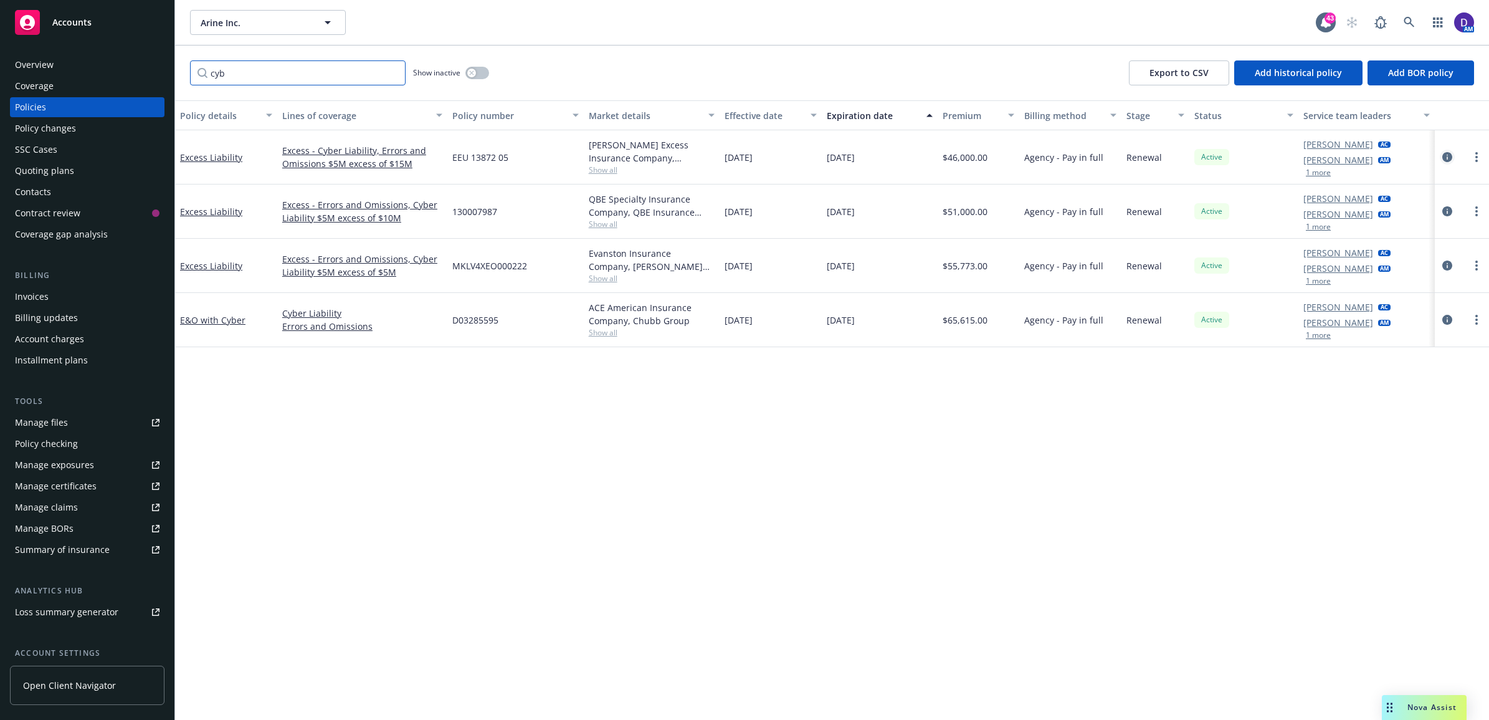
type input "cyb"
click at [1446, 159] on icon "circleInformation" at bounding box center [1447, 157] width 10 height 10
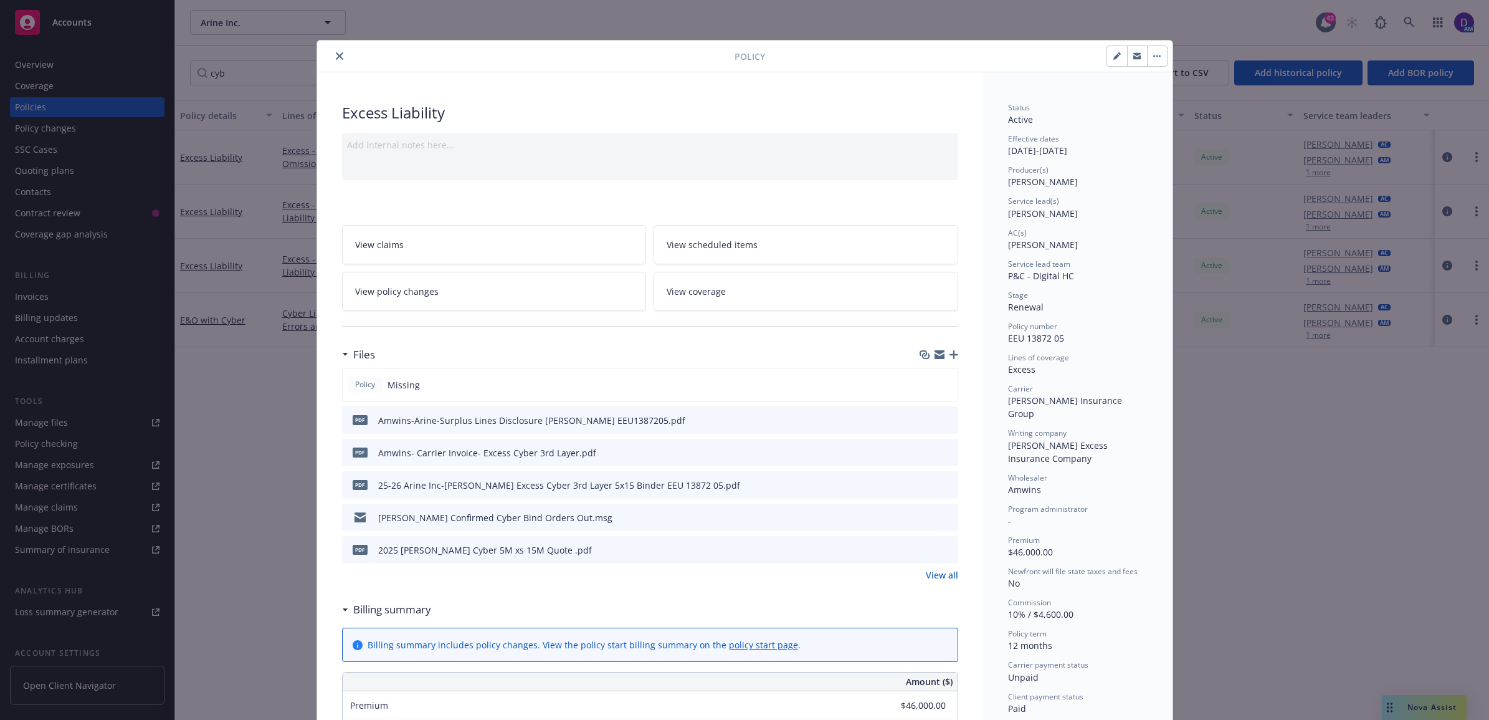
click at [338, 49] on div at bounding box center [528, 56] width 412 height 15
click at [328, 47] on div "Policy" at bounding box center [744, 56] width 855 height 32
click at [336, 53] on icon "close" at bounding box center [339, 55] width 7 height 7
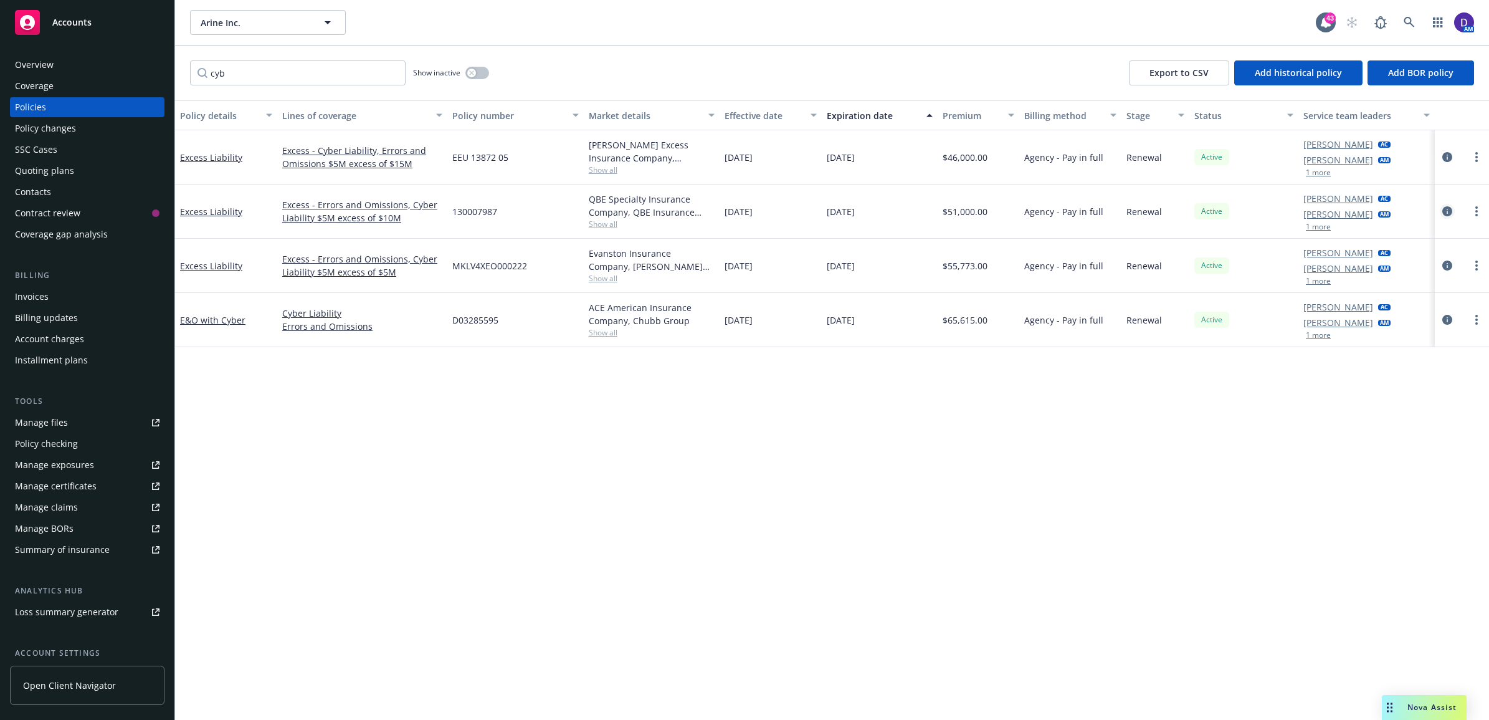
click at [1447, 210] on icon "circleInformation" at bounding box center [1447, 211] width 10 height 10
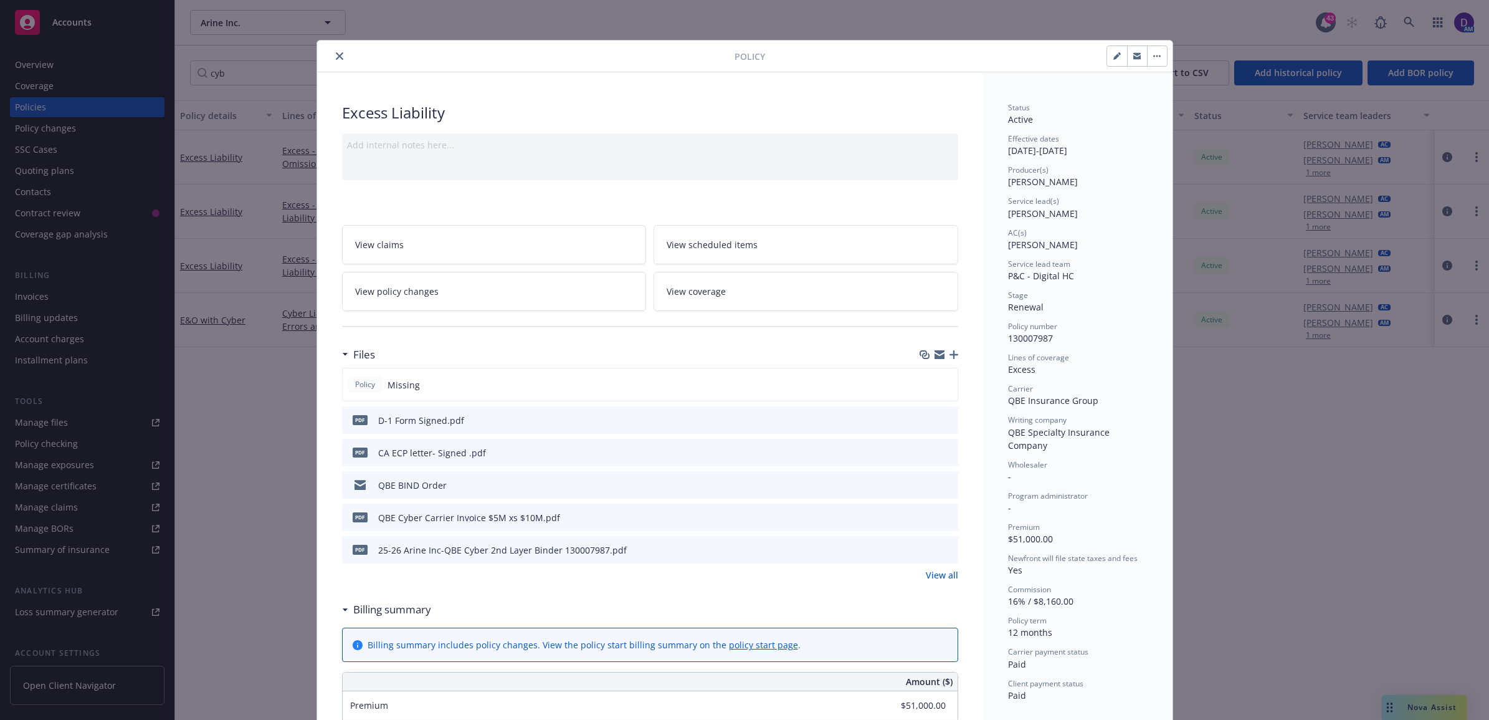
click at [340, 57] on button "close" at bounding box center [339, 56] width 15 height 15
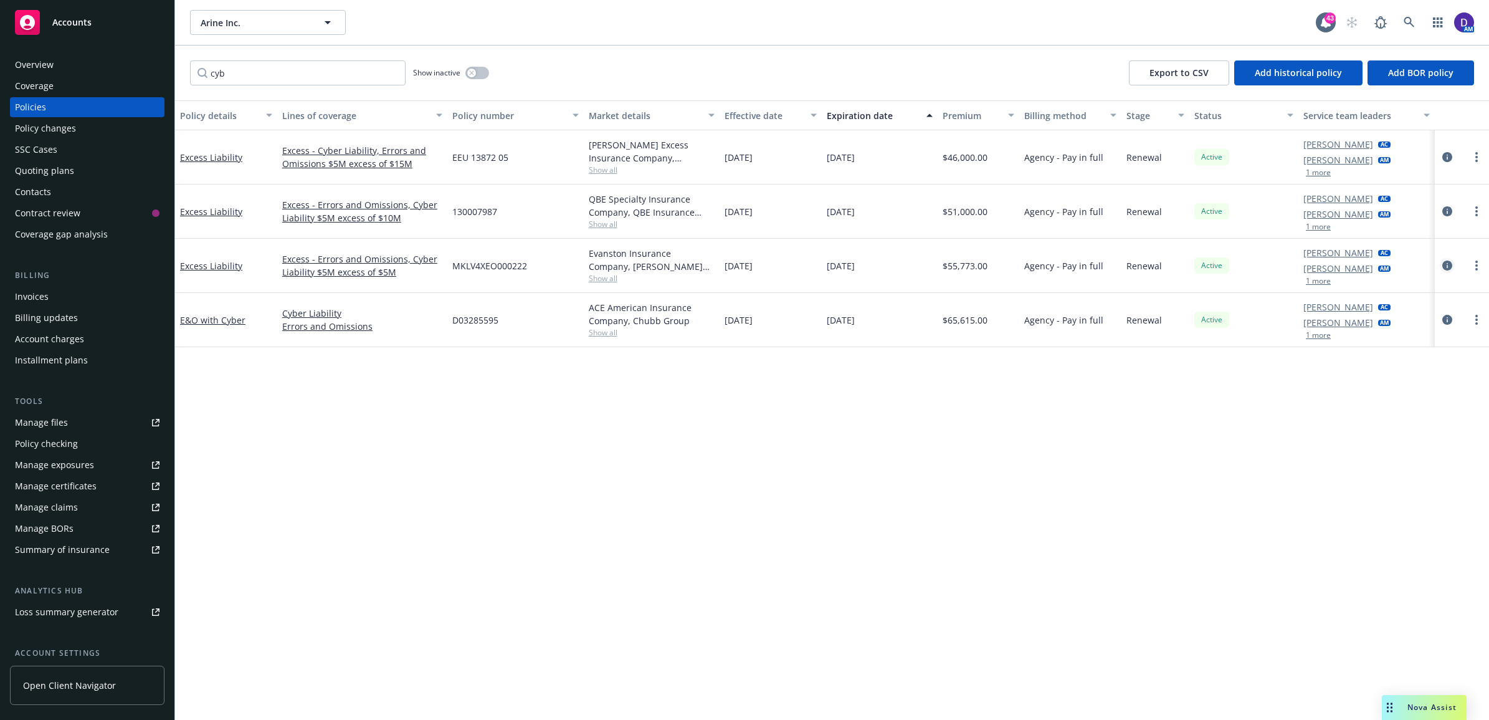
click at [1443, 266] on icon "circleInformation" at bounding box center [1447, 265] width 10 height 10
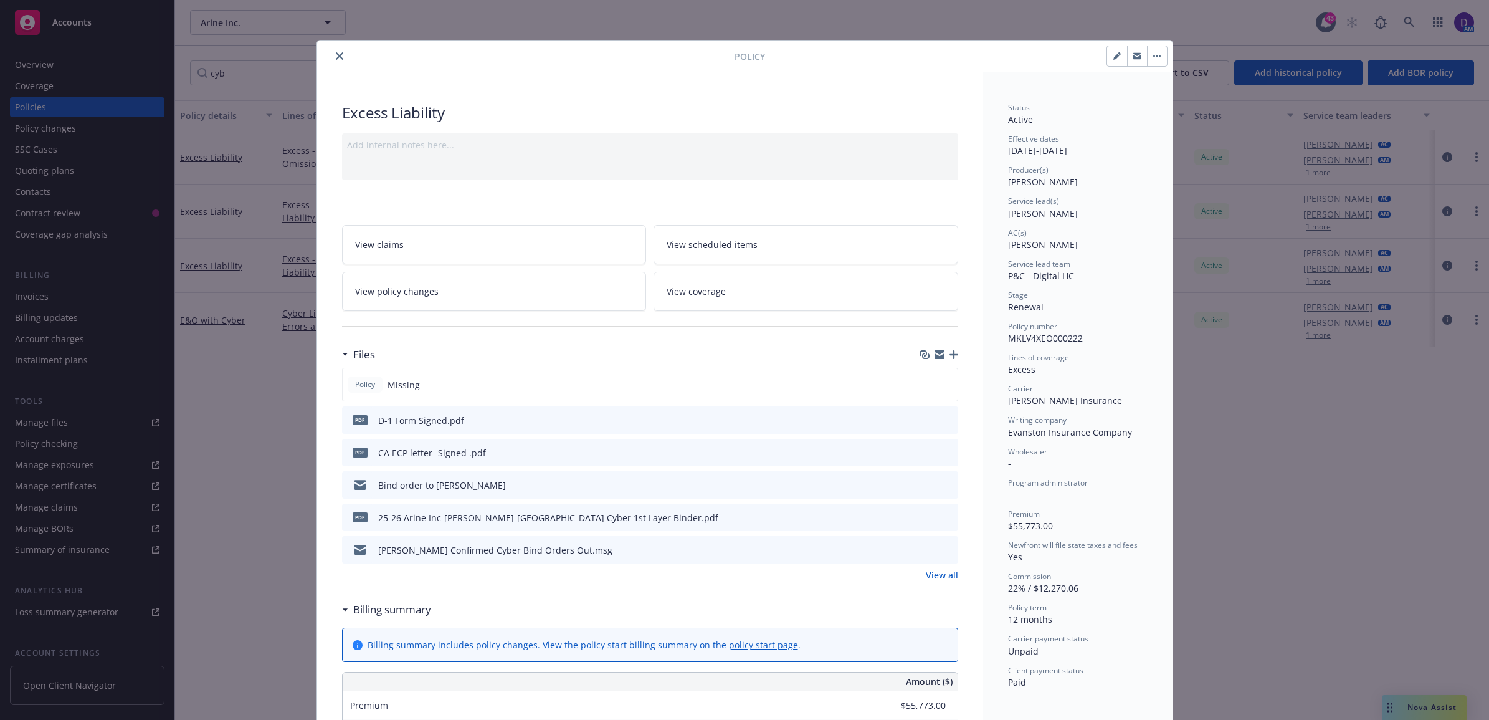
click at [332, 53] on button "close" at bounding box center [339, 56] width 15 height 15
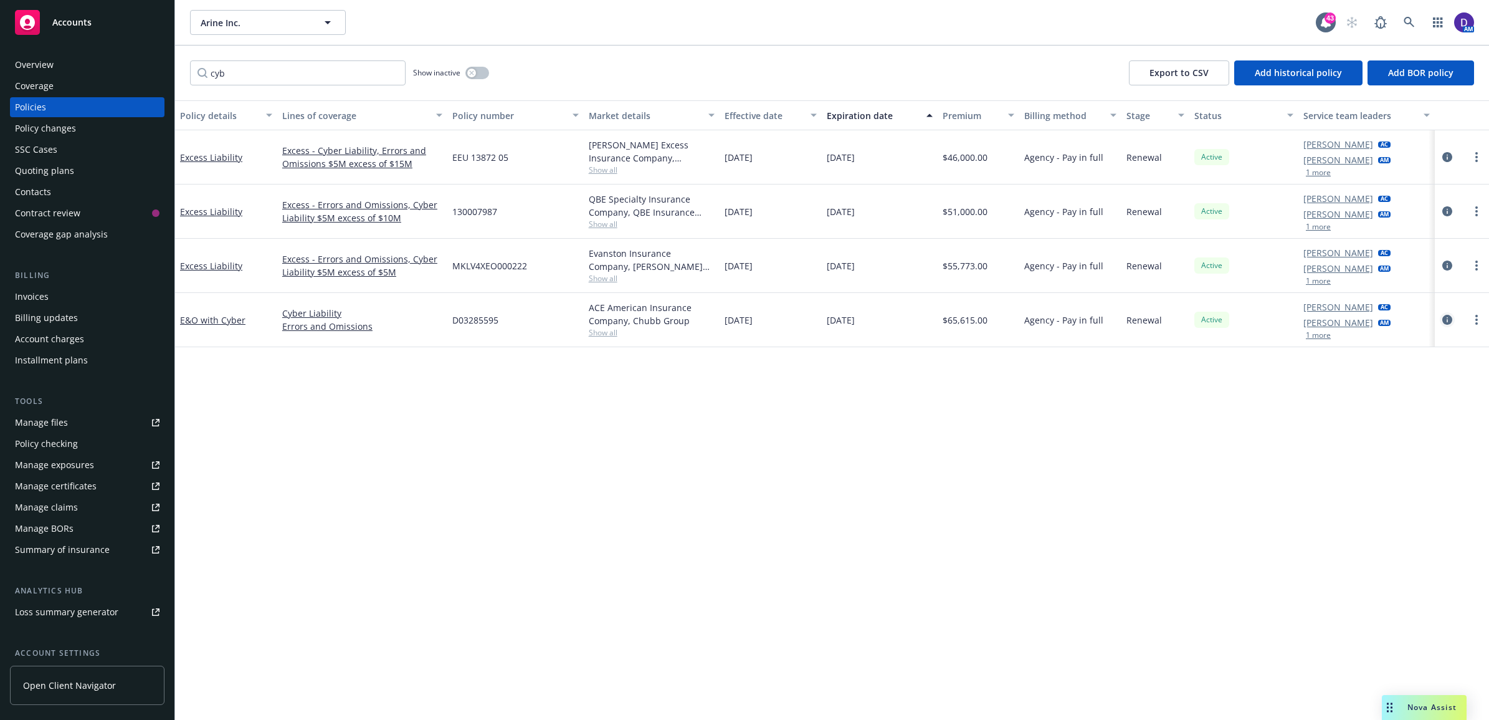
click at [1443, 327] on link "circleInformation" at bounding box center [1447, 319] width 15 height 15
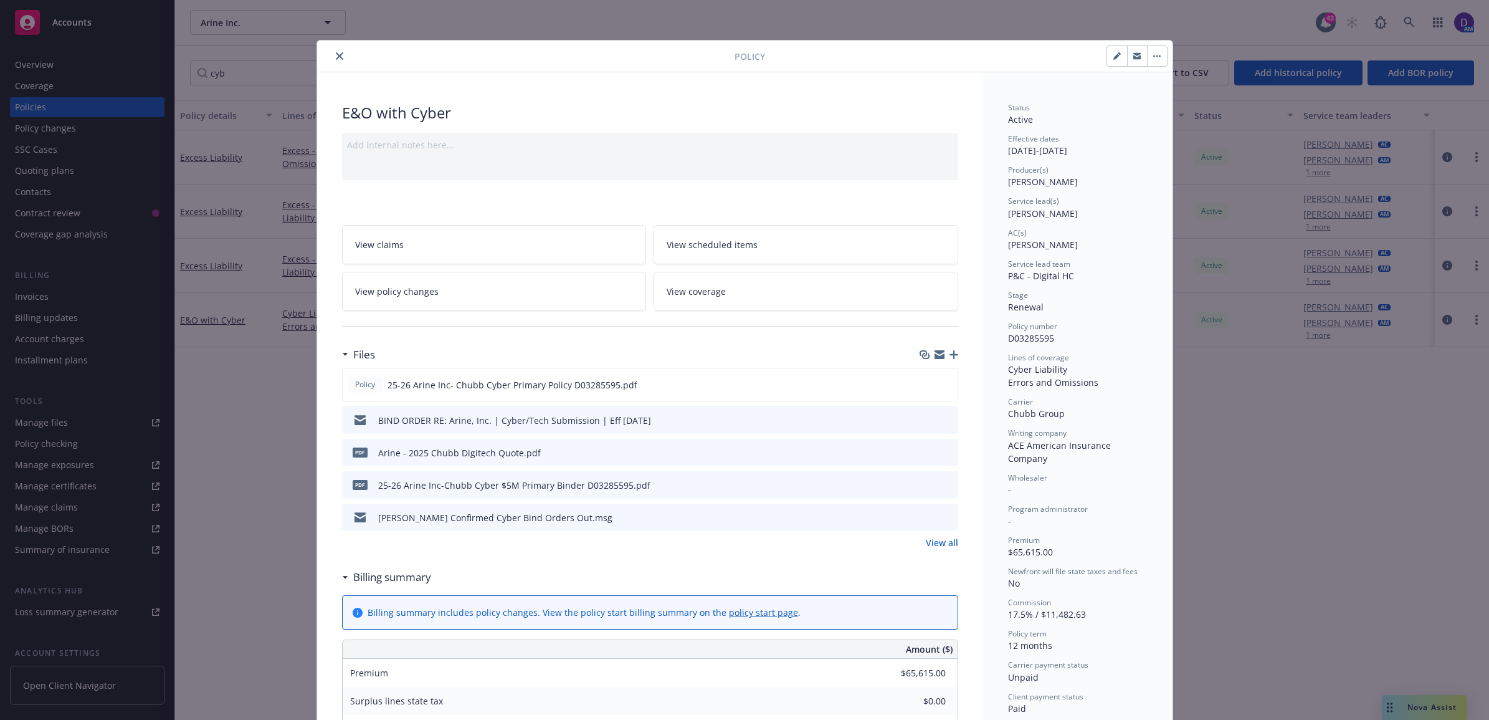
drag, startPoint x: 330, startPoint y: 58, endPoint x: 344, endPoint y: 57, distance: 14.4
click at [336, 58] on icon "close" at bounding box center [339, 55] width 7 height 7
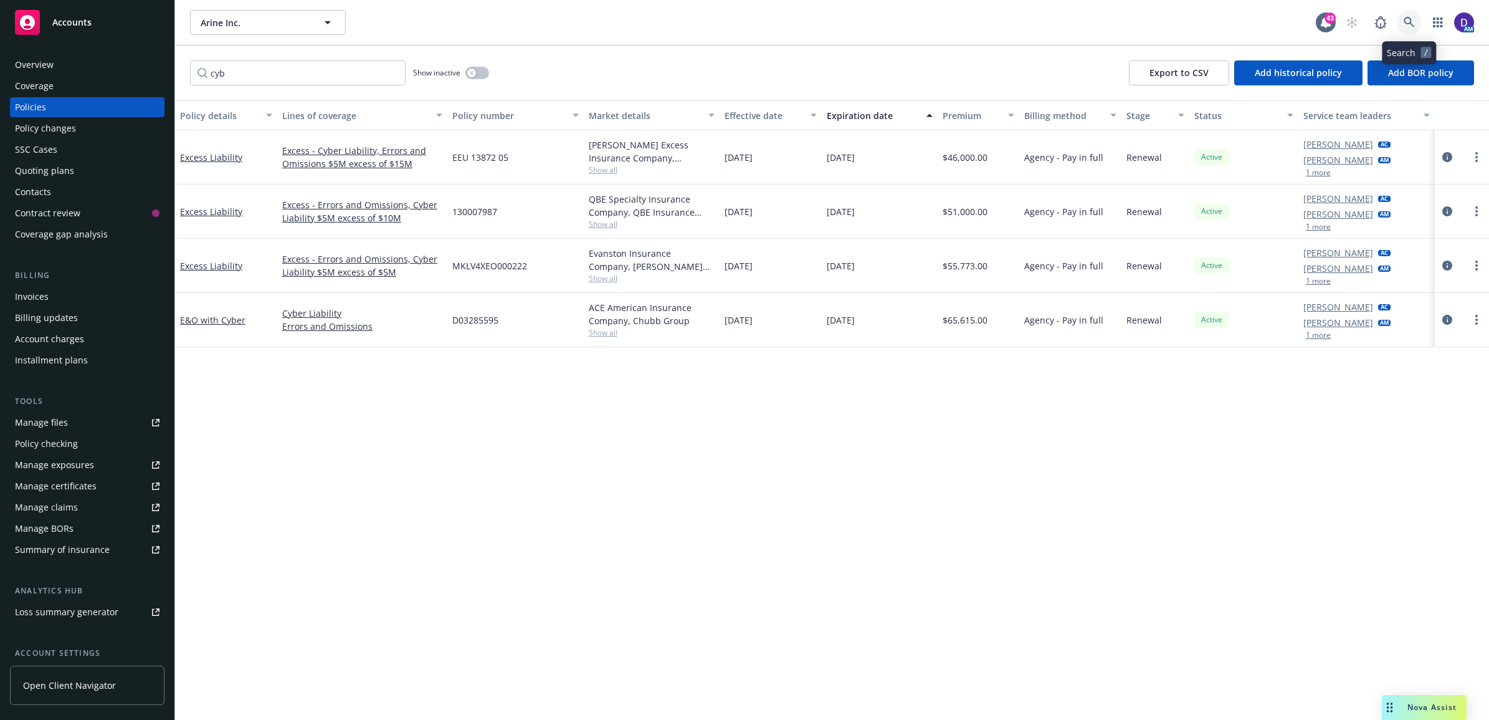
click at [1410, 14] on link at bounding box center [1409, 22] width 25 height 25
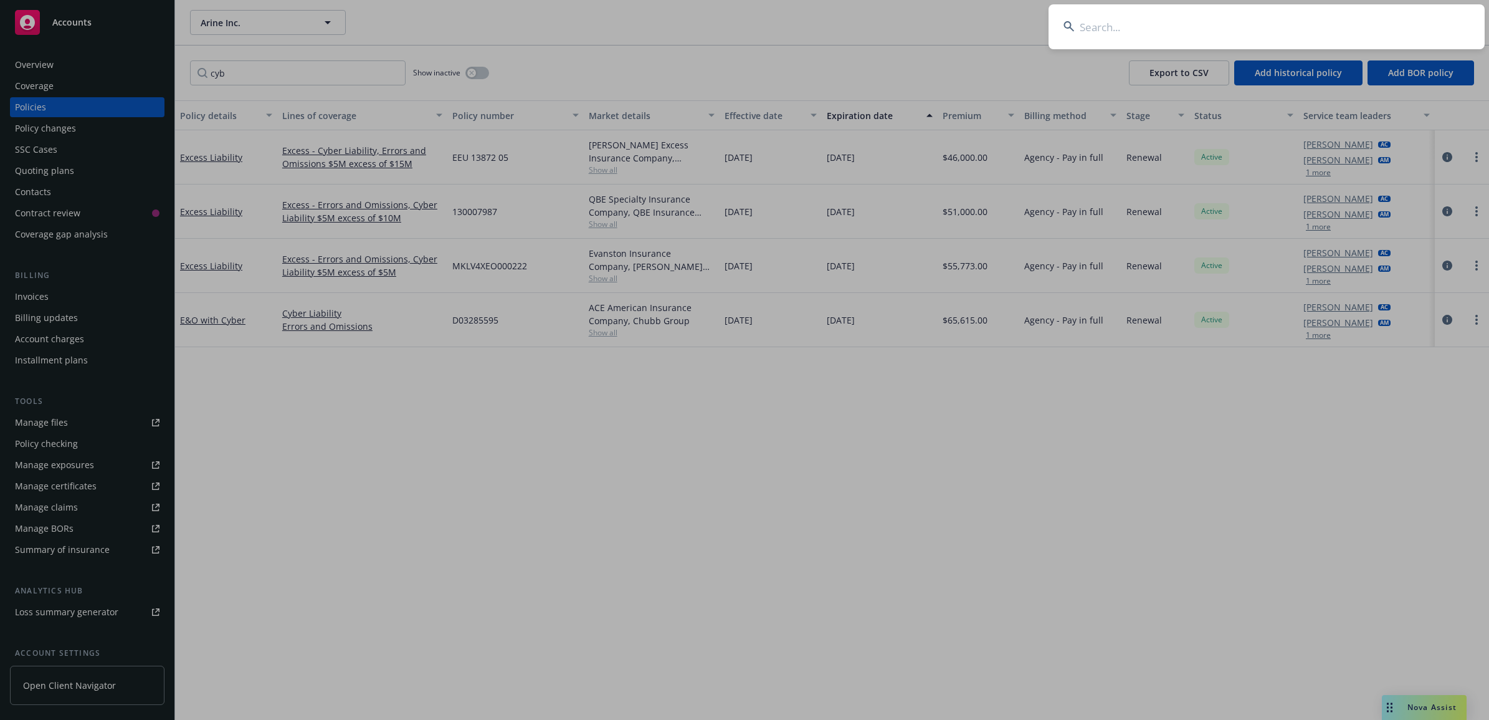
type input "G72588691 004"
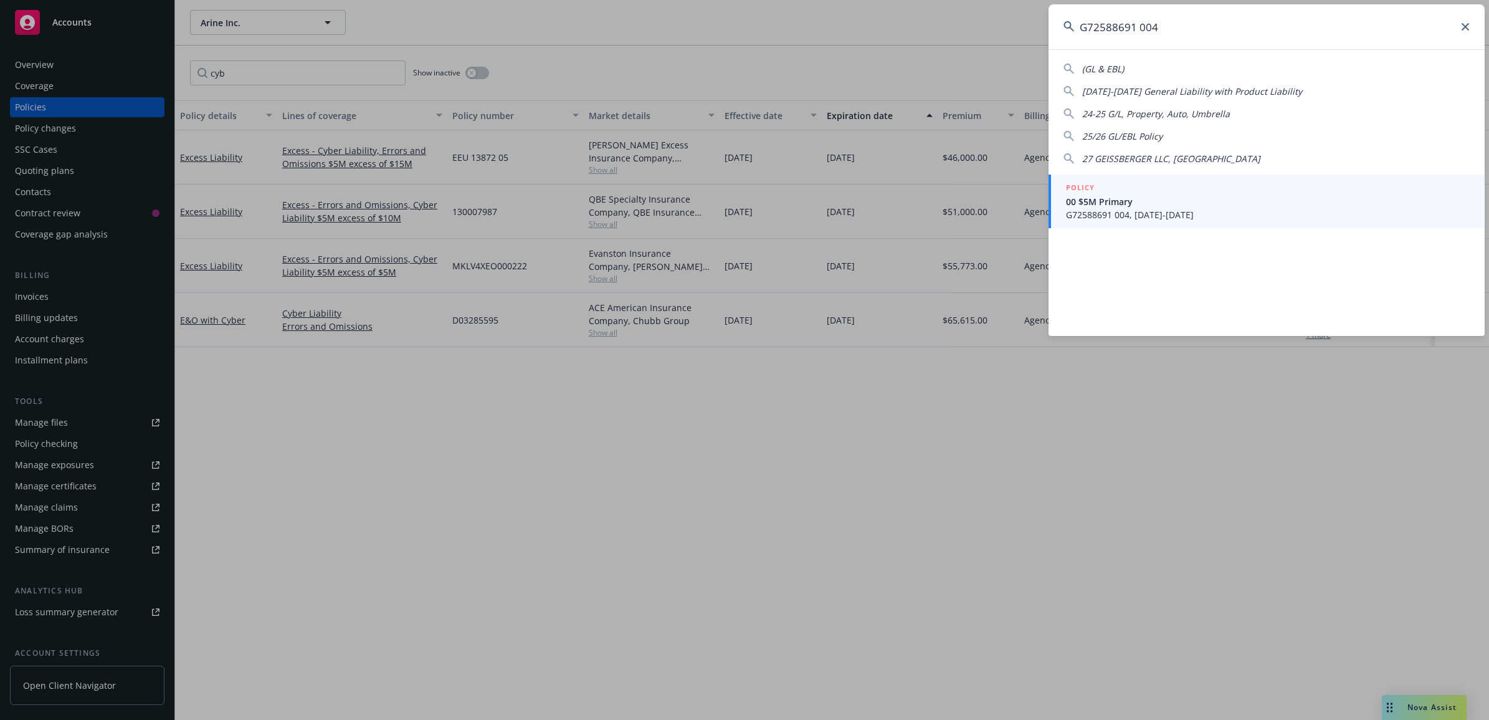
drag, startPoint x: 1273, startPoint y: 701, endPoint x: 1262, endPoint y: 688, distance: 16.8
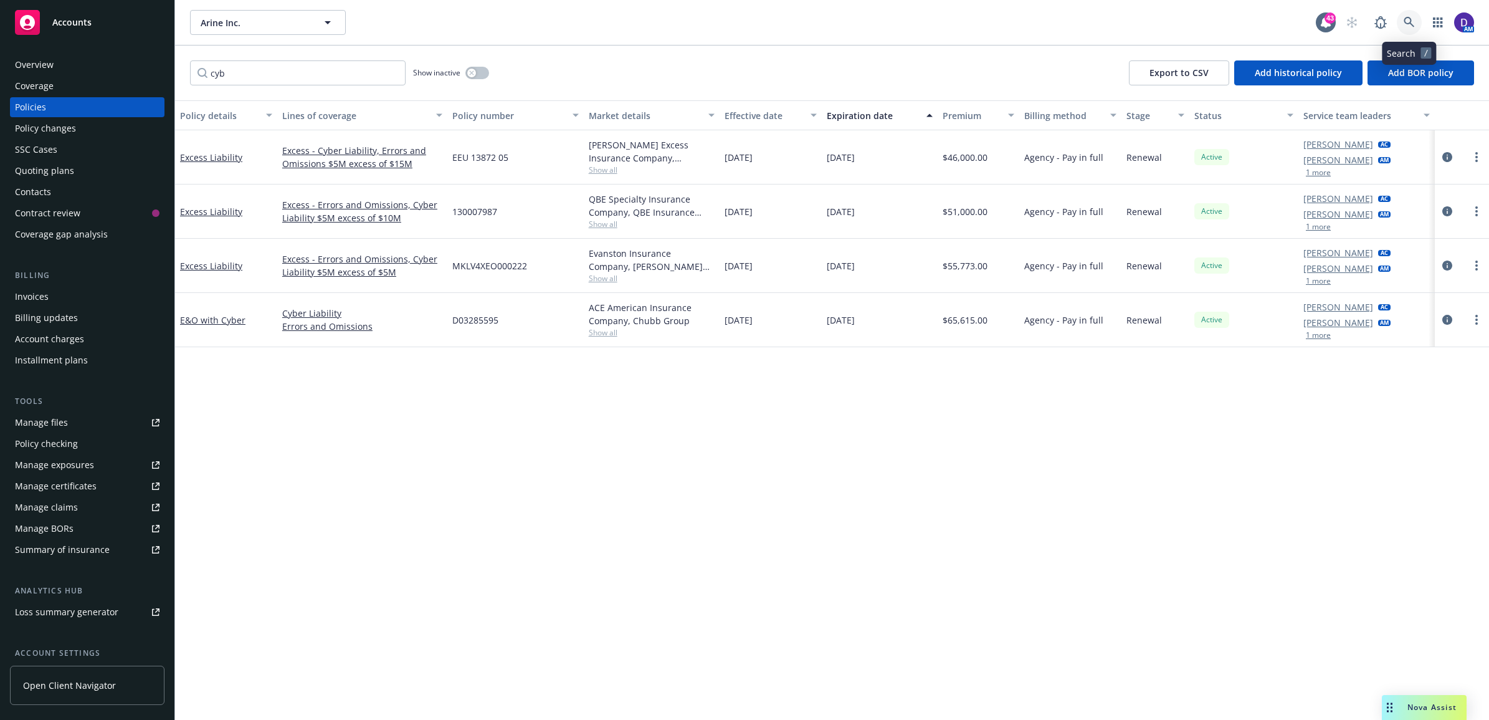
click at [1412, 17] on icon at bounding box center [1409, 22] width 11 height 11
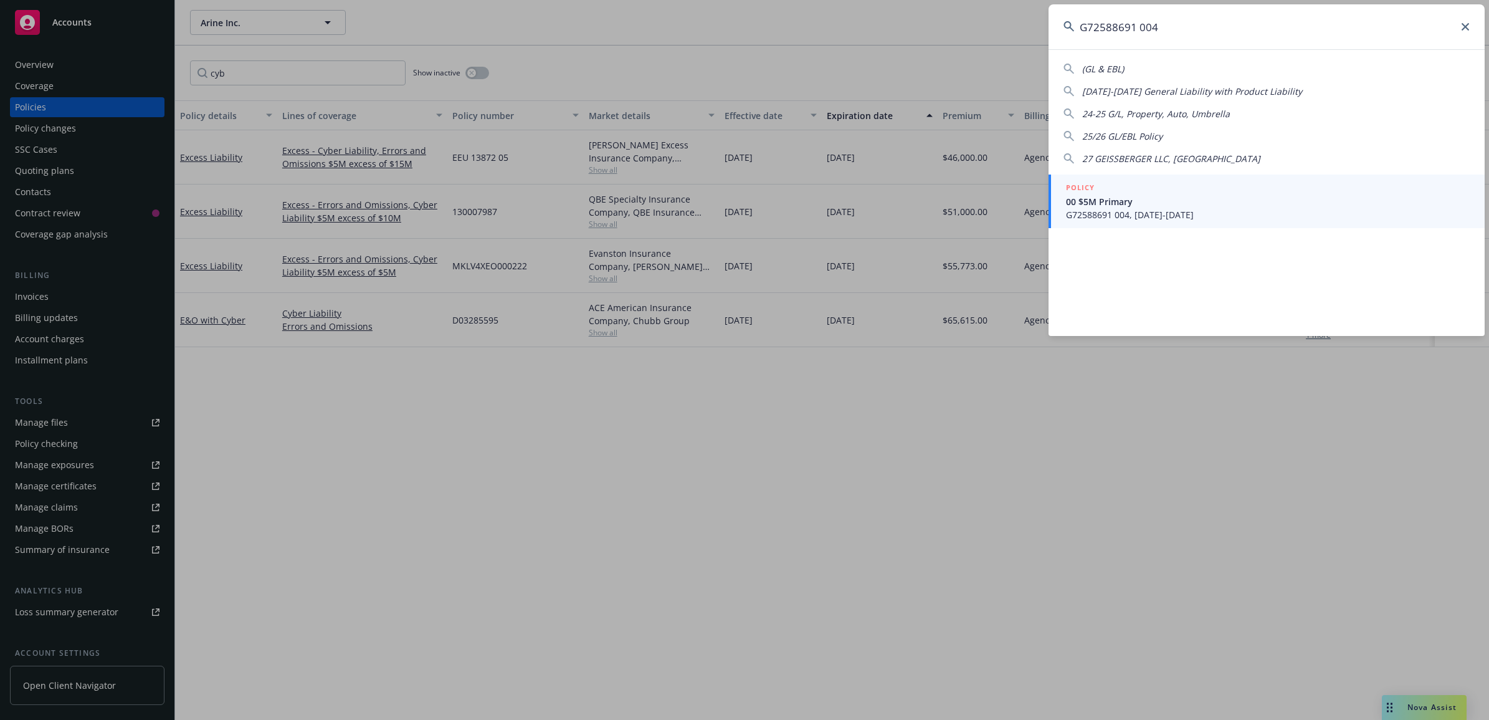
type input "G72588691 004"
click at [1050, 203] on link "POLICY 00 $5M Primary G72588691 004, 08/29/2025-08/29/2026" at bounding box center [1266, 201] width 436 height 54
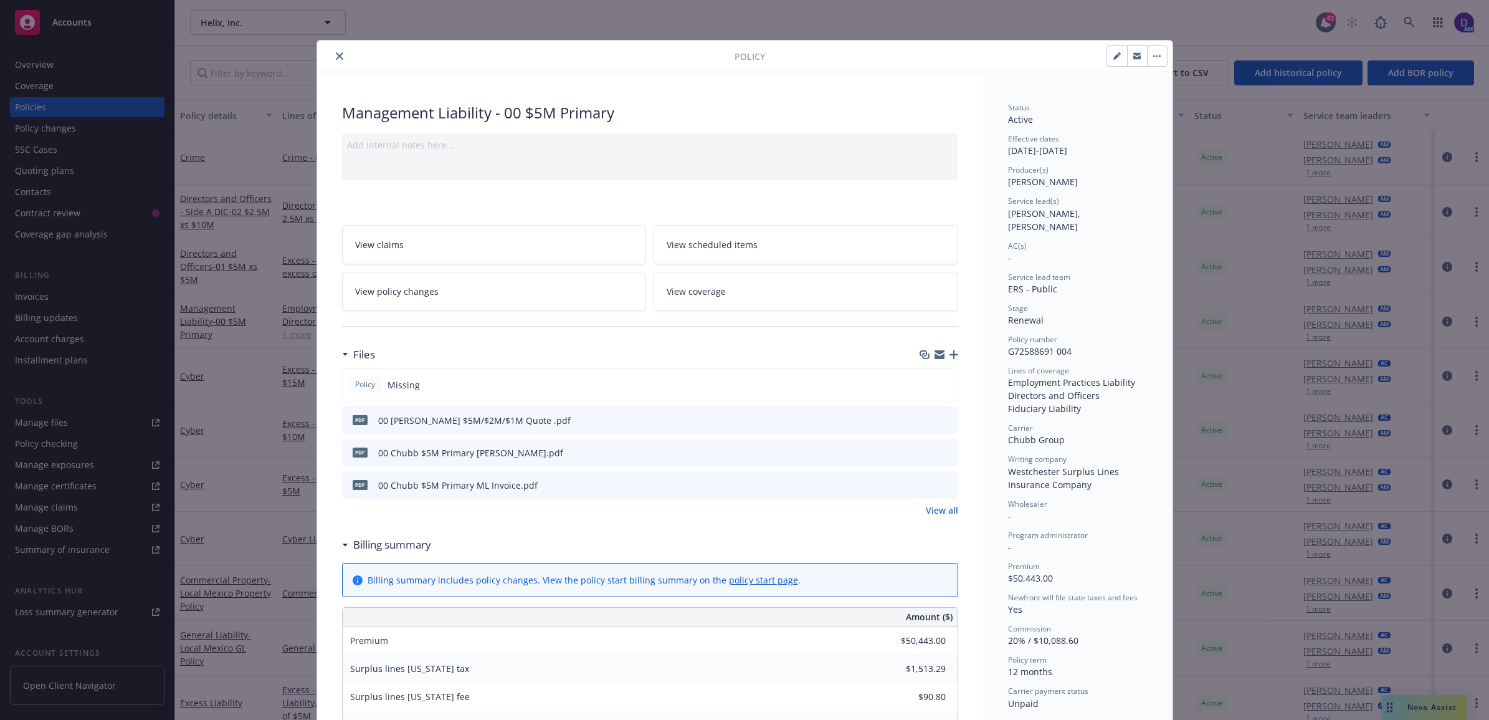
click at [338, 52] on button "close" at bounding box center [339, 56] width 15 height 15
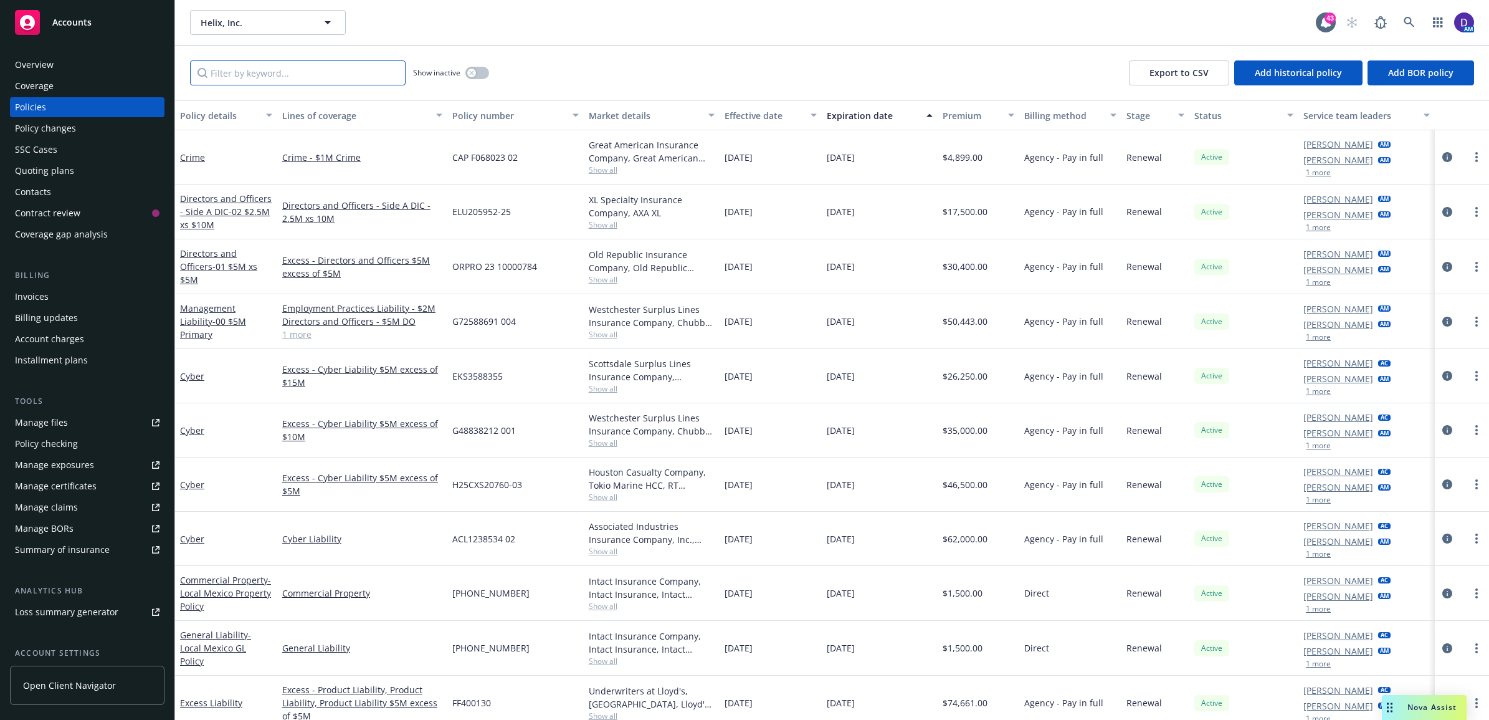
click at [316, 65] on input "Filter by keyword..." at bounding box center [298, 72] width 216 height 25
paste input "G72588691 004"
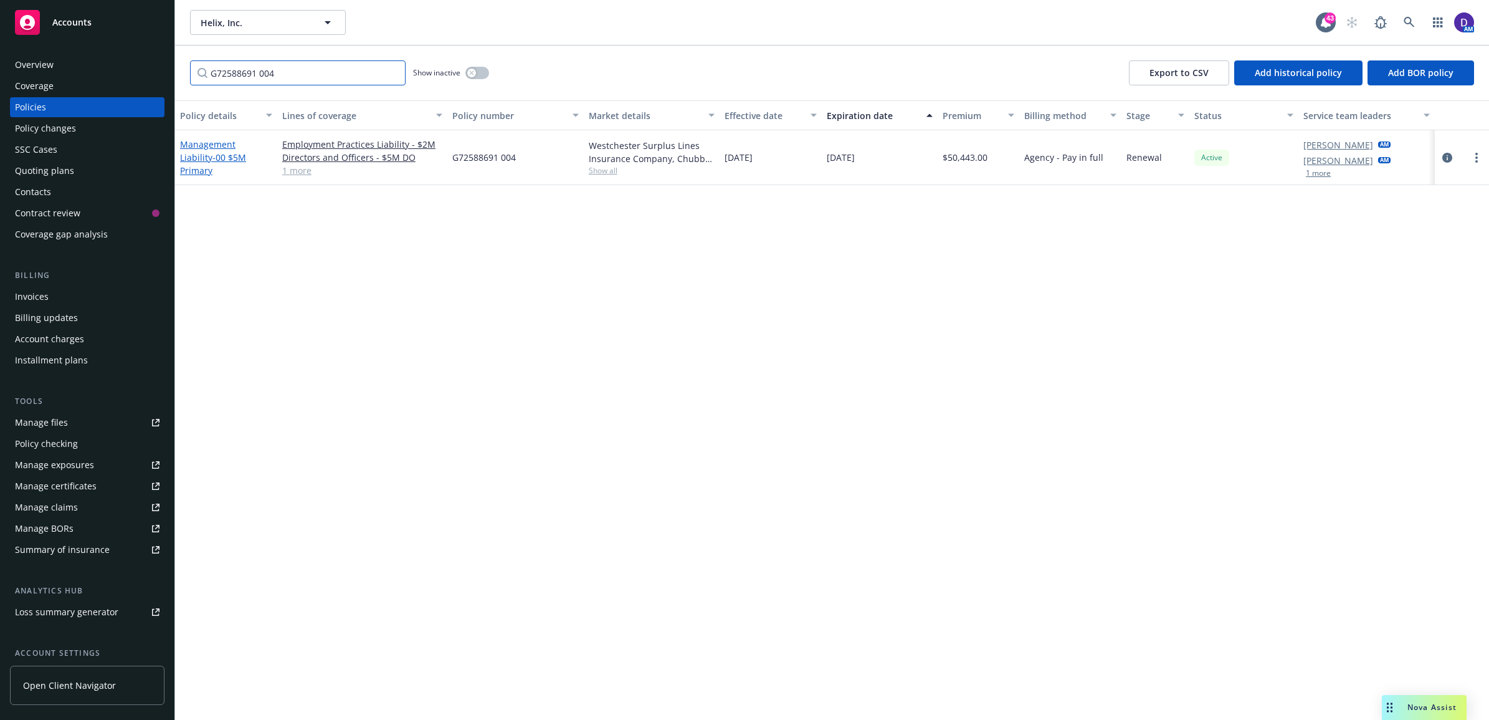
type input "G72588691 004"
click at [198, 159] on span "- 00 $5M Primary" at bounding box center [213, 163] width 66 height 25
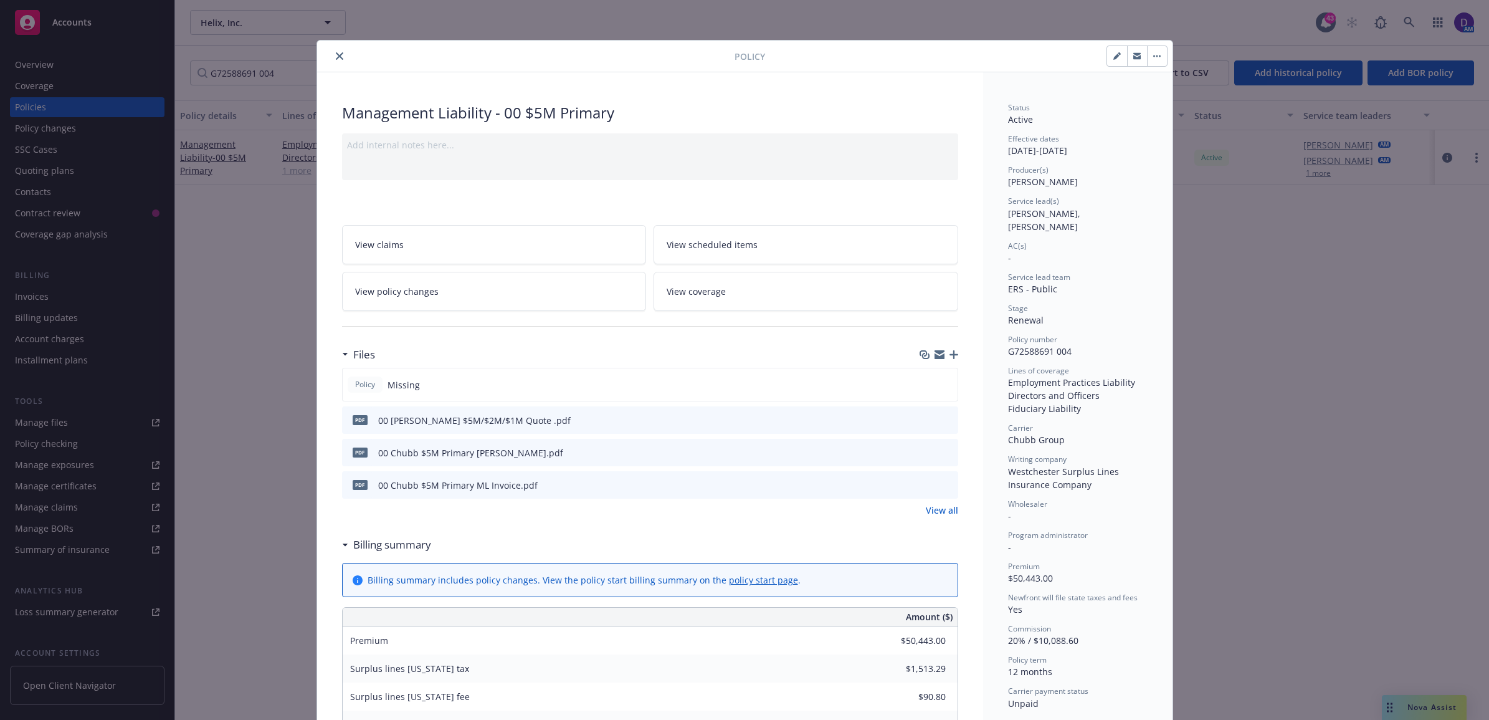
click at [336, 54] on icon "close" at bounding box center [339, 55] width 7 height 7
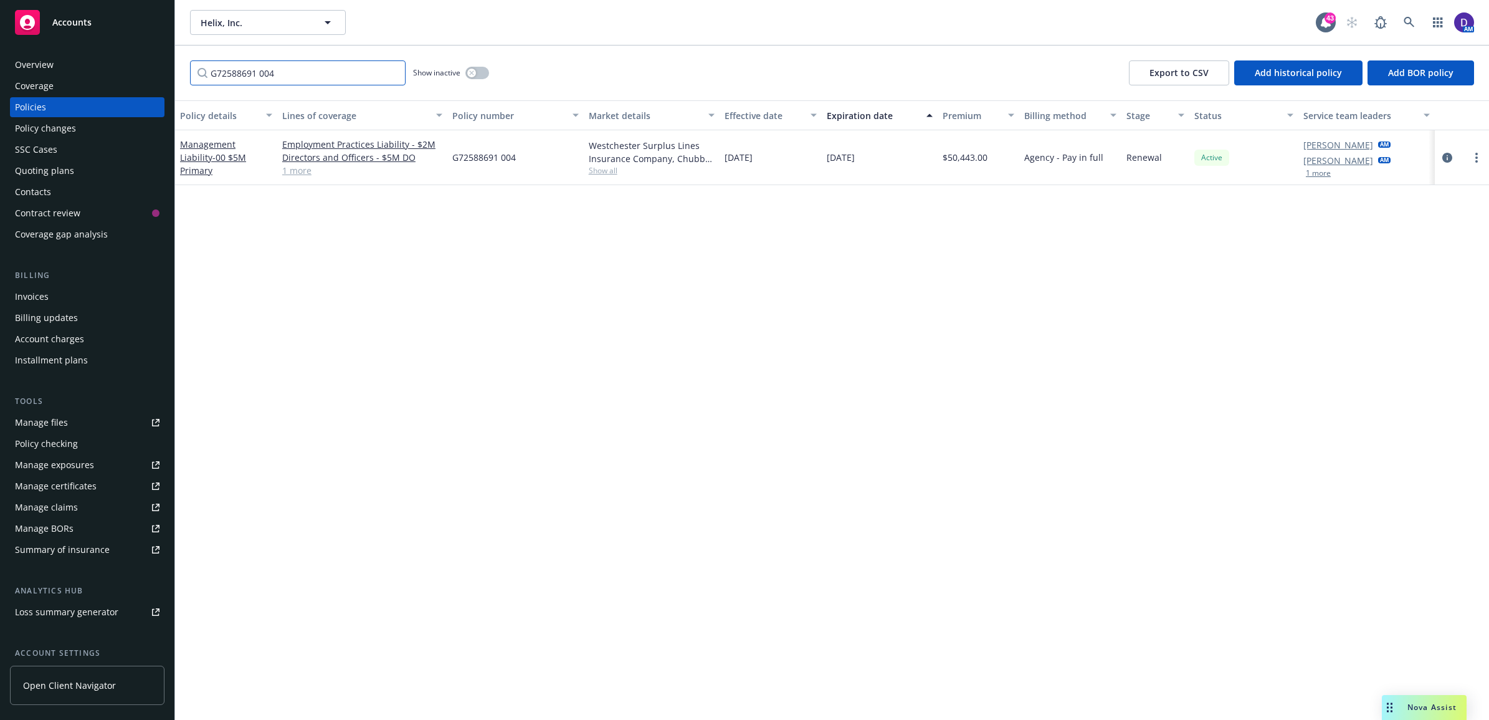
click at [389, 73] on input "G72588691 004" at bounding box center [298, 72] width 216 height 25
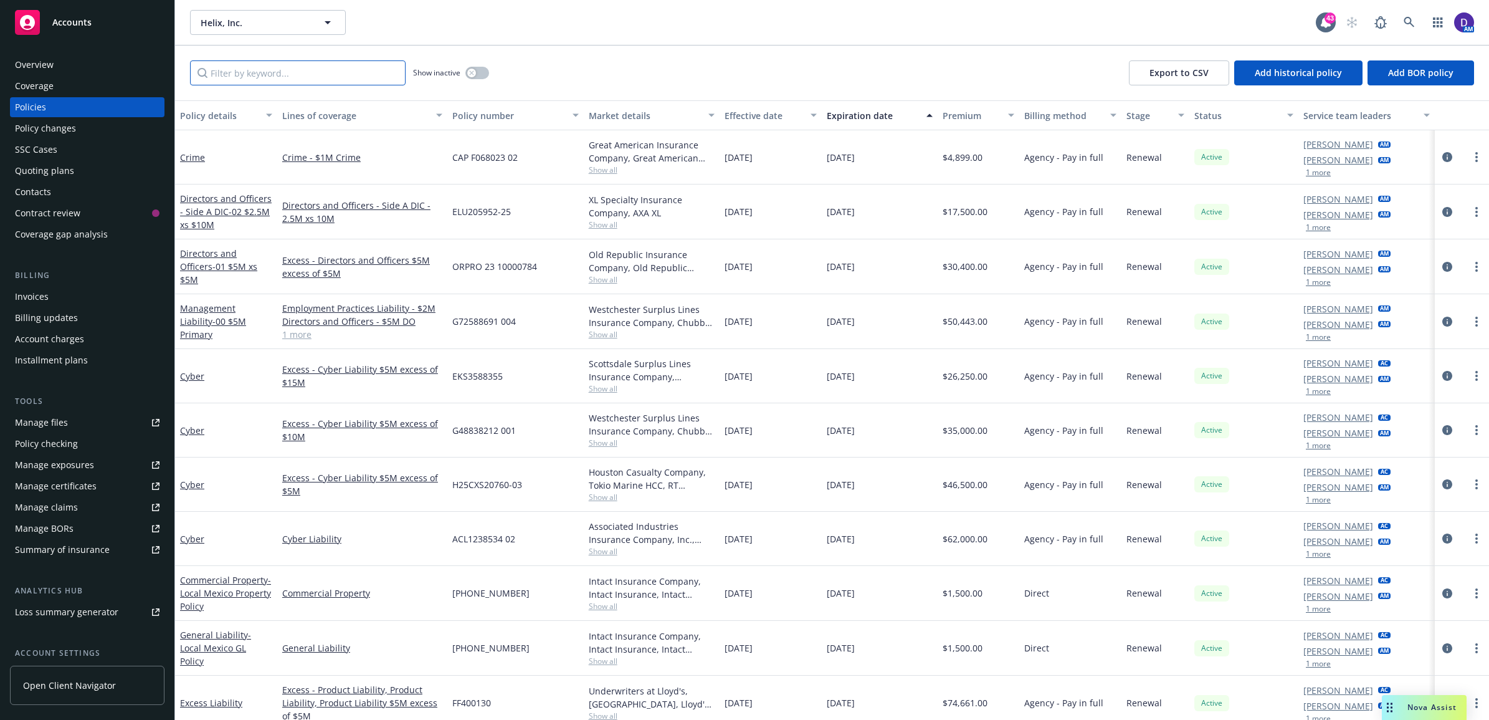
click at [269, 62] on input "Filter by keyword..." at bounding box center [298, 72] width 216 height 25
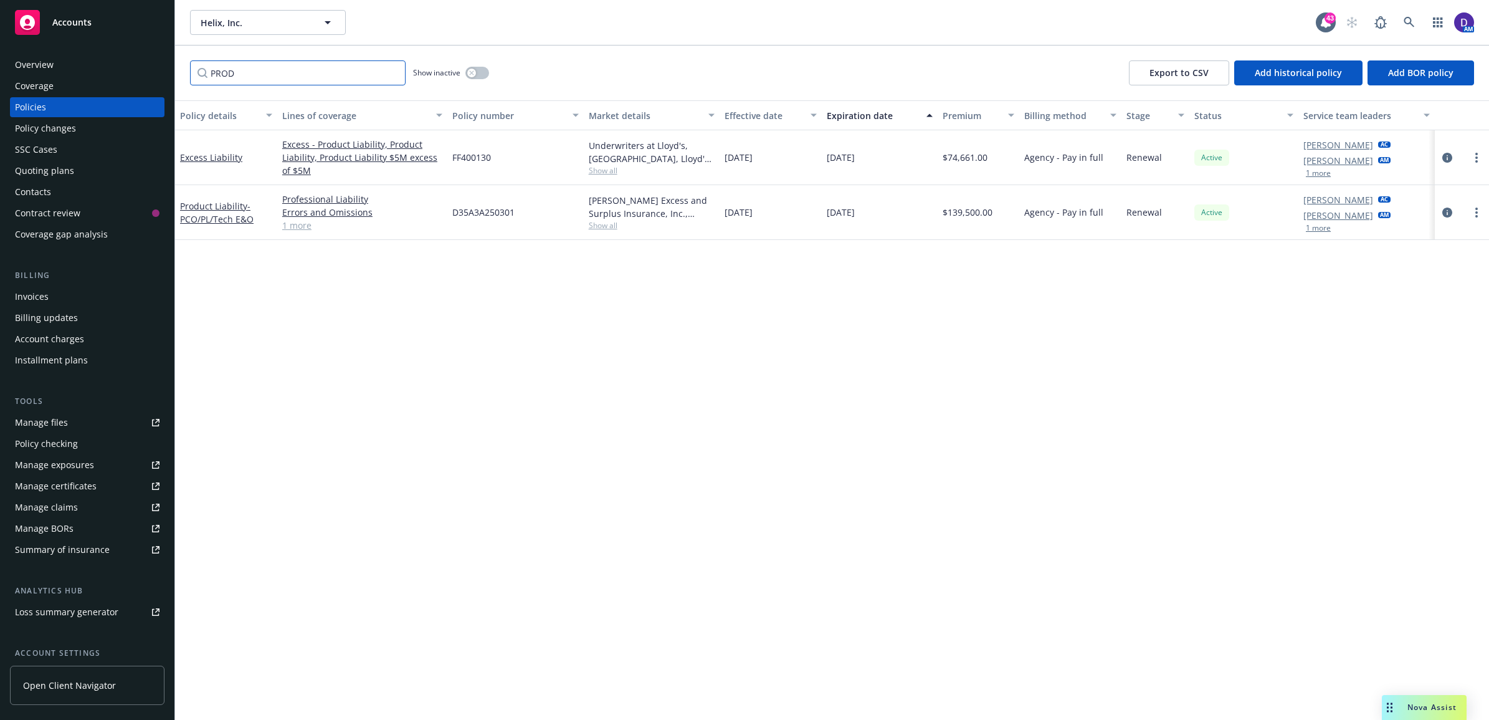
click at [266, 78] on input "PROD" at bounding box center [298, 72] width 216 height 25
type input "P"
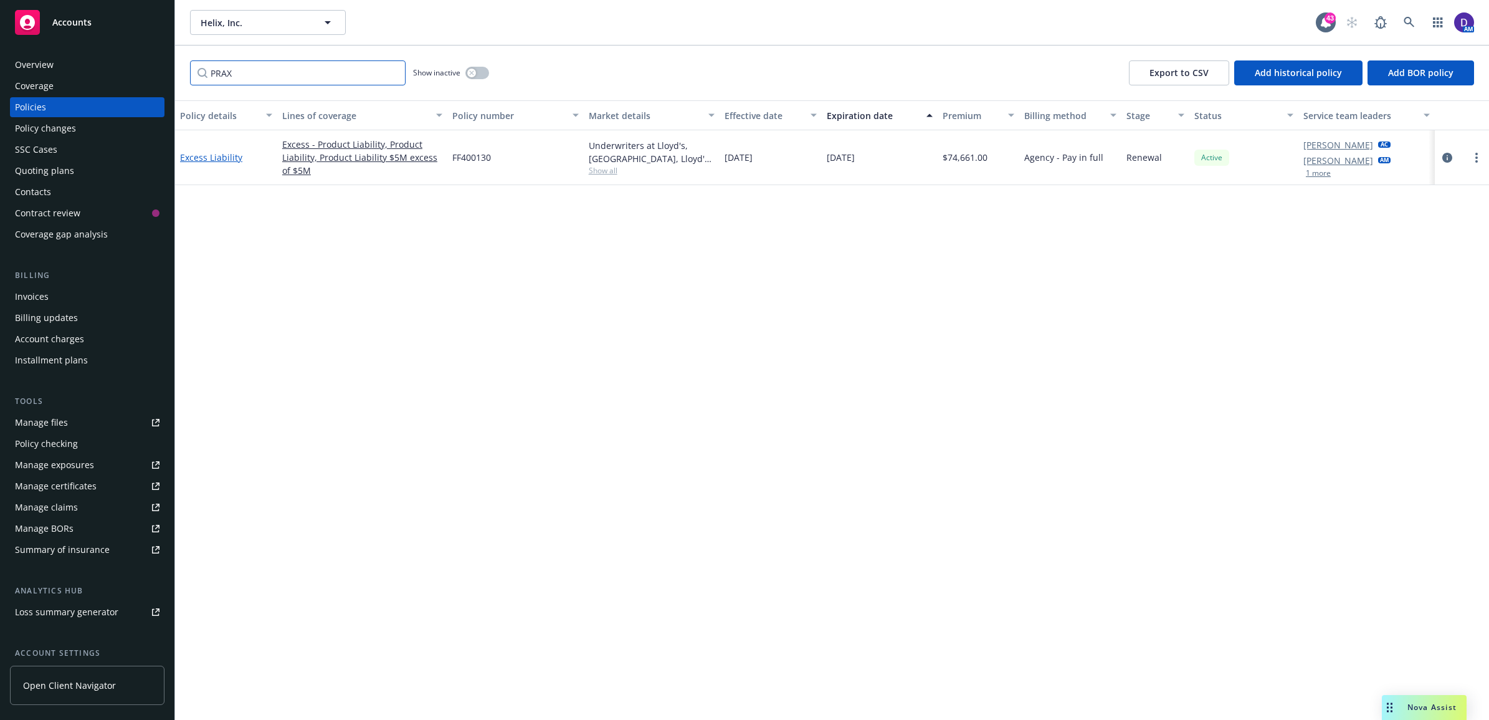
type input "PRAX"
click at [216, 154] on link "Excess Liability" at bounding box center [211, 157] width 62 height 12
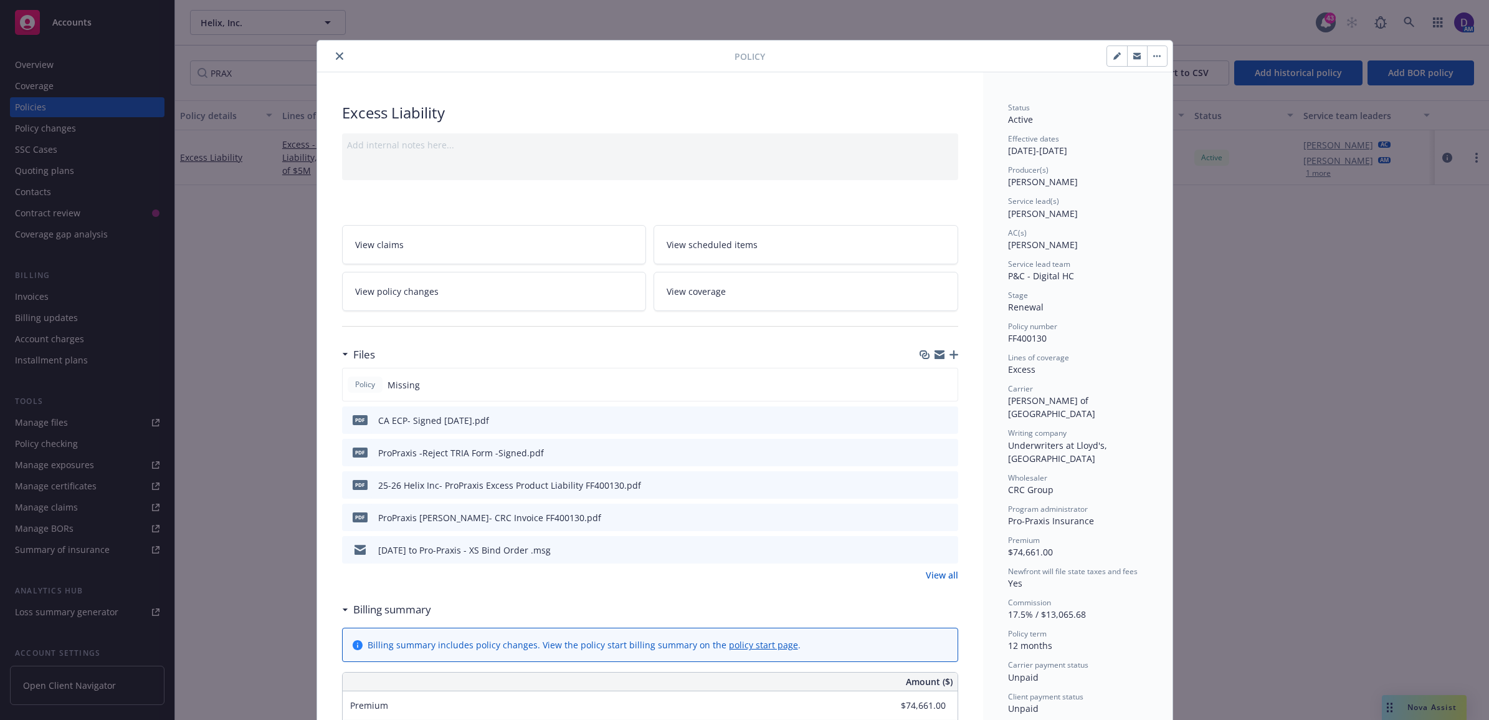
drag, startPoint x: 344, startPoint y: 57, endPoint x: 353, endPoint y: 51, distance: 10.4
click at [344, 56] on div at bounding box center [528, 56] width 412 height 15
